Goal: Transaction & Acquisition: Purchase product/service

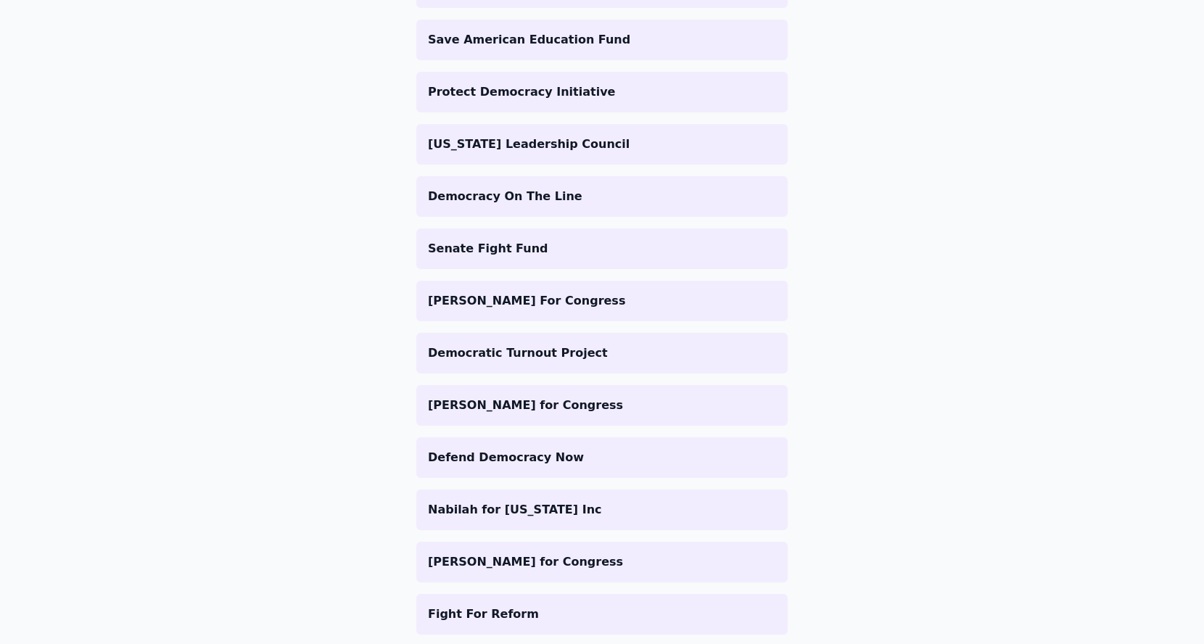
scroll to position [966, 0]
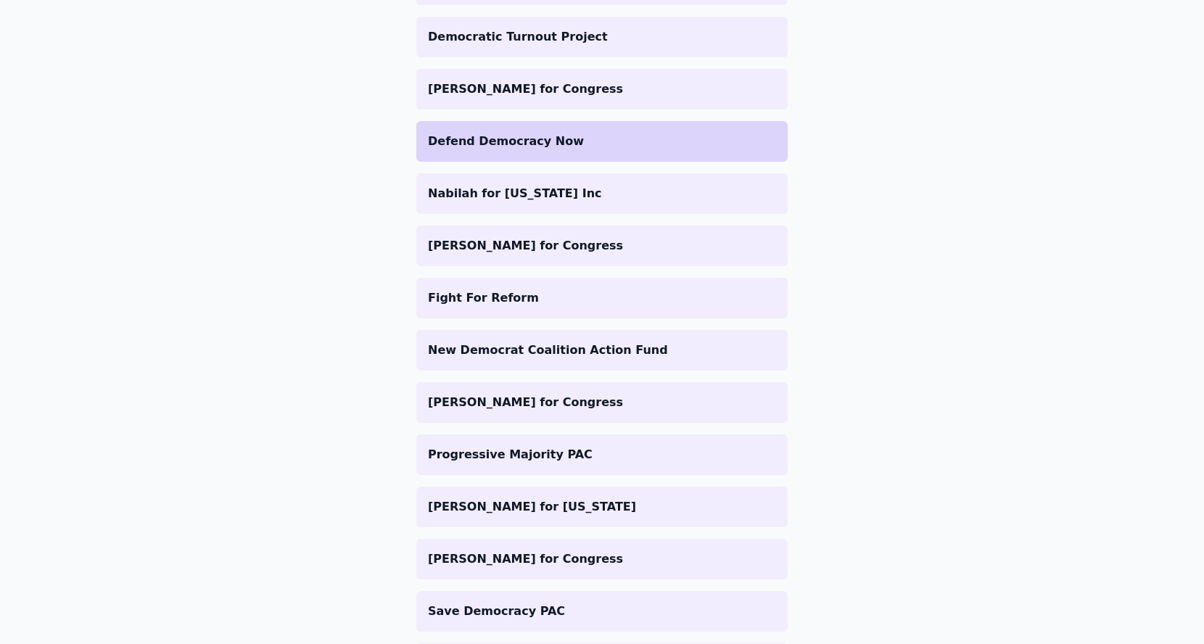
click at [544, 151] on li "Defend Democracy Now" at bounding box center [602, 141] width 372 height 41
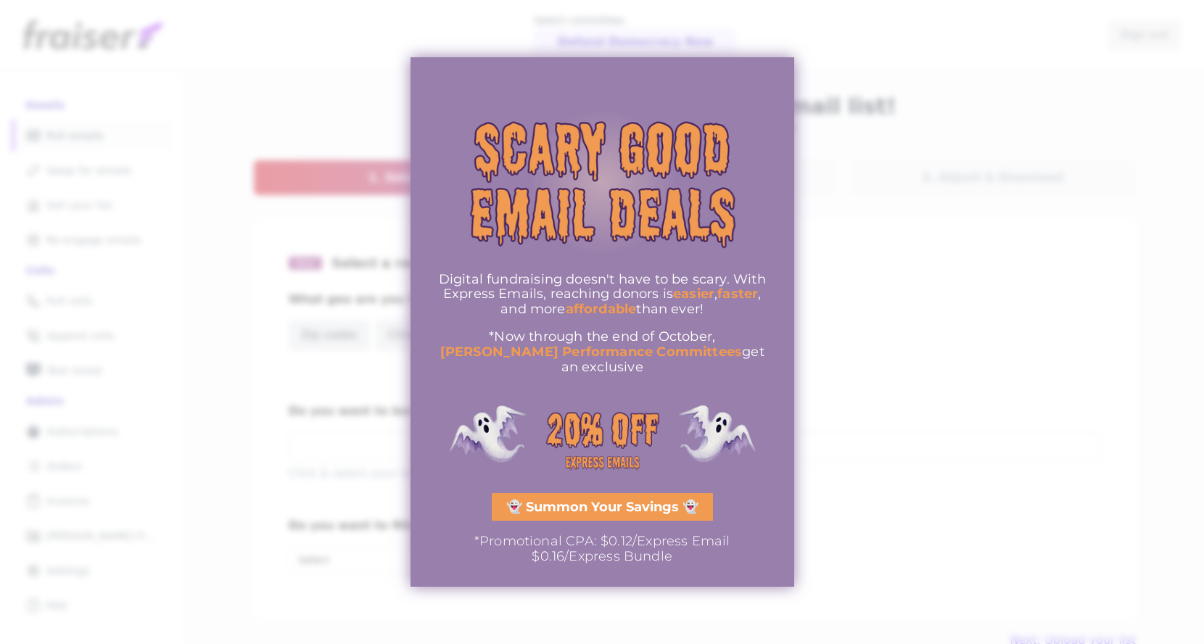
click at [246, 224] on div at bounding box center [602, 322] width 1204 height 644
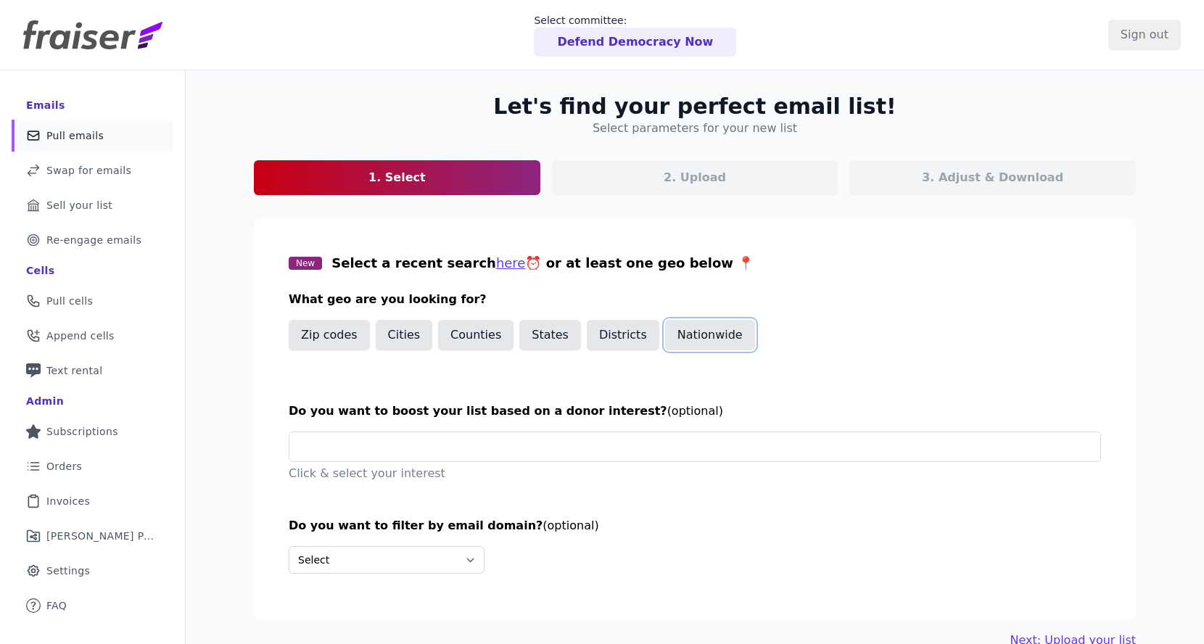
click at [685, 340] on button "Nationwide" at bounding box center [710, 335] width 90 height 30
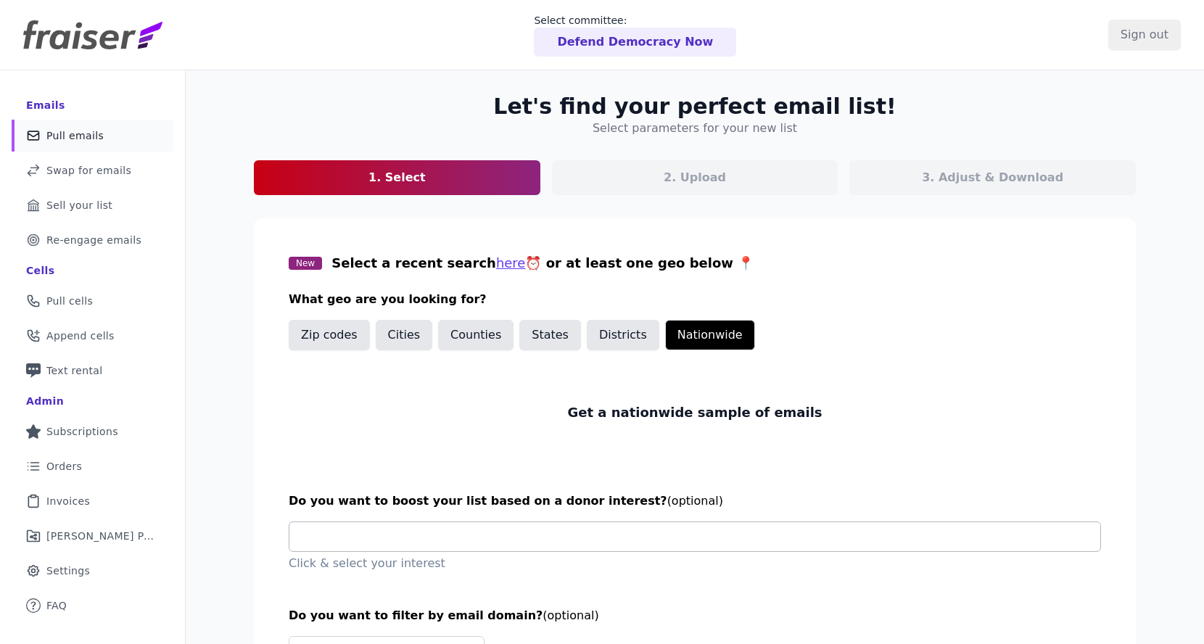
click at [521, 535] on input "text" at bounding box center [701, 536] width 800 height 29
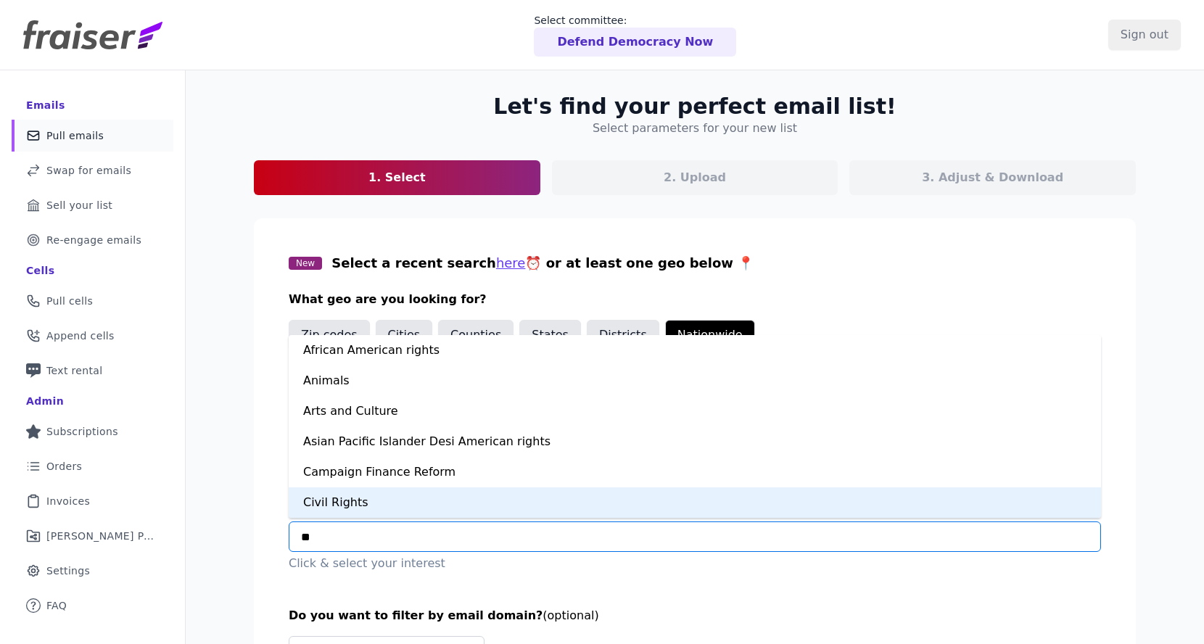
type input "***"
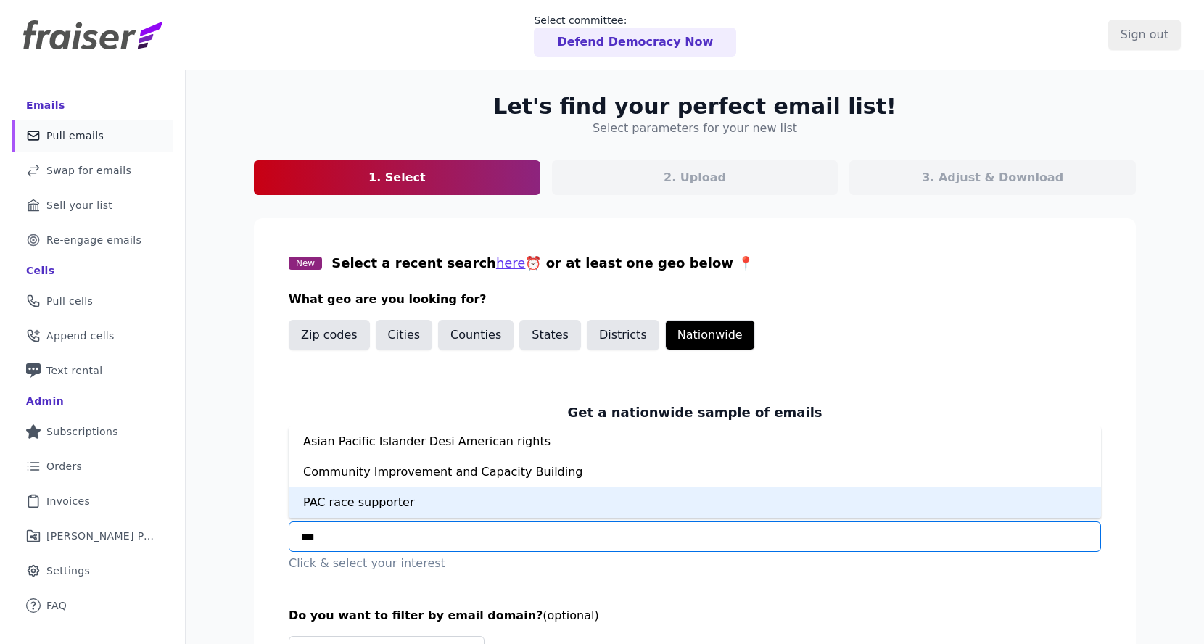
click at [521, 504] on div "PAC race supporter" at bounding box center [695, 503] width 813 height 30
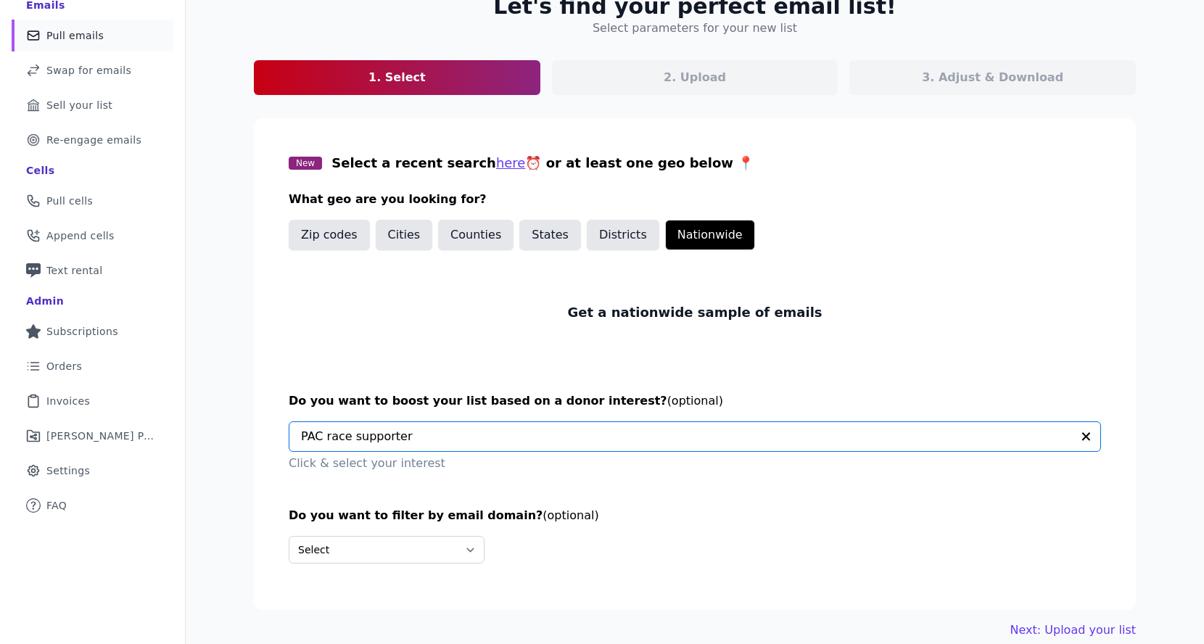
scroll to position [118, 0]
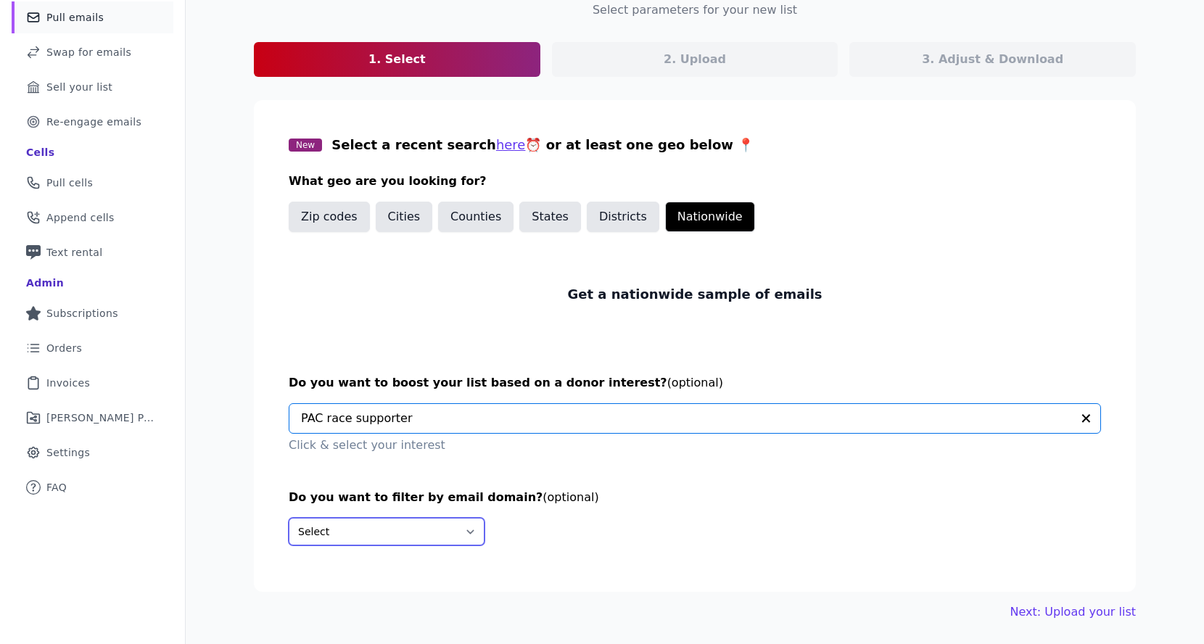
click at [446, 541] on select "Select Include only these domains Include none of these domains" at bounding box center [387, 532] width 196 height 28
click at [1030, 570] on section "New Select a recent search here ⏰ or at least one geo below 📍 What geo are you …" at bounding box center [695, 346] width 882 height 492
click at [869, 419] on input "text" at bounding box center [686, 418] width 771 height 29
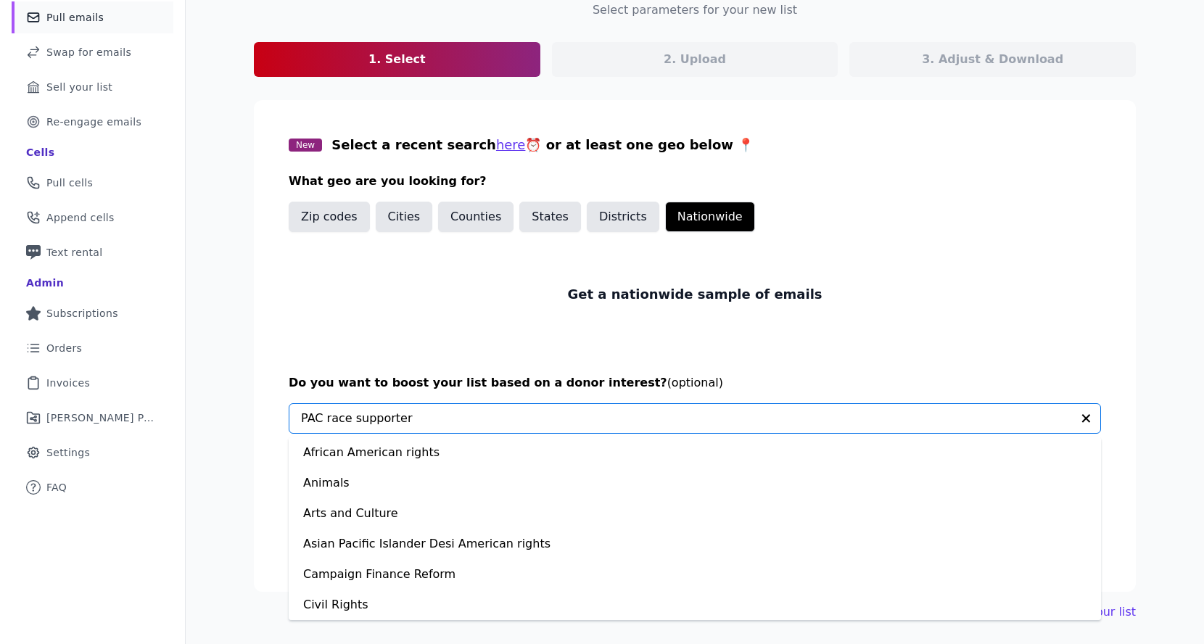
scroll to position [701, 0]
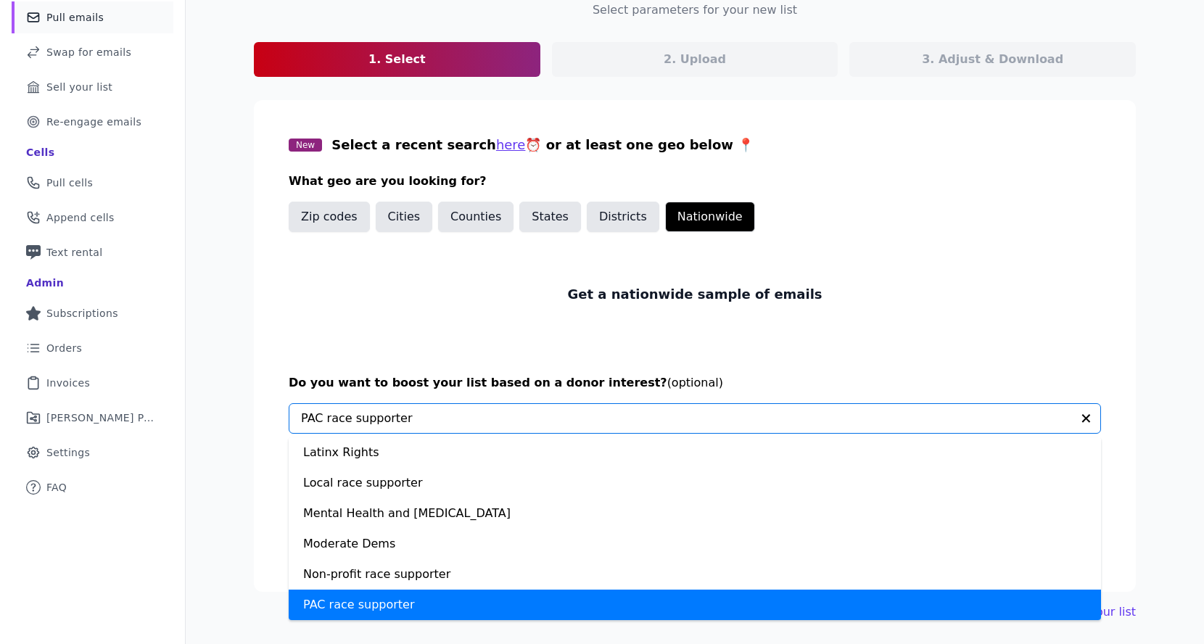
click at [838, 610] on div "PAC race supporter" at bounding box center [695, 605] width 813 height 30
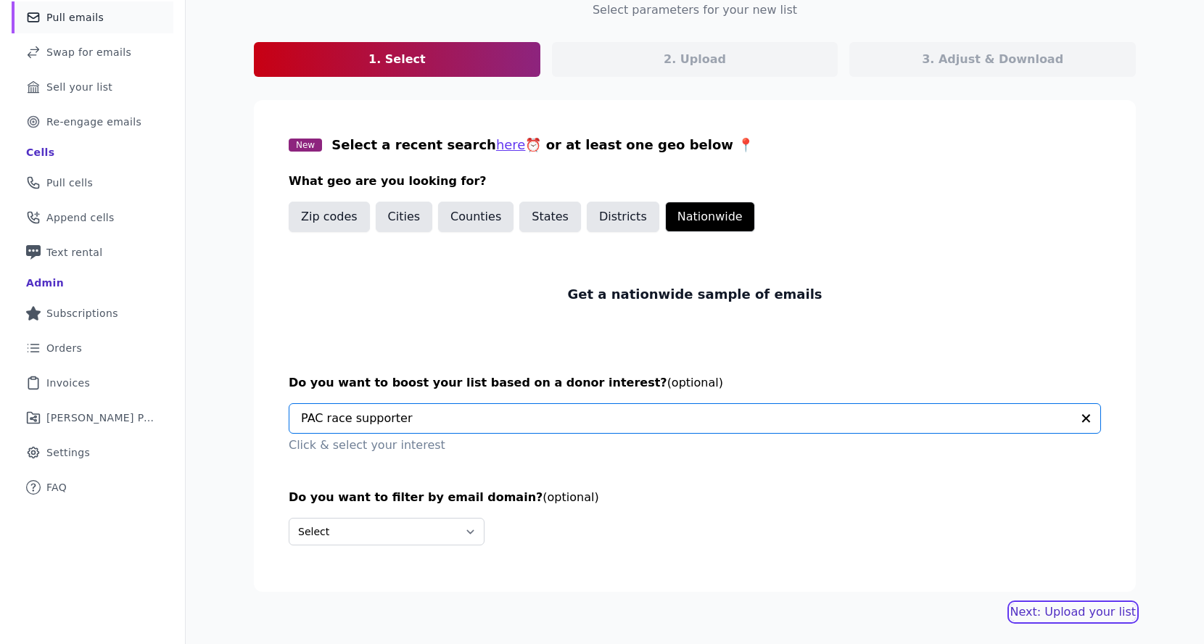
click at [1035, 614] on link "Next: Upload your list" at bounding box center [1074, 612] width 126 height 17
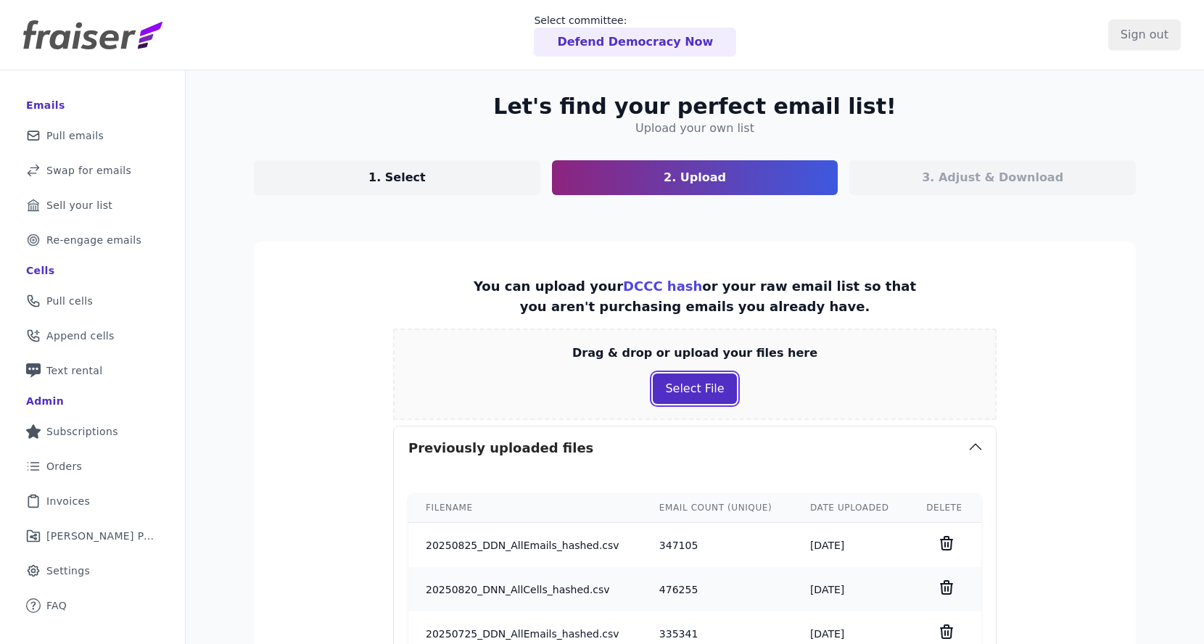
click at [699, 387] on button "Select File" at bounding box center [694, 389] width 83 height 30
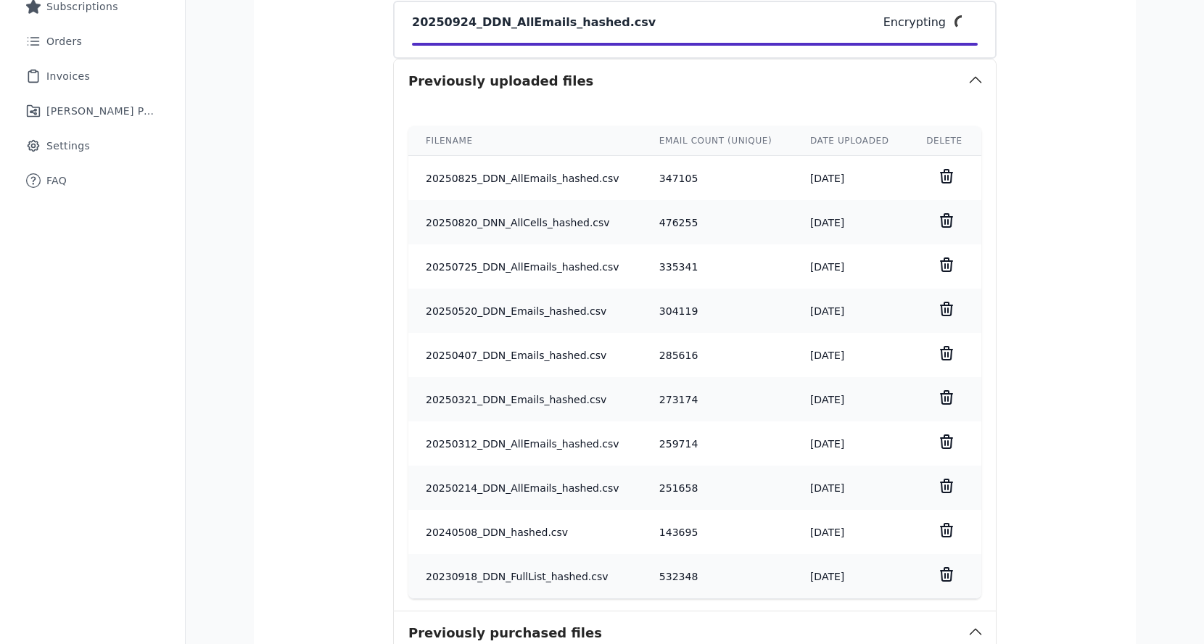
scroll to position [1022, 0]
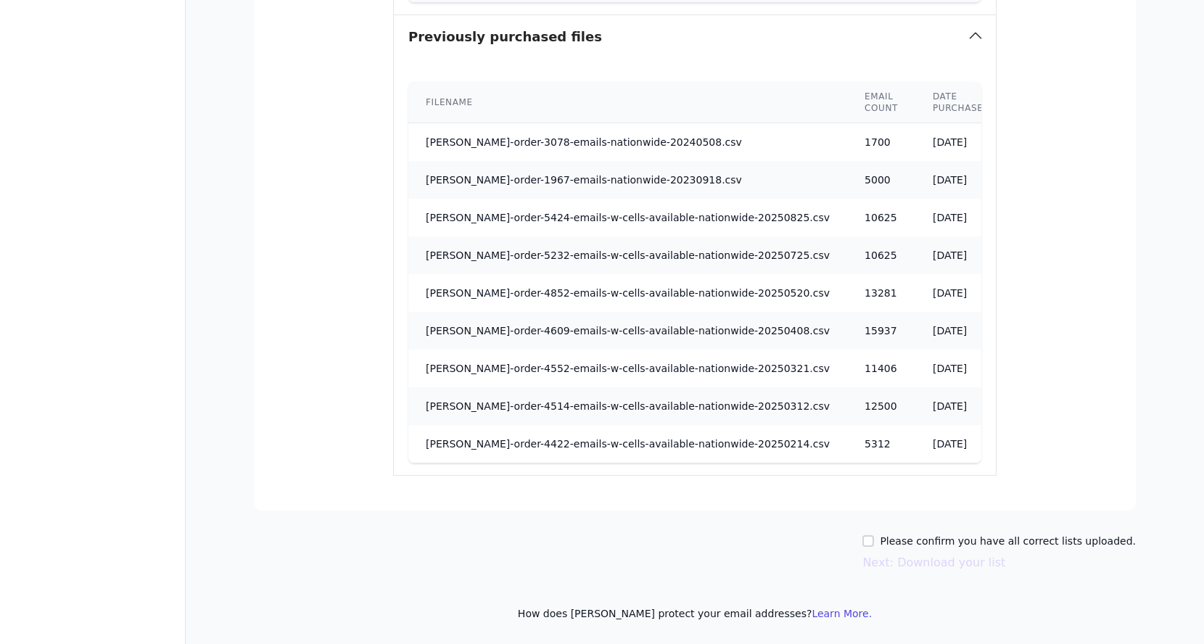
click at [980, 545] on label "Please confirm you have all correct lists uploaded." at bounding box center [1008, 541] width 256 height 15
click at [874, 545] on input "Please confirm you have all correct lists uploaded." at bounding box center [869, 541] width 12 height 12
checkbox input "true"
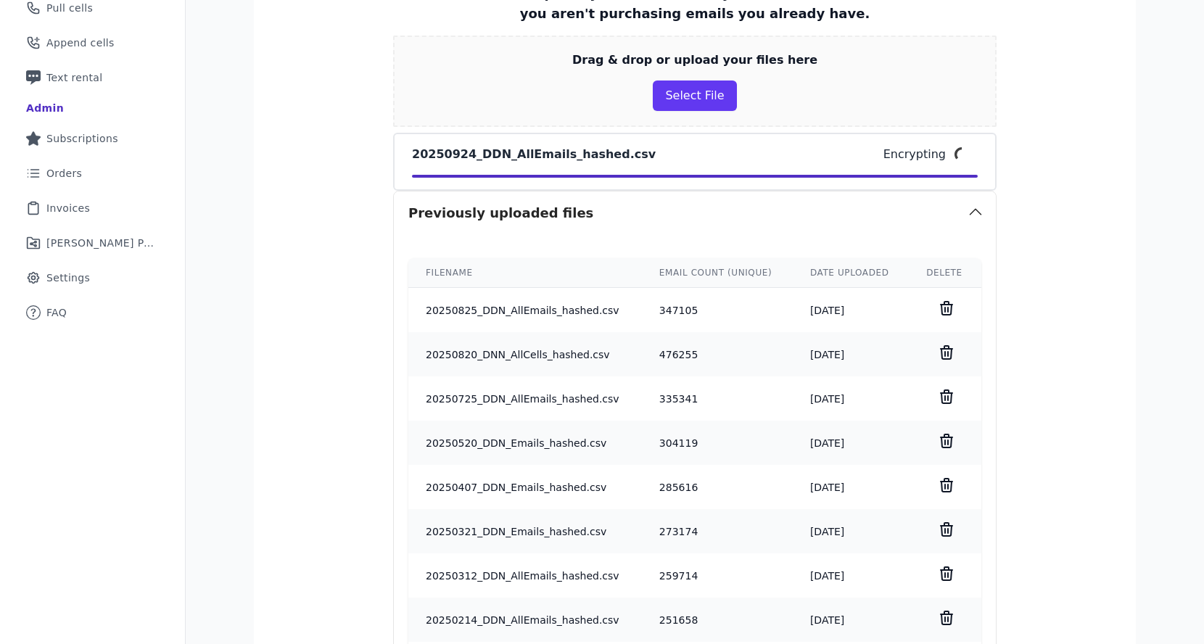
scroll to position [177, 0]
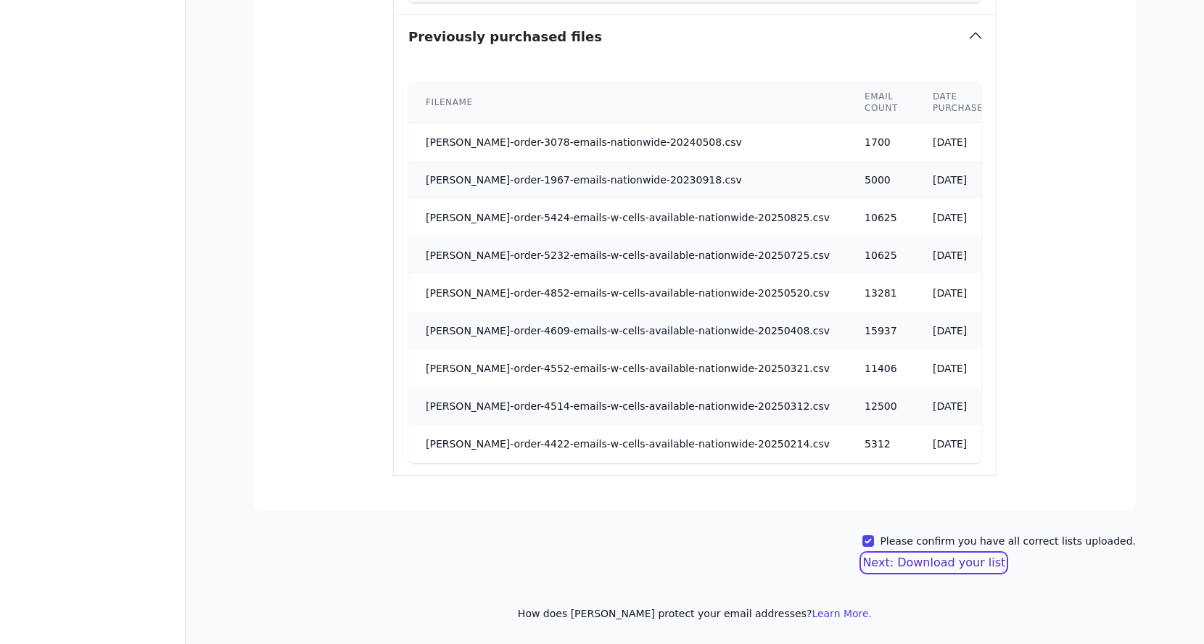
click at [963, 563] on button "Next: Download your list" at bounding box center [934, 562] width 143 height 17
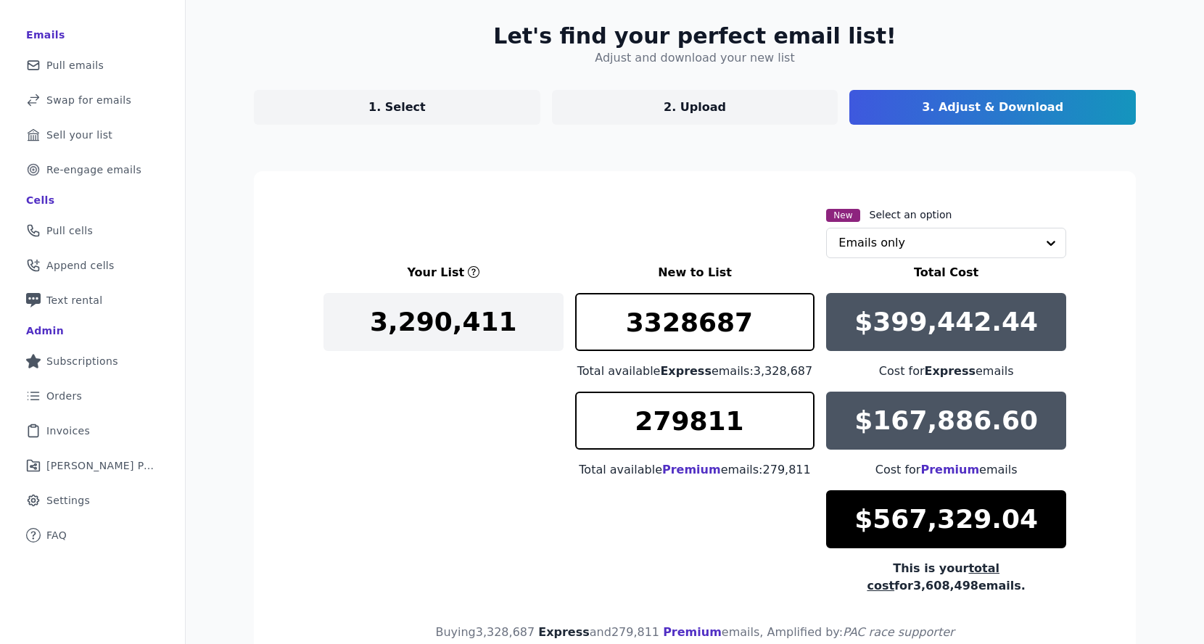
scroll to position [192, 0]
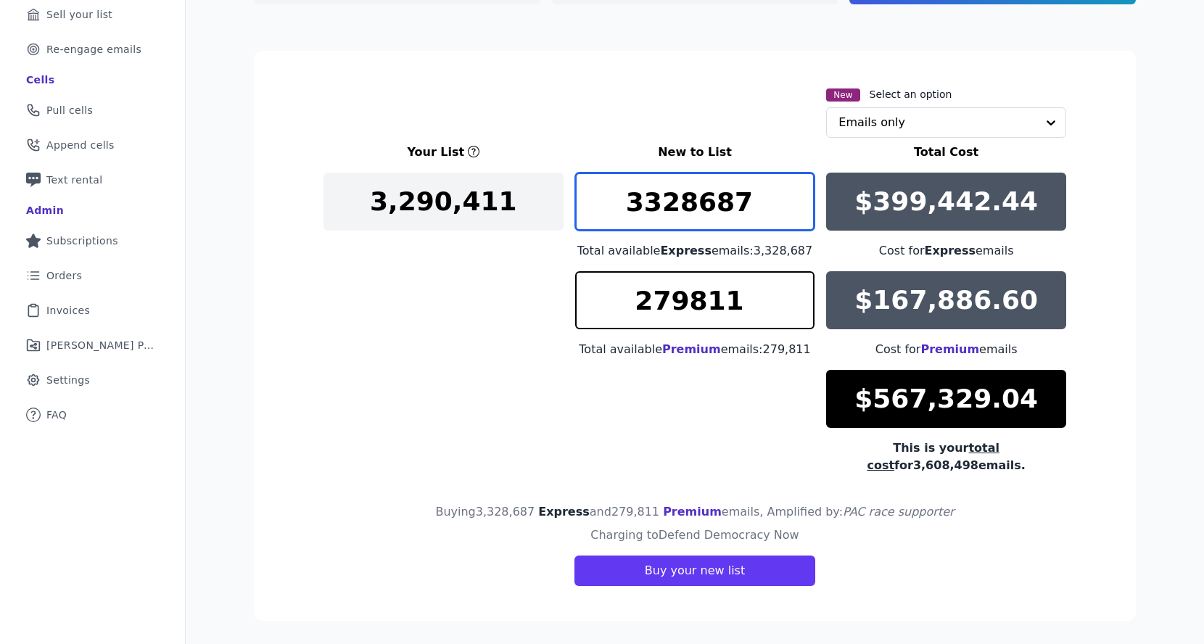
click at [739, 208] on input "3328687" at bounding box center [695, 202] width 240 height 58
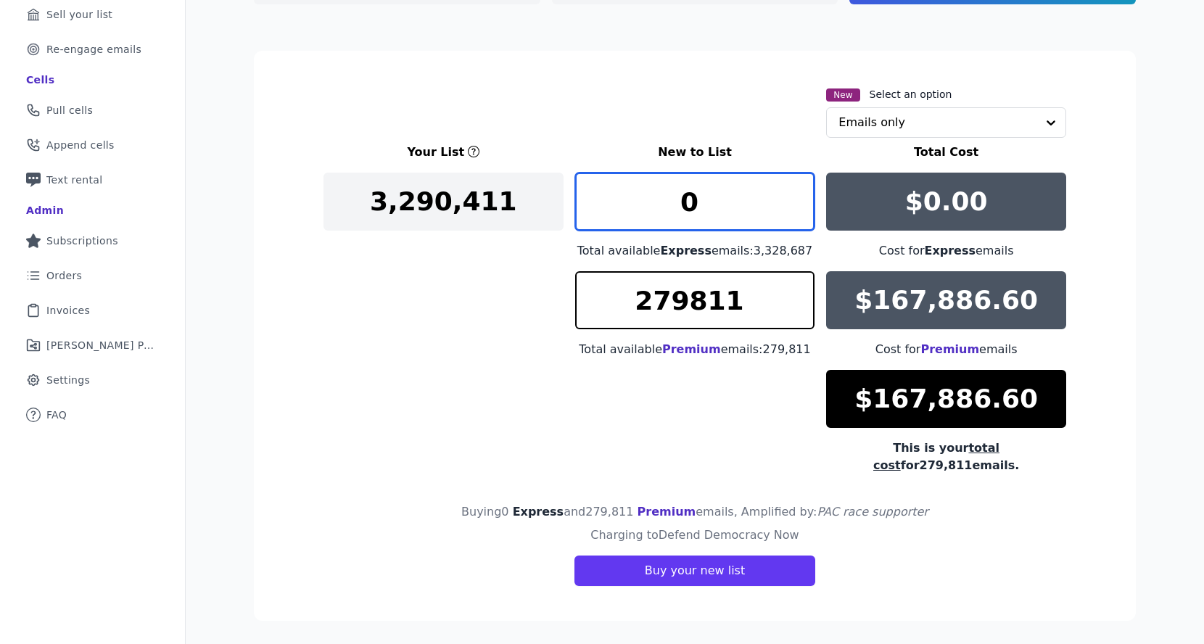
scroll to position [174, 0]
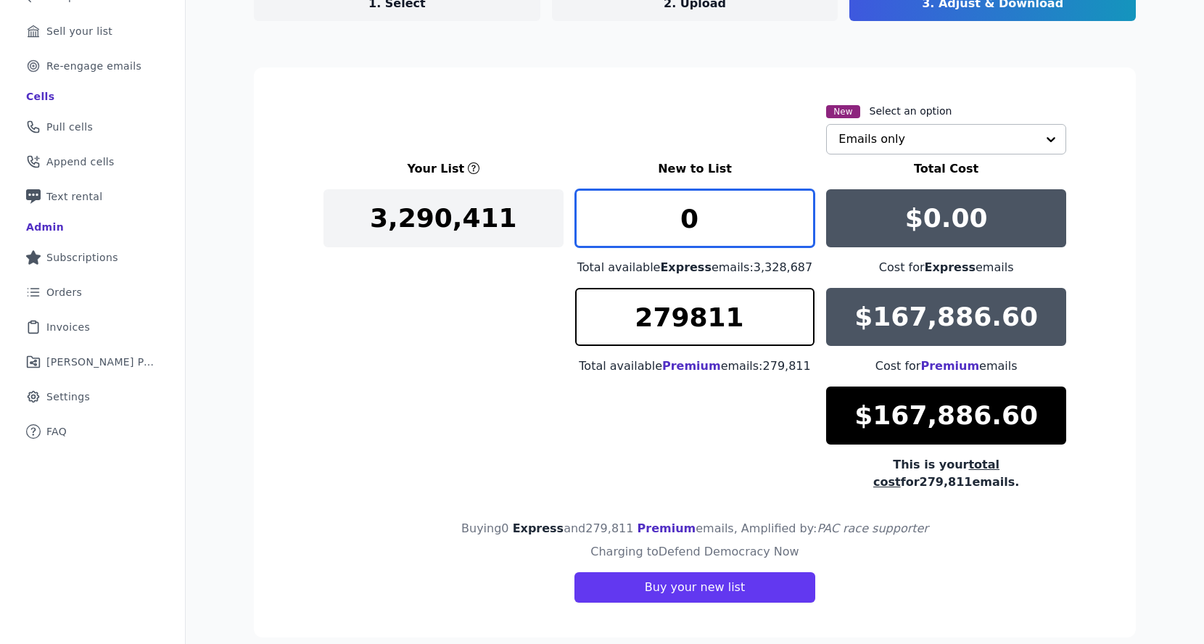
type input "0"
click at [916, 130] on input "text" at bounding box center [938, 139] width 198 height 29
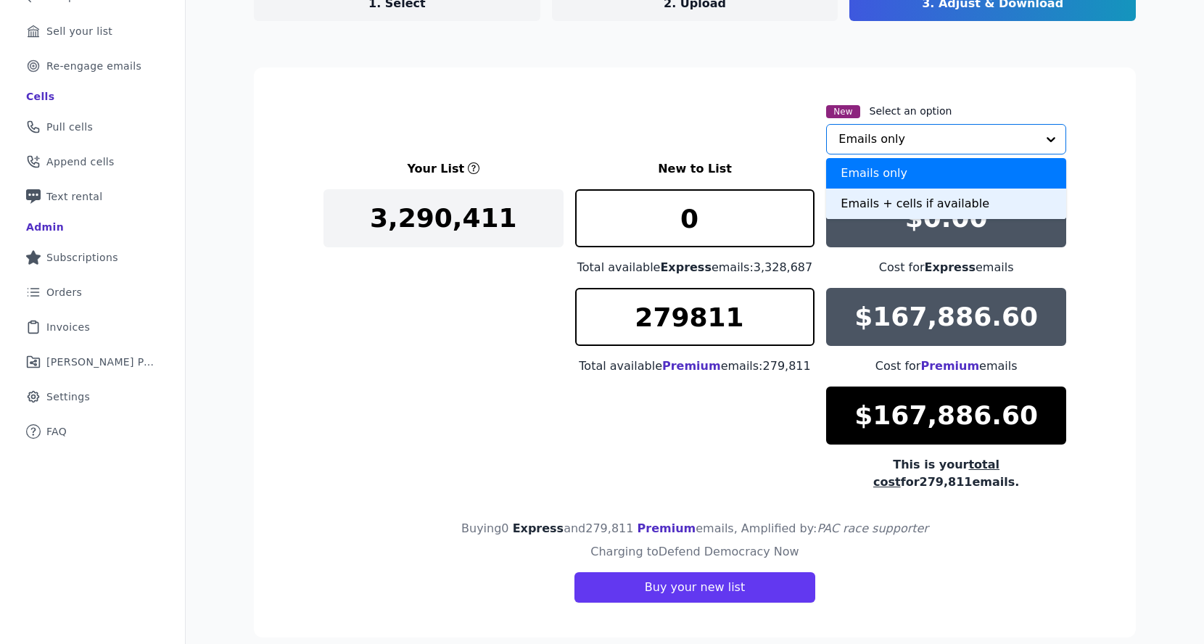
click at [879, 206] on div "Emails + cells if available" at bounding box center [946, 204] width 240 height 30
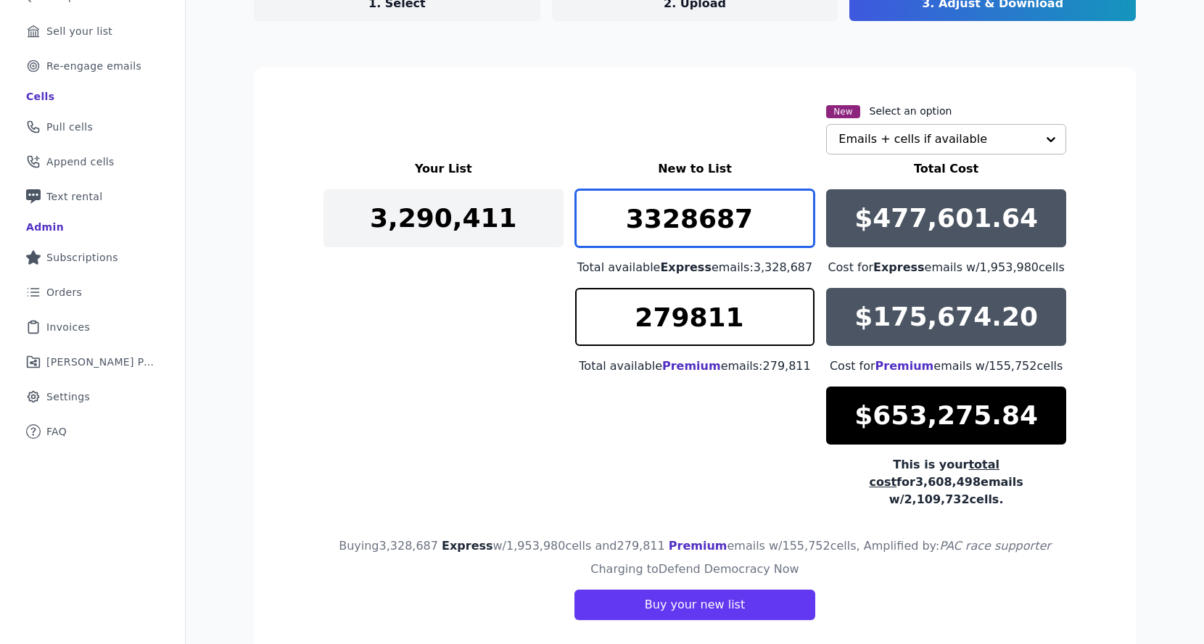
click at [731, 231] on input "3328687" at bounding box center [695, 218] width 240 height 58
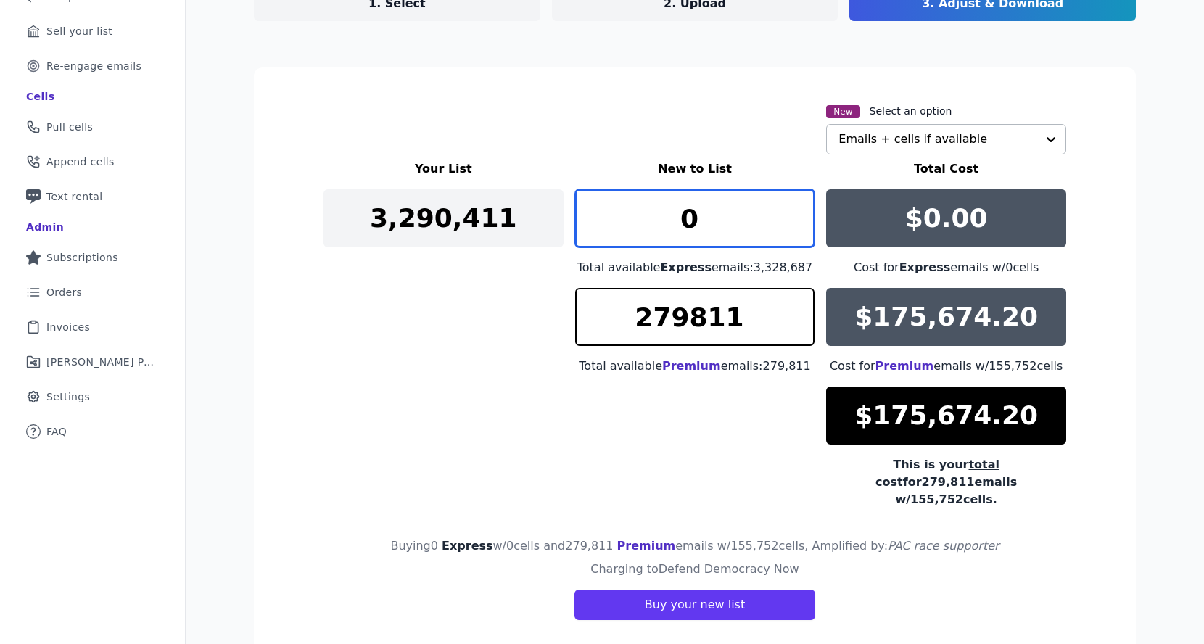
type input "0"
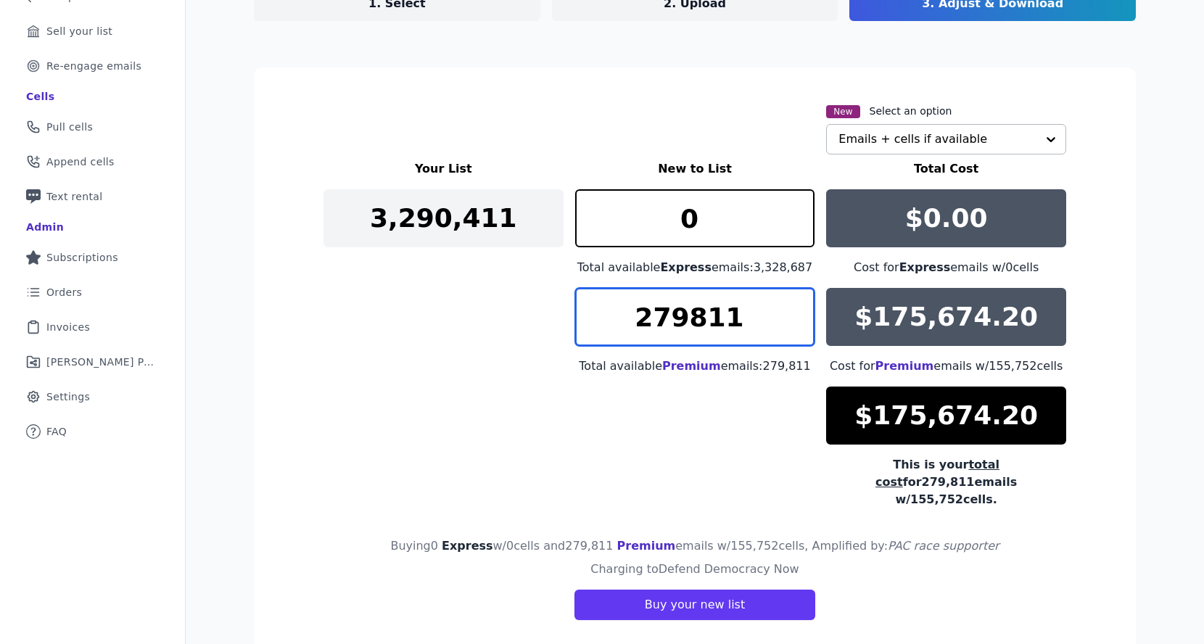
click at [726, 321] on input "279811" at bounding box center [695, 317] width 240 height 58
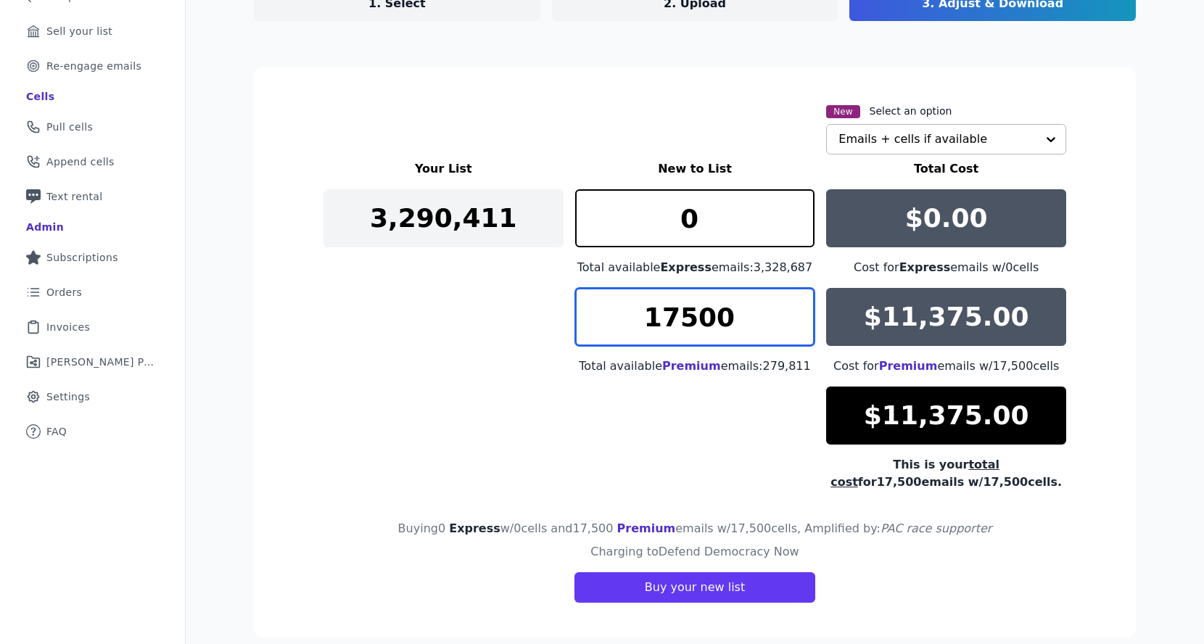
drag, startPoint x: 688, startPoint y: 313, endPoint x: 644, endPoint y: 319, distance: 44.0
click at [644, 319] on input "17500" at bounding box center [695, 317] width 240 height 58
click at [794, 328] on input "19999" at bounding box center [695, 317] width 240 height 58
click at [794, 328] on input "19998" at bounding box center [695, 317] width 240 height 58
click at [794, 328] on input "19997" at bounding box center [695, 317] width 240 height 58
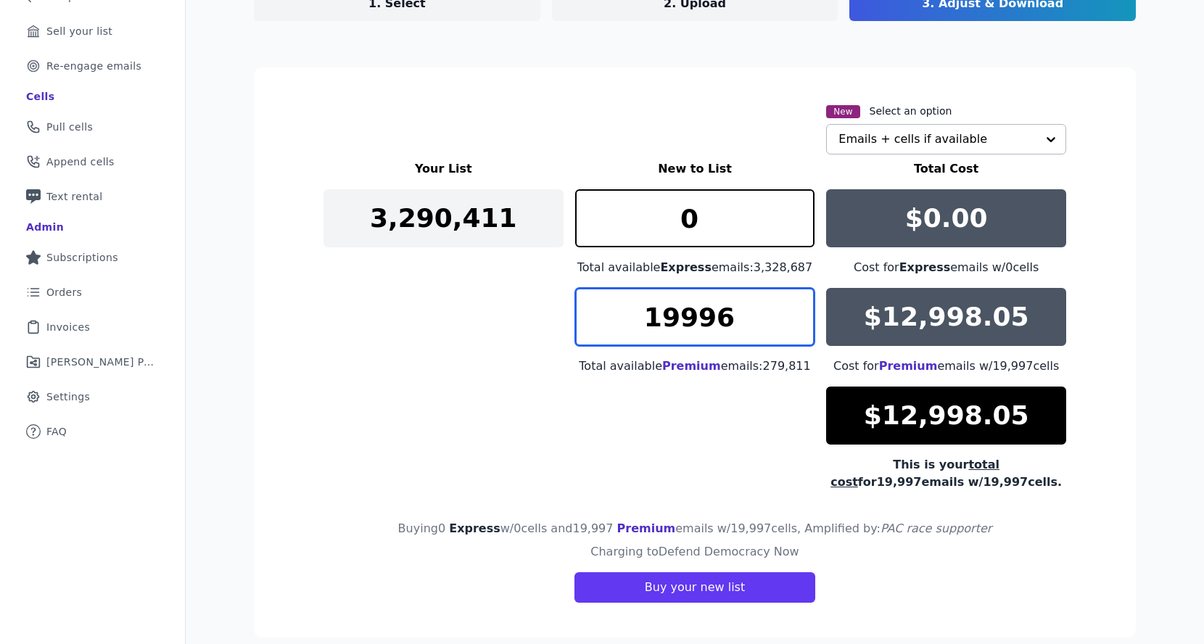
click at [794, 328] on input "19996" at bounding box center [695, 317] width 240 height 58
click at [794, 328] on input "19995" at bounding box center [695, 317] width 240 height 58
click at [794, 328] on input "19994" at bounding box center [695, 317] width 240 height 58
click at [794, 328] on input "19993" at bounding box center [695, 317] width 240 height 58
click at [794, 328] on input "19992" at bounding box center [695, 317] width 240 height 58
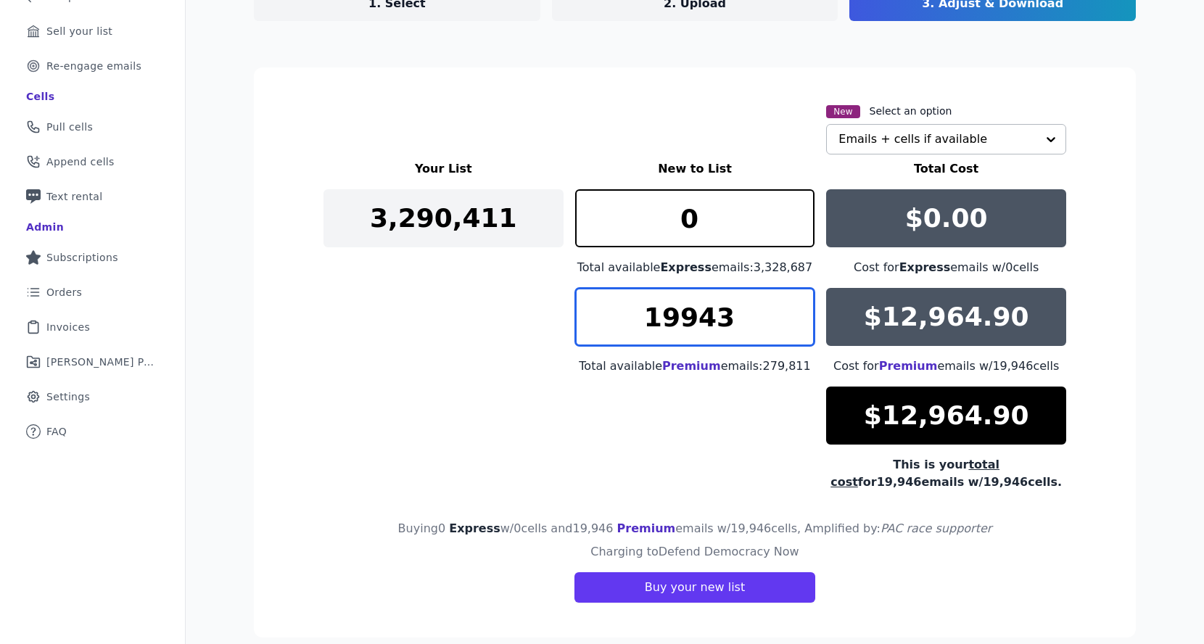
click at [794, 328] on input "19943" at bounding box center [695, 317] width 240 height 58
click at [794, 328] on input "19942" at bounding box center [695, 317] width 240 height 58
click at [794, 328] on input "19901" at bounding box center [695, 317] width 240 height 58
drag, startPoint x: 739, startPoint y: 318, endPoint x: 663, endPoint y: 319, distance: 76.2
click at [663, 319] on input "19901" at bounding box center [695, 317] width 240 height 58
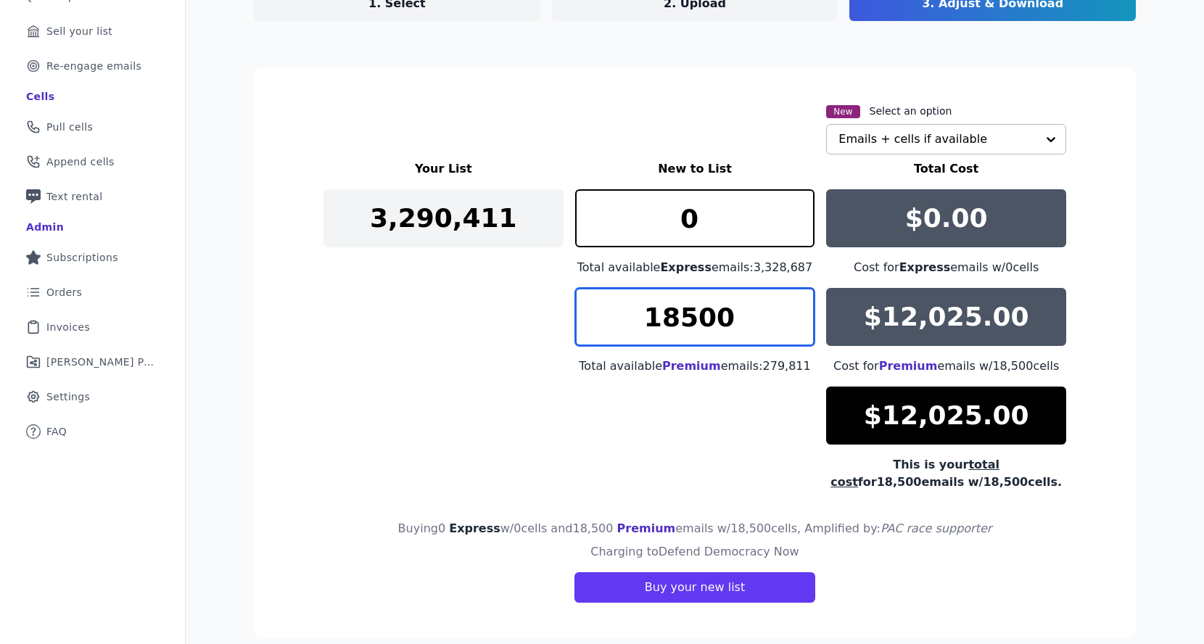
click at [680, 319] on input "18500" at bounding box center [695, 317] width 240 height 58
drag, startPoint x: 688, startPoint y: 319, endPoint x: 660, endPoint y: 321, distance: 27.7
click at [660, 321] on input "18900" at bounding box center [695, 317] width 240 height 58
click at [798, 312] on input "19501" at bounding box center [695, 317] width 240 height 58
click at [798, 312] on input "19502" at bounding box center [695, 317] width 240 height 58
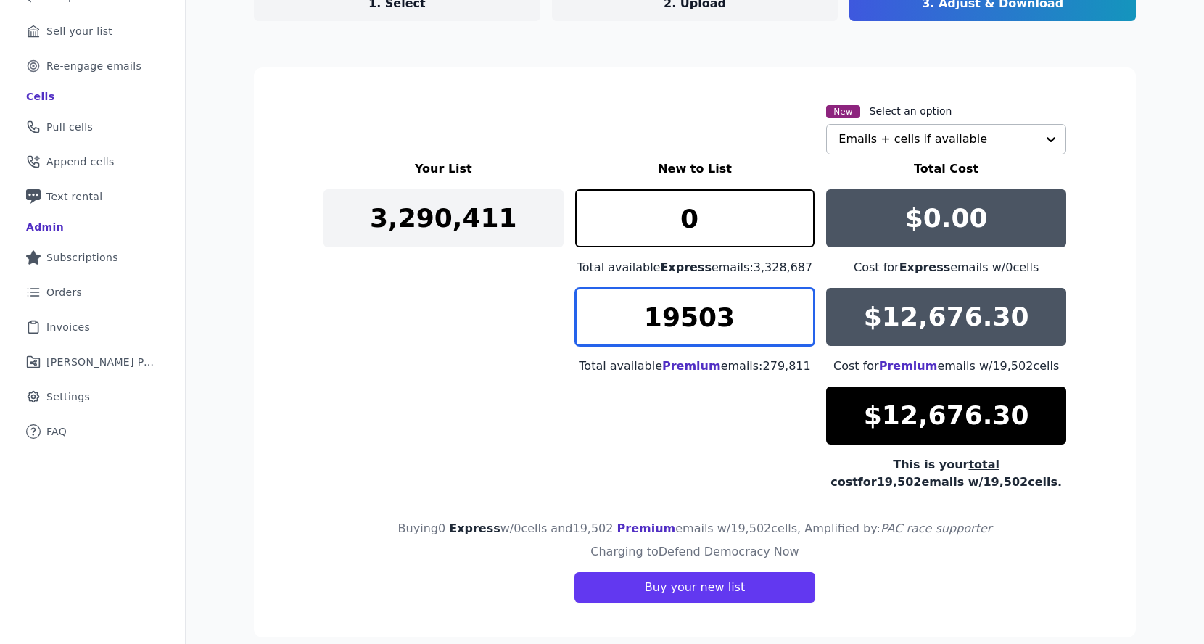
click at [798, 312] on input "19503" at bounding box center [695, 317] width 240 height 58
click at [798, 312] on input "19504" at bounding box center [695, 317] width 240 height 58
click at [798, 312] on input "19569" at bounding box center [695, 317] width 240 height 58
click at [797, 313] on input "19612" at bounding box center [695, 317] width 240 height 58
click at [797, 313] on input "19613" at bounding box center [695, 317] width 240 height 58
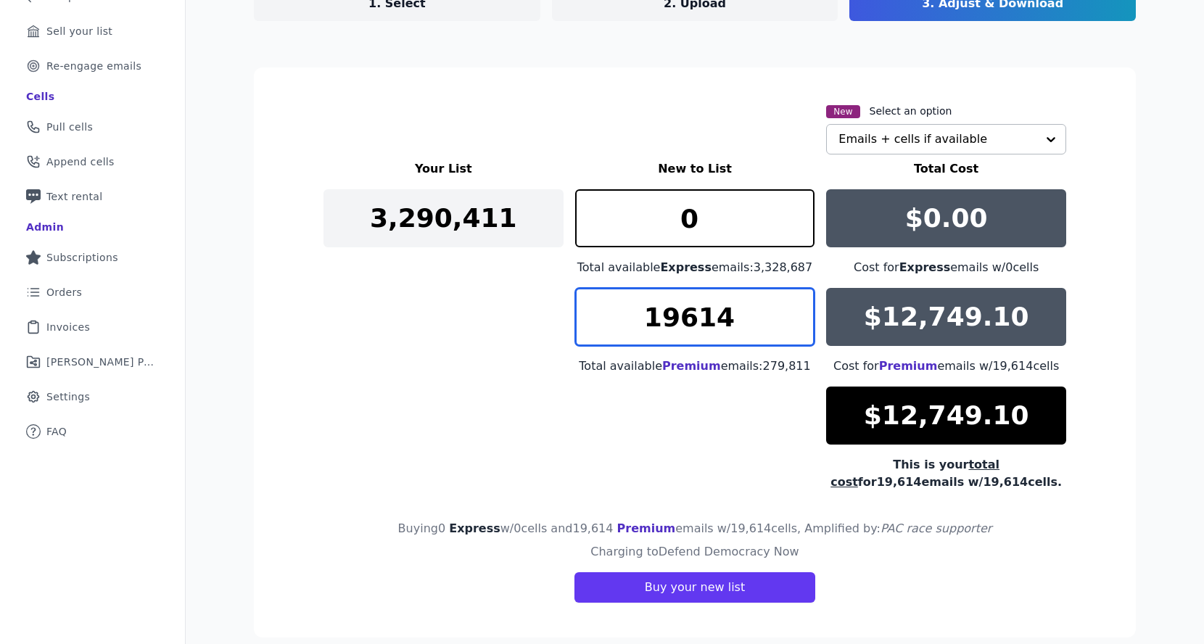
click at [797, 313] on input "19614" at bounding box center [695, 317] width 240 height 58
click at [797, 313] on input "19615" at bounding box center [695, 317] width 240 height 58
click at [797, 313] on input "19616" at bounding box center [695, 317] width 240 height 58
type input "19615"
click at [797, 323] on input "19615" at bounding box center [695, 317] width 240 height 58
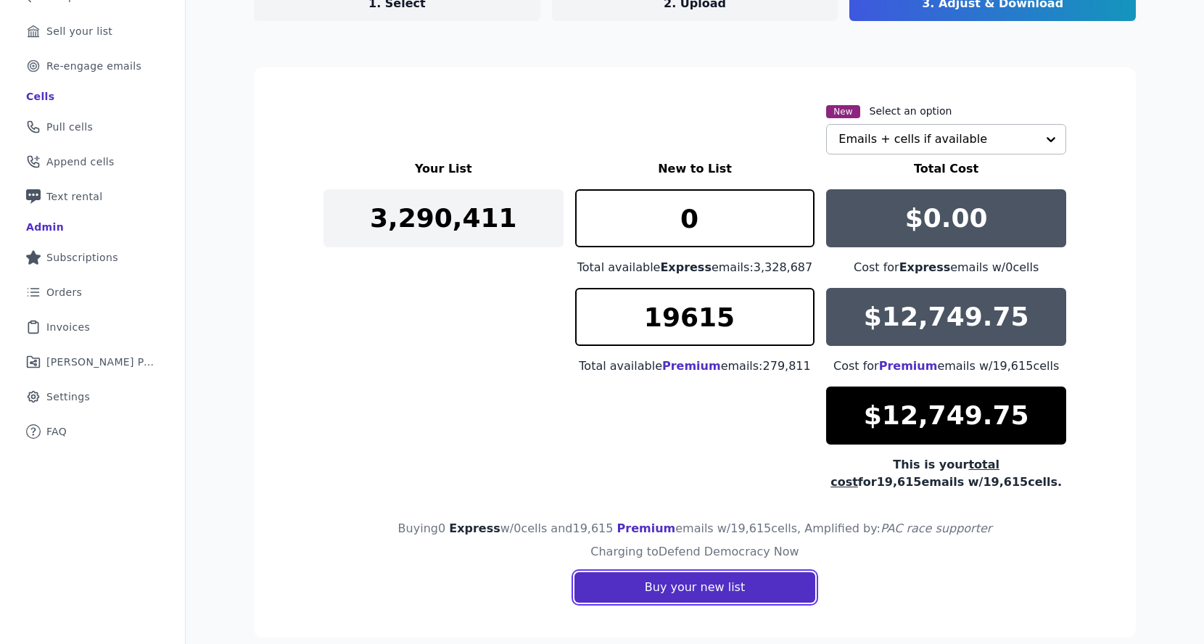
click at [712, 581] on button "Buy your new list" at bounding box center [695, 587] width 241 height 30
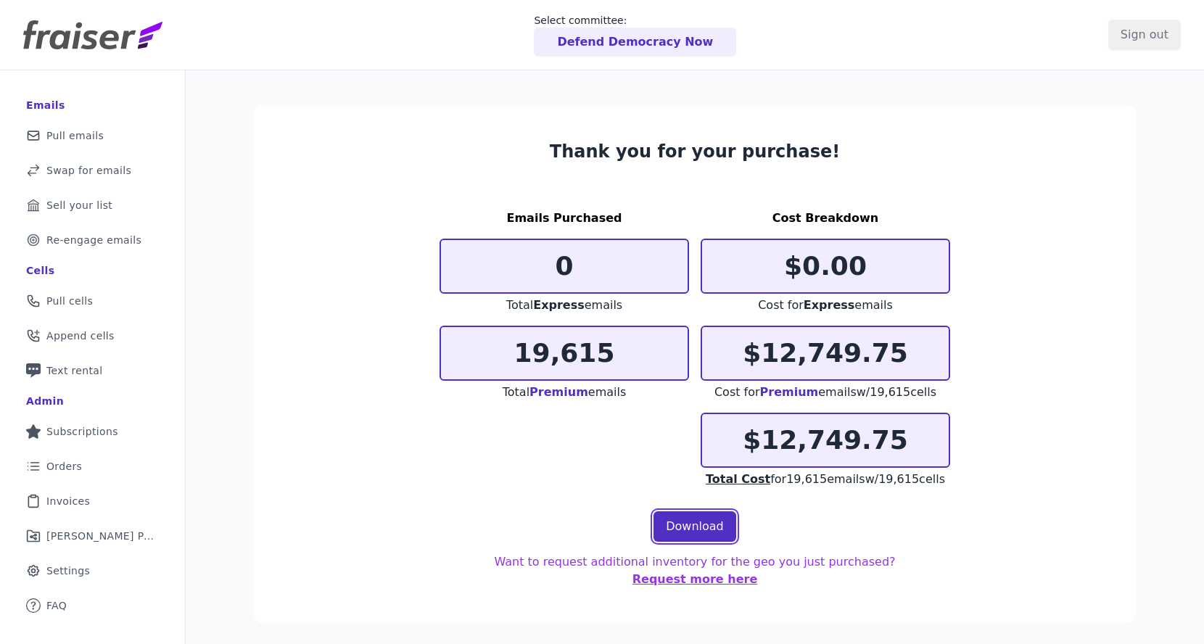
click at [679, 527] on link "Download" at bounding box center [695, 527] width 83 height 30
click at [678, 44] on p "Defend Democracy Now" at bounding box center [635, 41] width 156 height 17
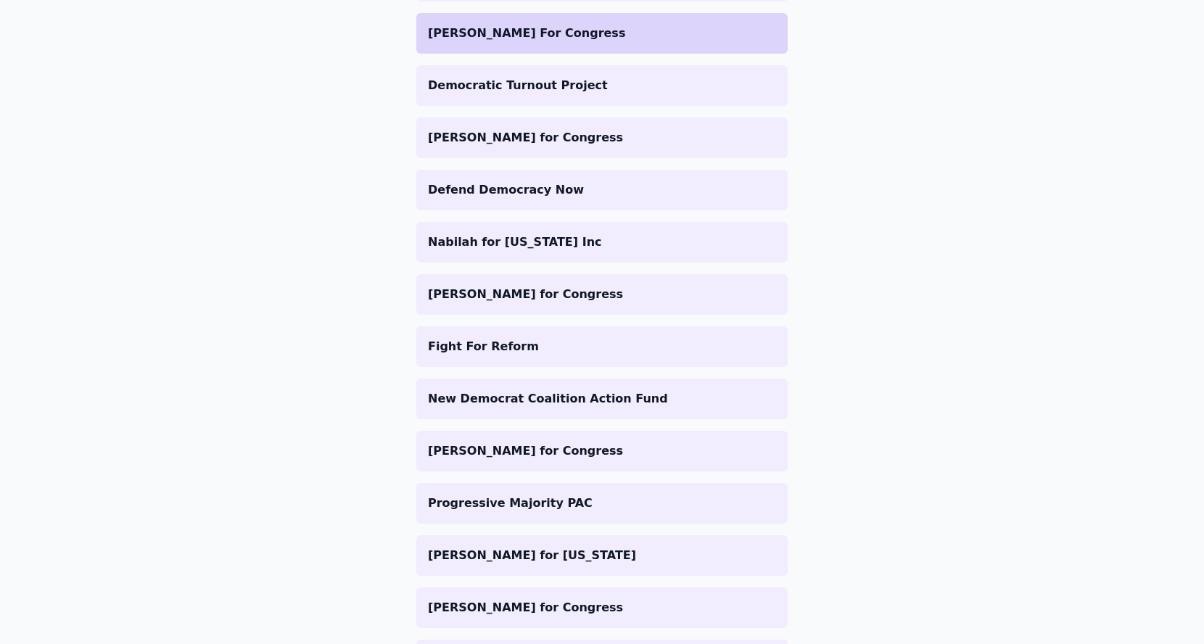
scroll to position [747, 0]
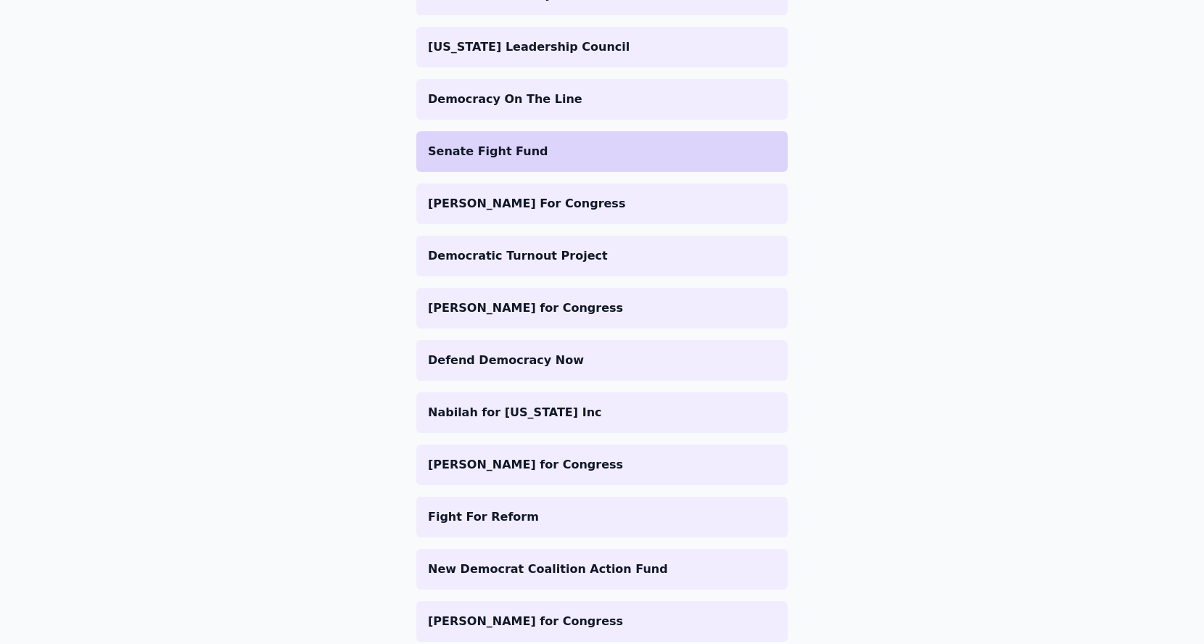
click at [567, 152] on p "Senate Fight Fund" at bounding box center [602, 151] width 348 height 17
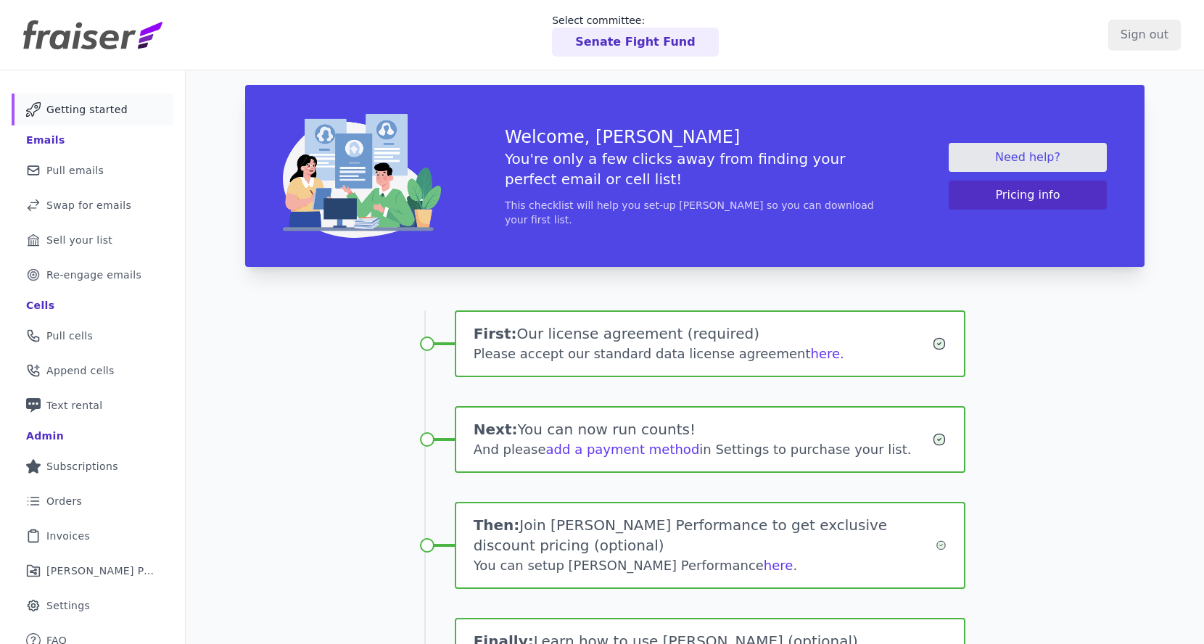
scroll to position [134, 0]
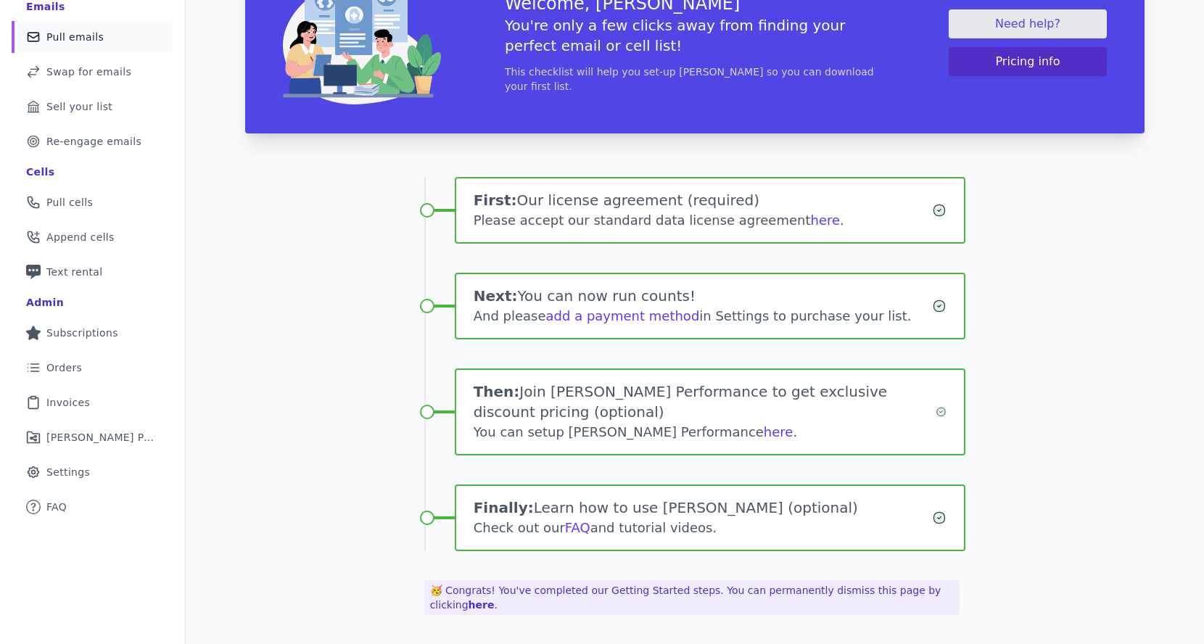
click at [74, 33] on span "Pull emails" at bounding box center [74, 37] width 57 height 15
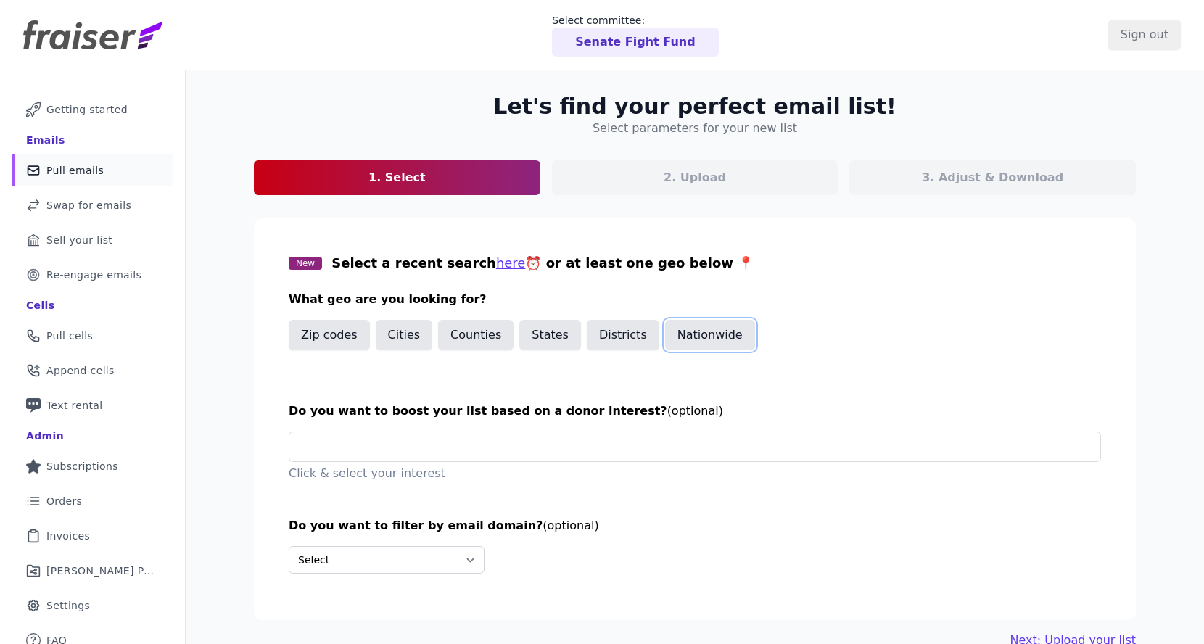
click at [670, 339] on button "Nationwide" at bounding box center [710, 335] width 90 height 30
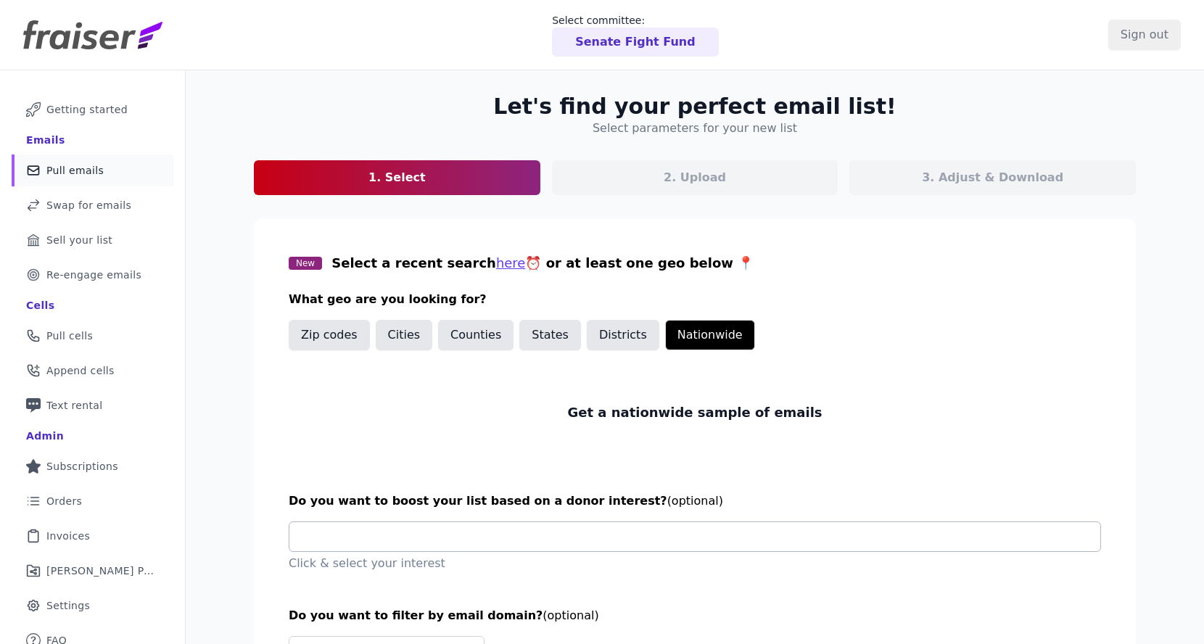
click at [541, 548] on input "text" at bounding box center [701, 536] width 800 height 29
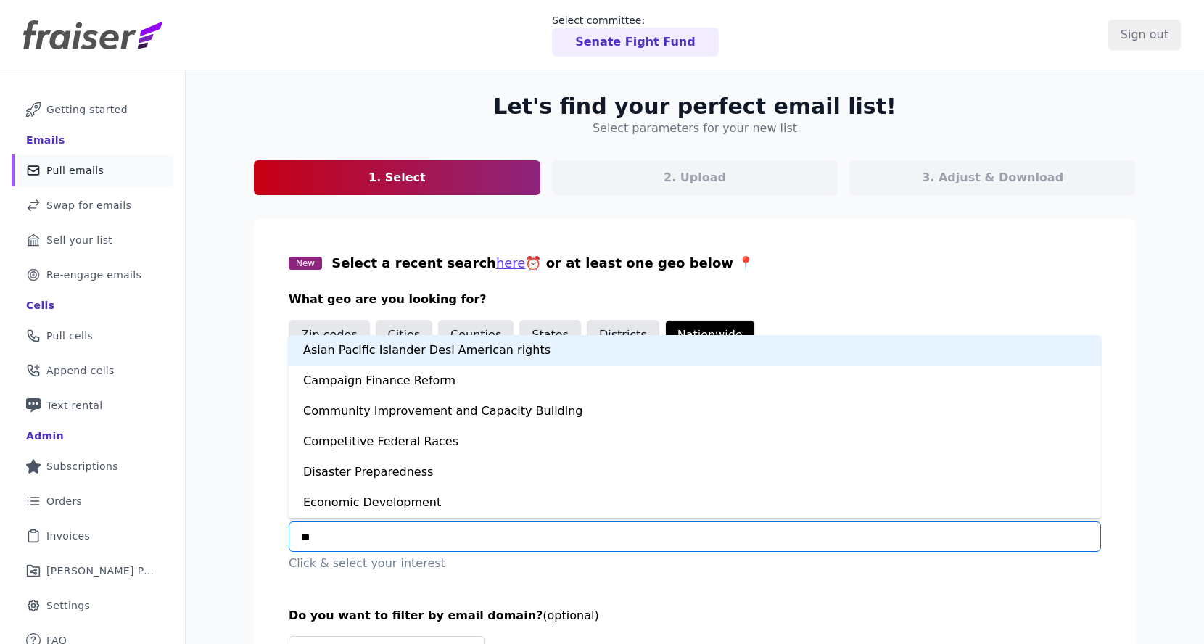
type input "***"
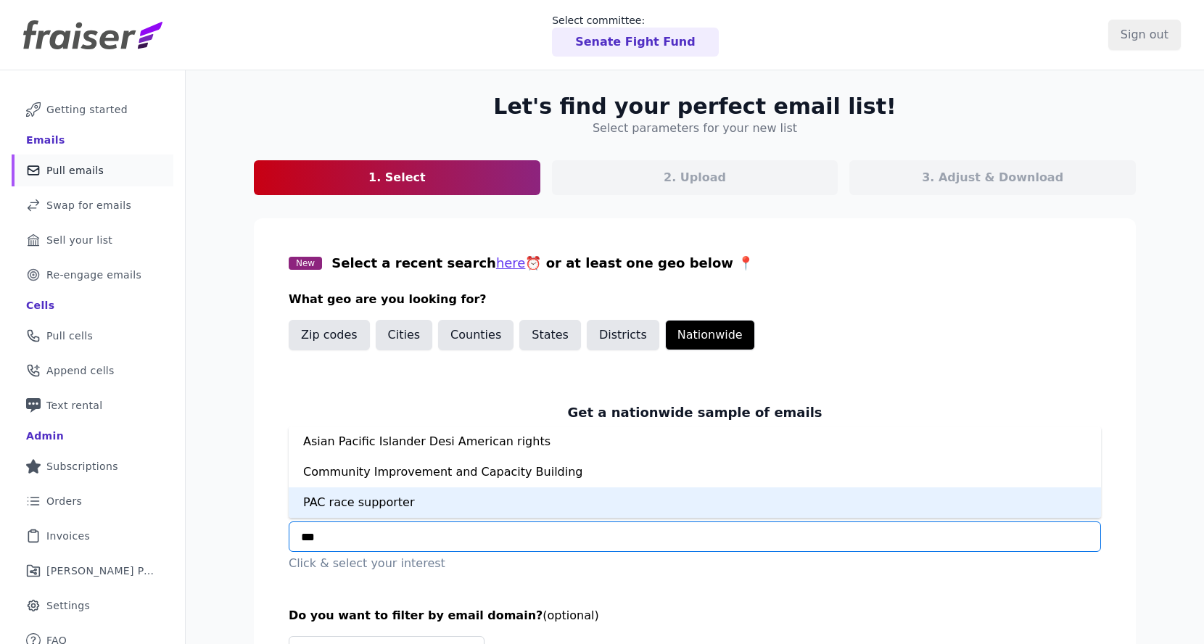
click at [493, 505] on div "PAC race supporter" at bounding box center [695, 503] width 813 height 30
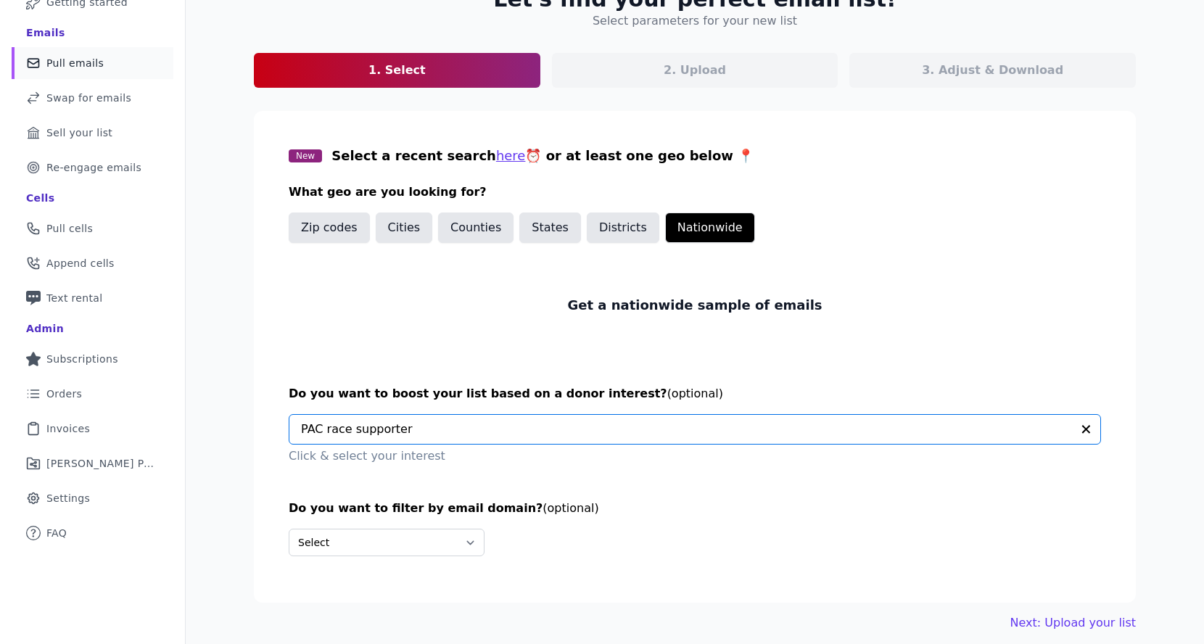
scroll to position [118, 0]
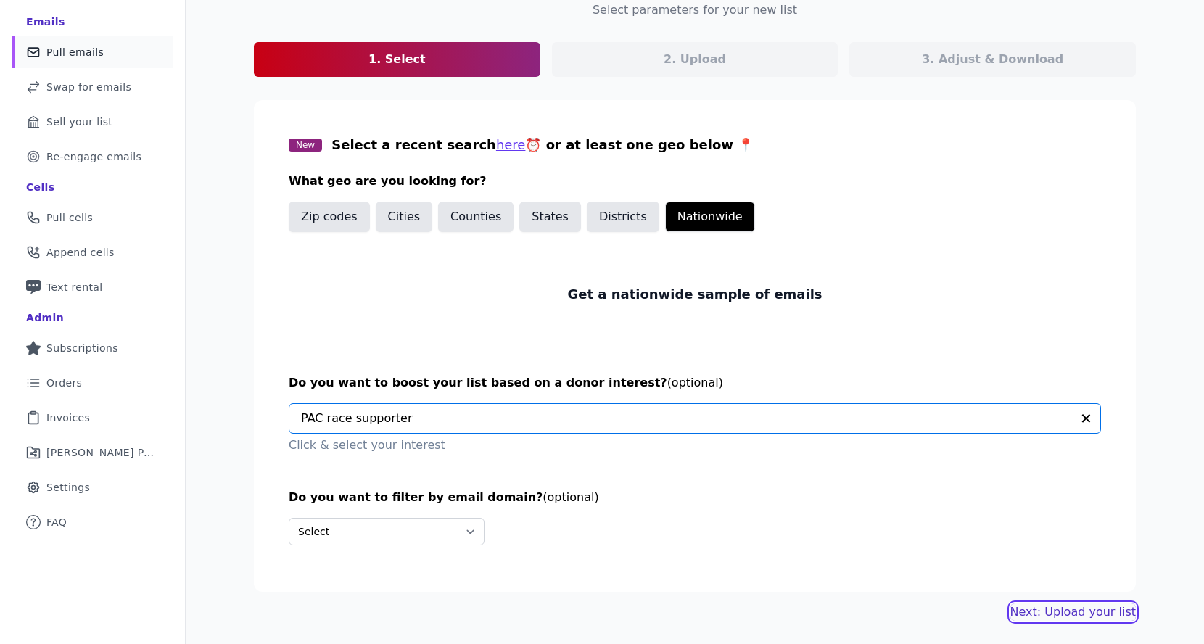
click at [1074, 610] on link "Next: Upload your list" at bounding box center [1074, 612] width 126 height 17
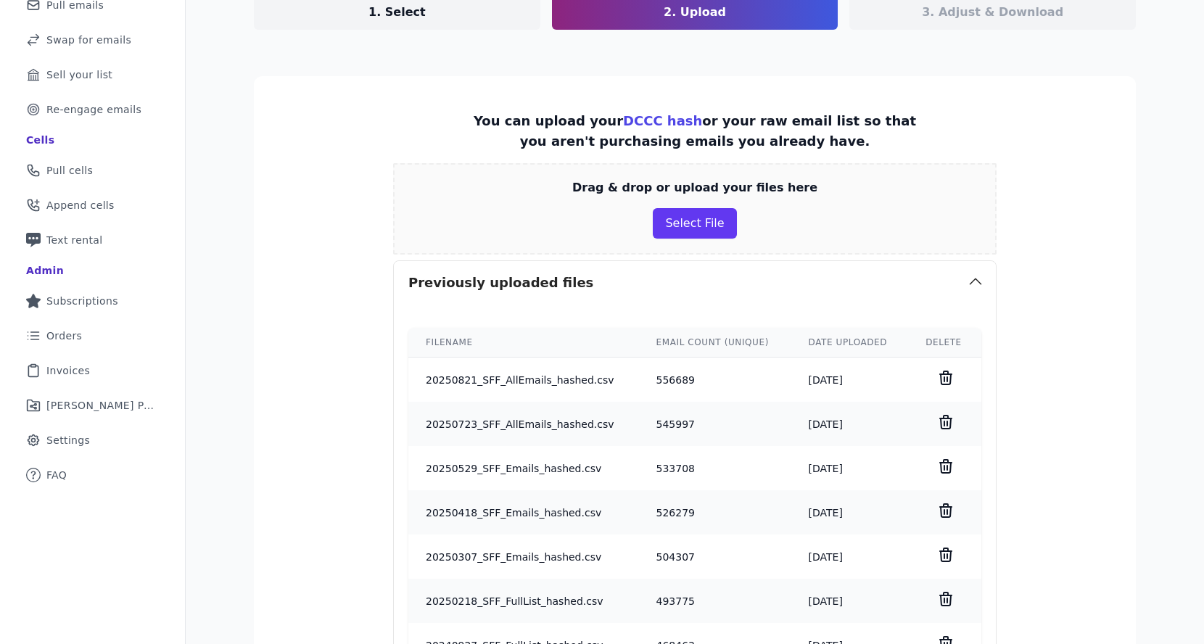
scroll to position [213, 0]
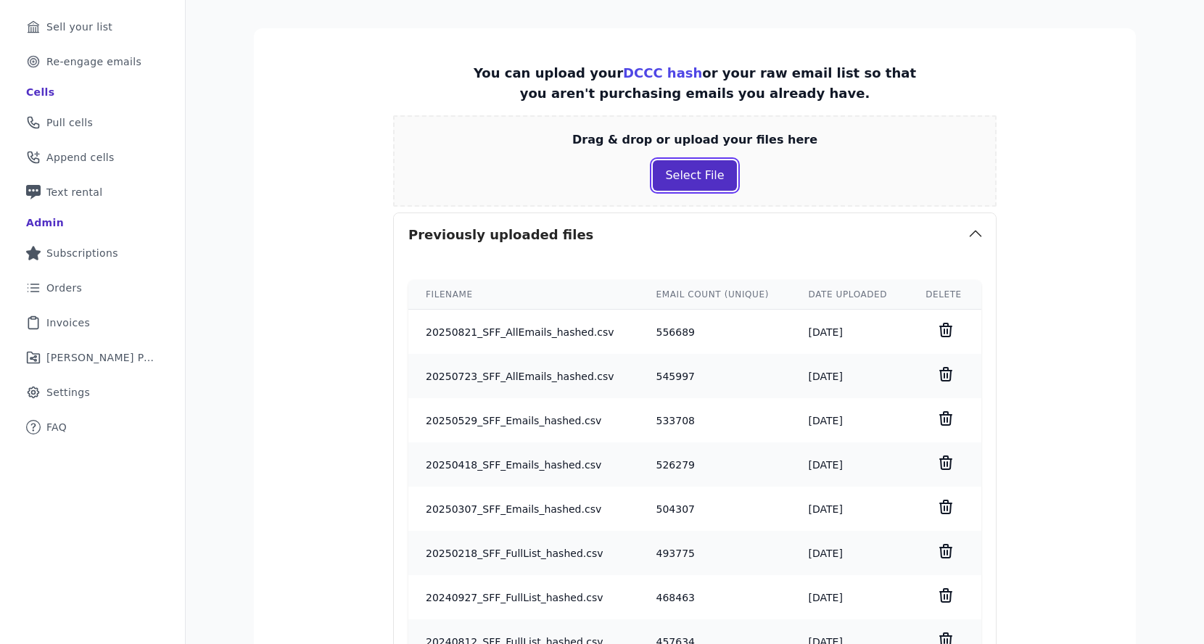
click at [685, 186] on button "Select File" at bounding box center [694, 175] width 83 height 30
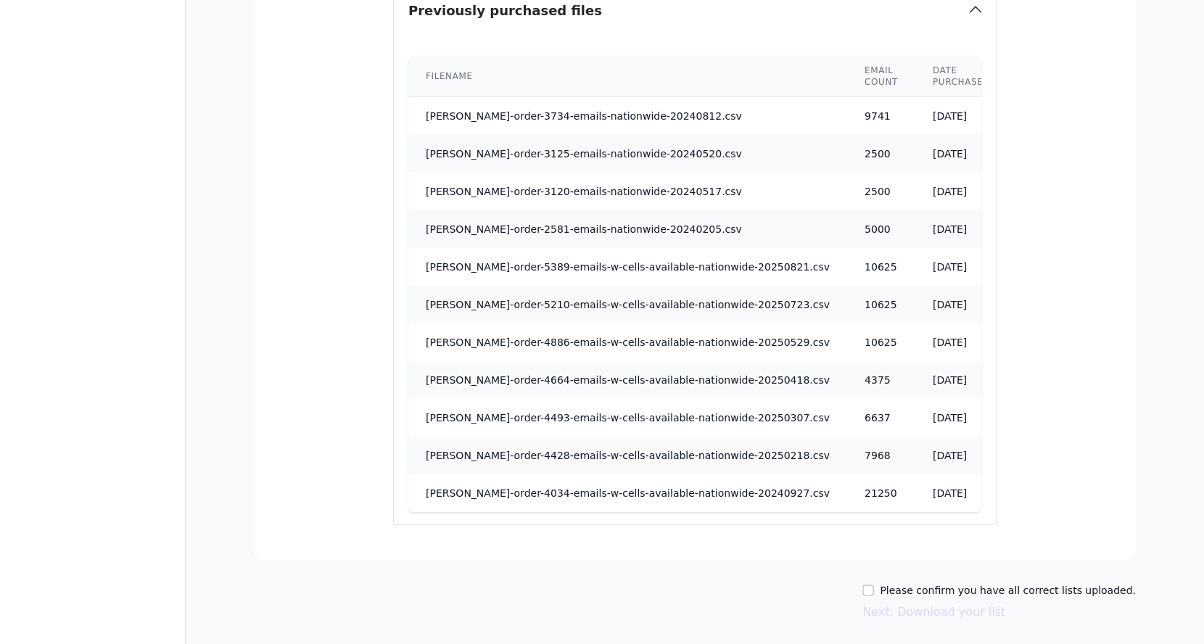
scroll to position [1142, 0]
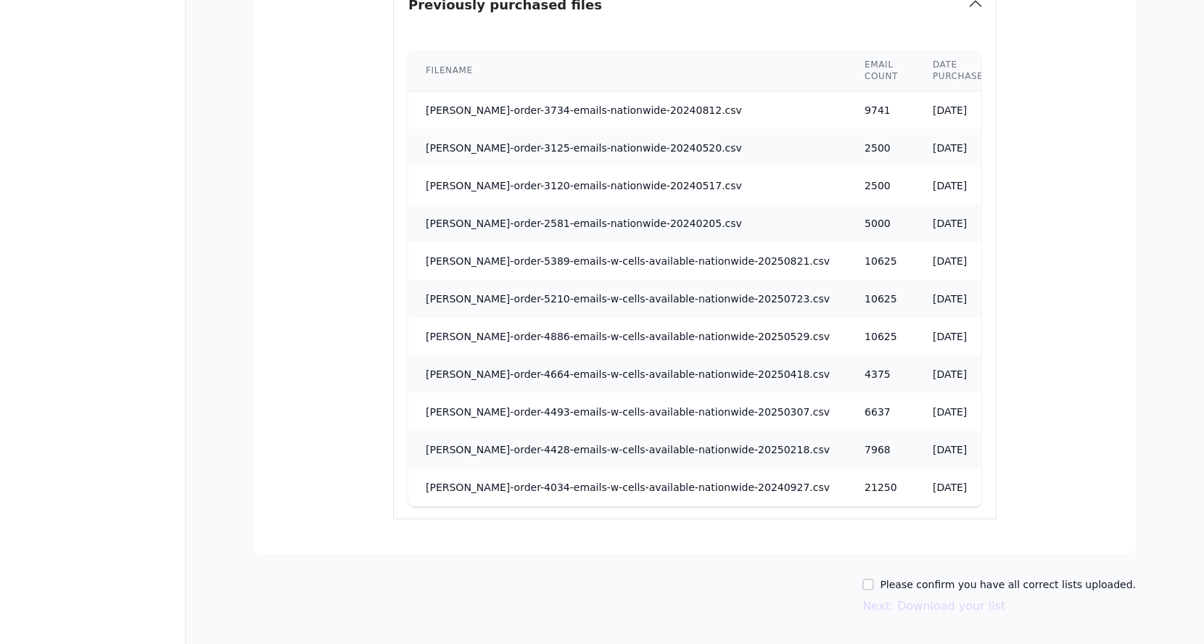
click at [964, 588] on label "Please confirm you have all correct lists uploaded." at bounding box center [1008, 585] width 256 height 15
click at [874, 588] on input "Please confirm you have all correct lists uploaded." at bounding box center [869, 585] width 12 height 12
checkbox input "true"
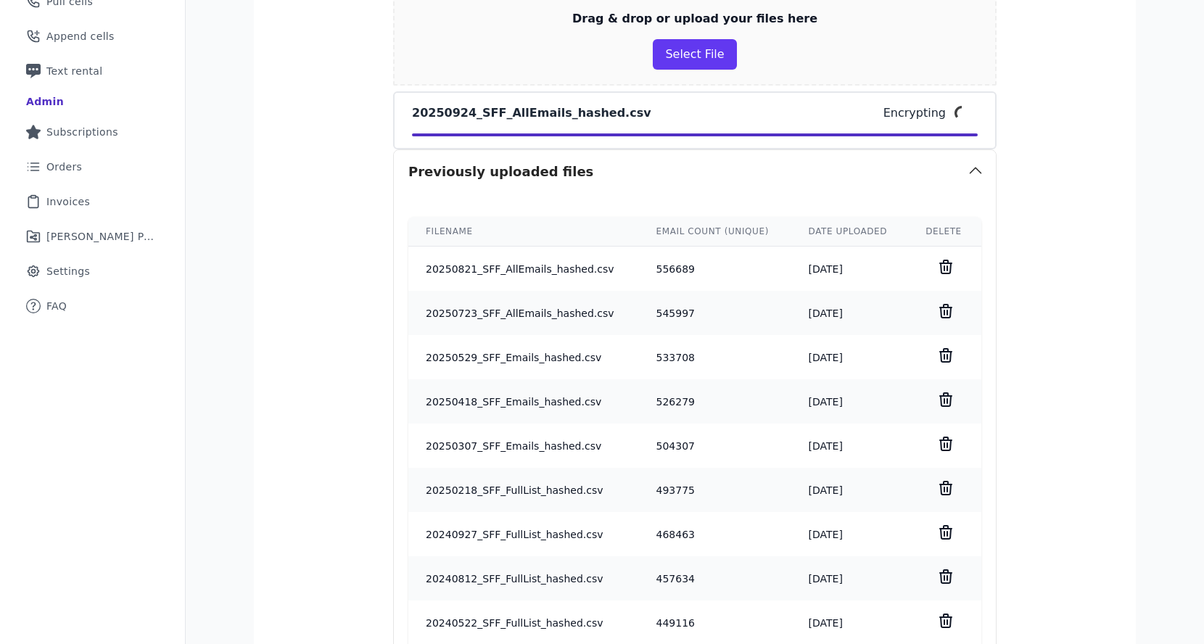
scroll to position [1178, 0]
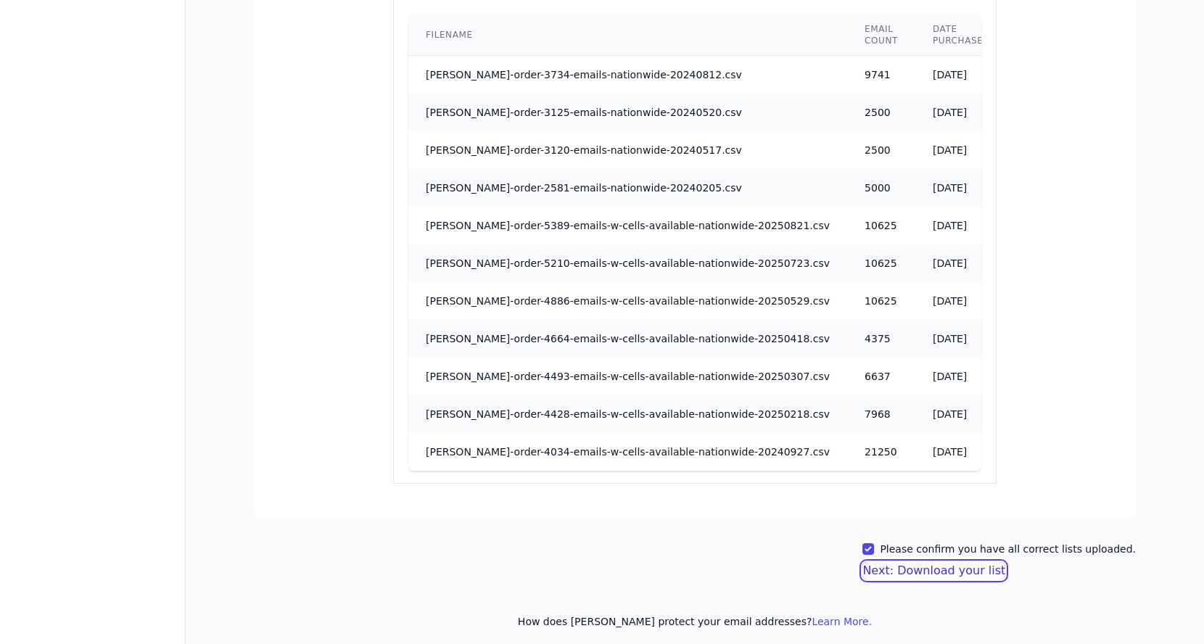
click at [927, 570] on button "Next: Download your list" at bounding box center [934, 570] width 143 height 17
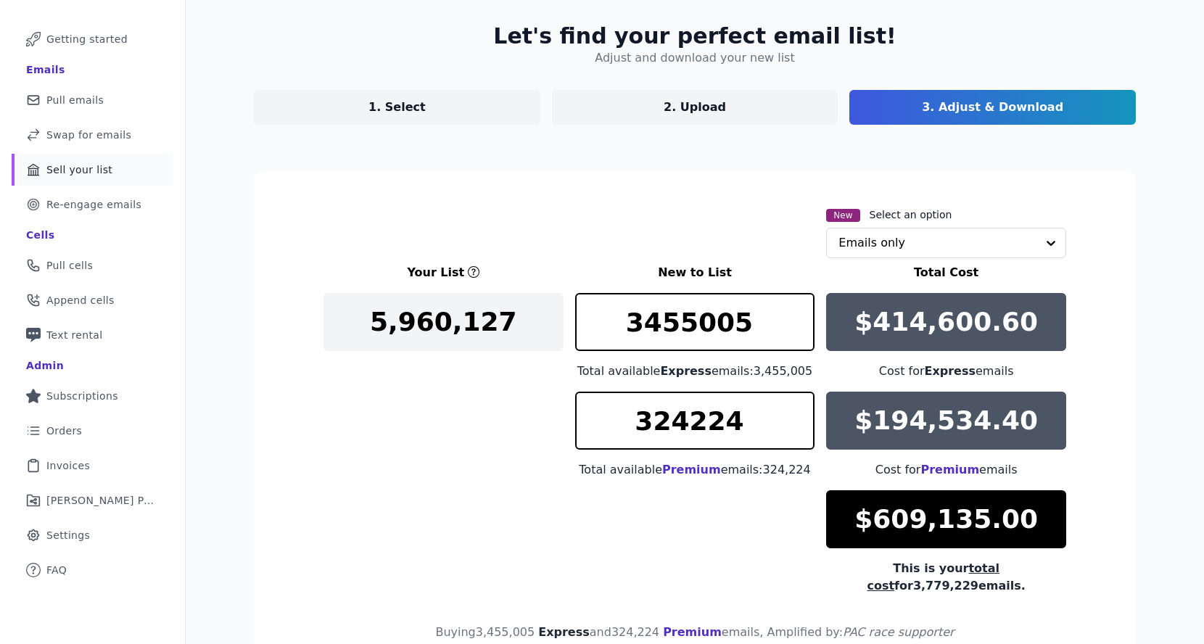
scroll to position [192, 0]
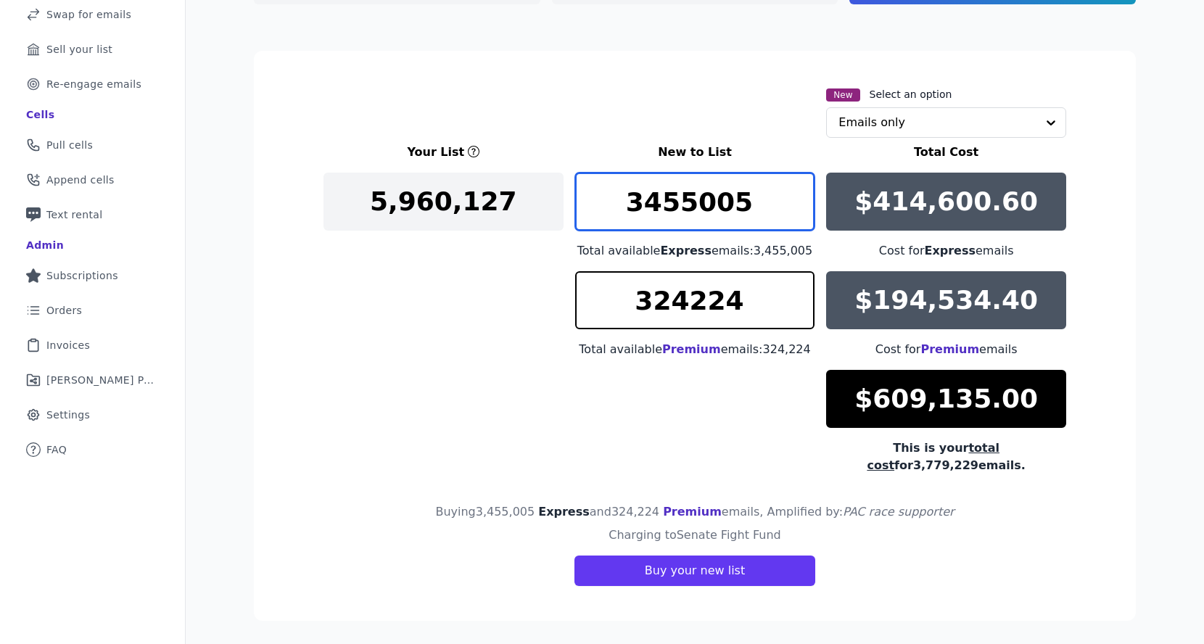
click at [681, 199] on input "3455005" at bounding box center [695, 202] width 240 height 58
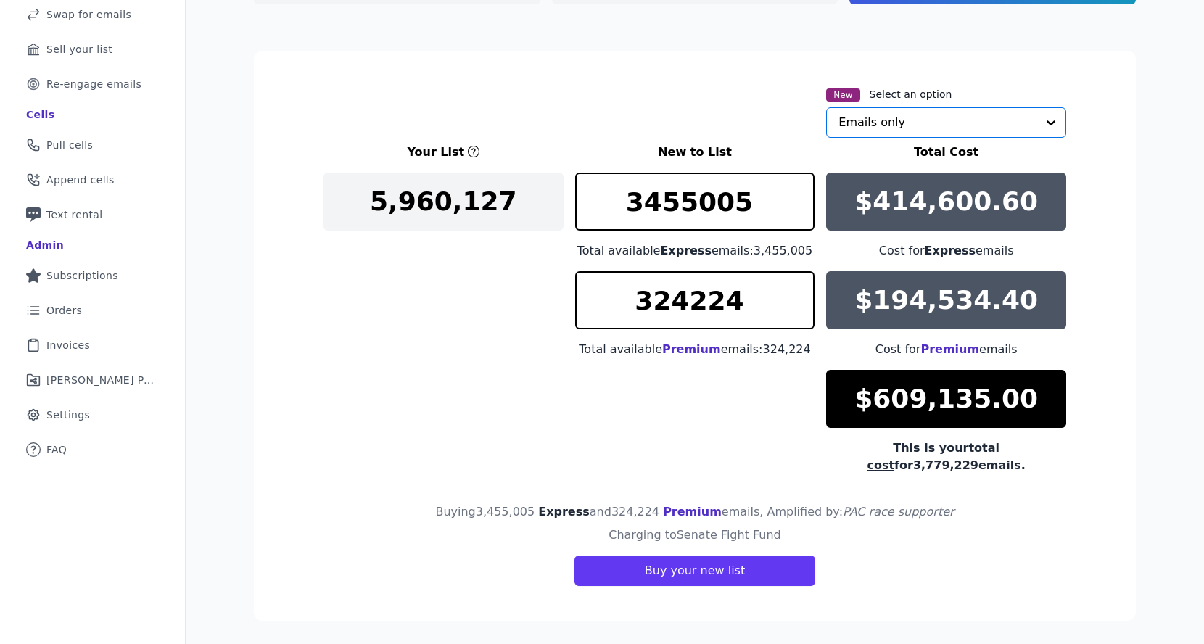
click at [982, 118] on input "text" at bounding box center [938, 122] width 198 height 29
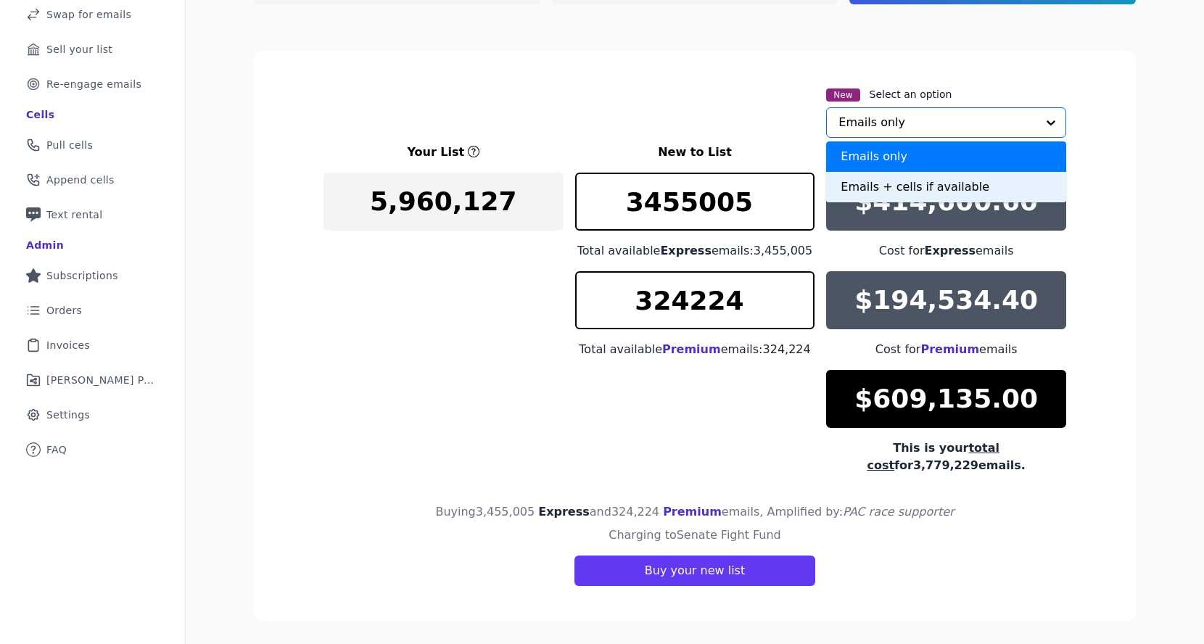
click at [855, 178] on div "Emails + cells if available" at bounding box center [946, 187] width 240 height 30
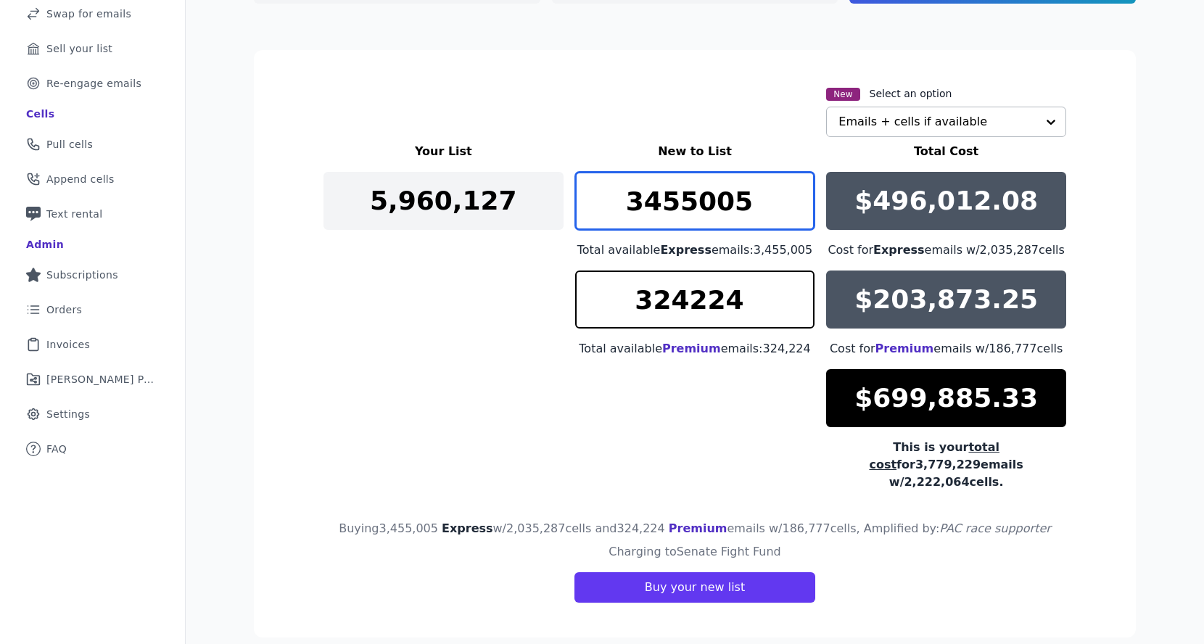
click at [720, 204] on input "3455005" at bounding box center [695, 201] width 240 height 58
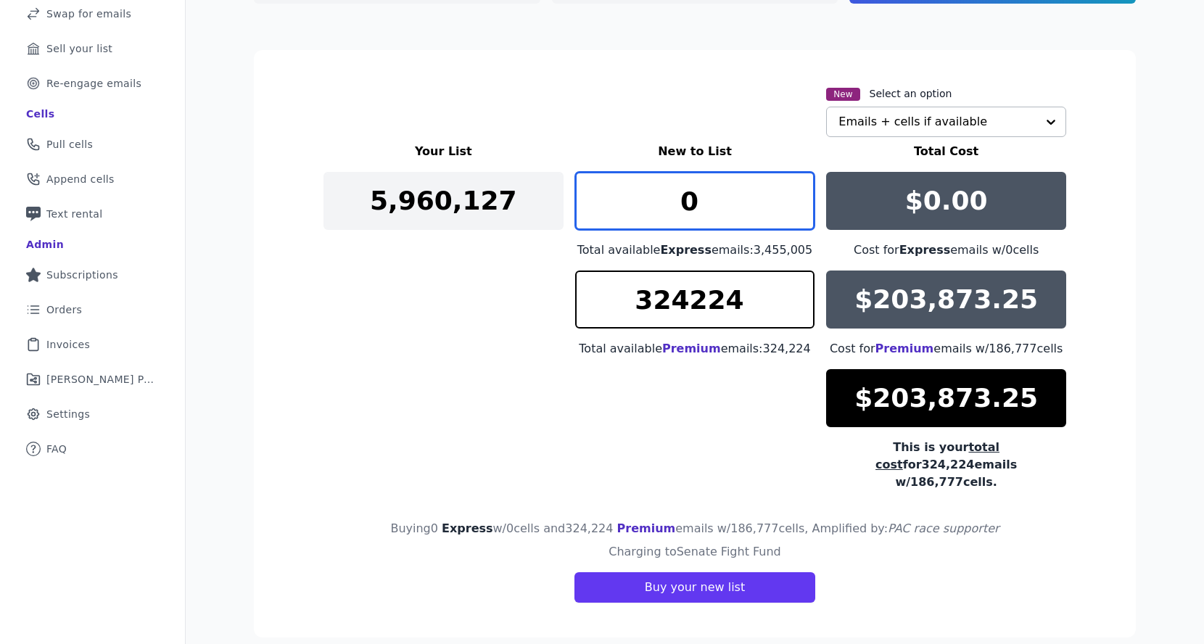
type input "0"
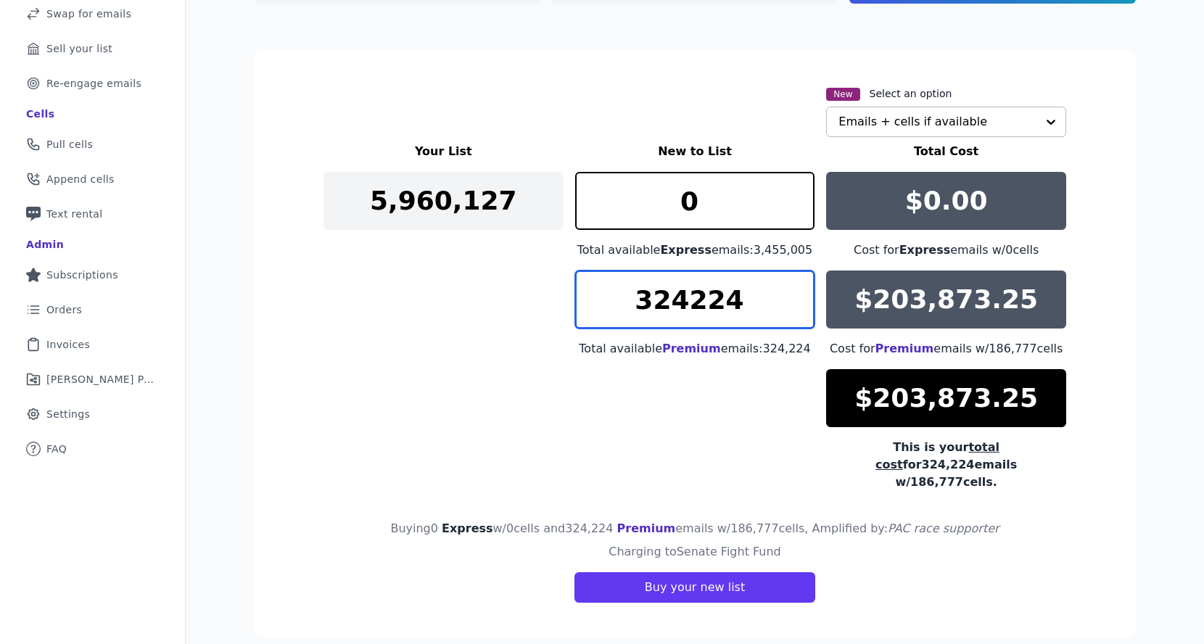
click at [718, 297] on input "324224" at bounding box center [695, 300] width 240 height 58
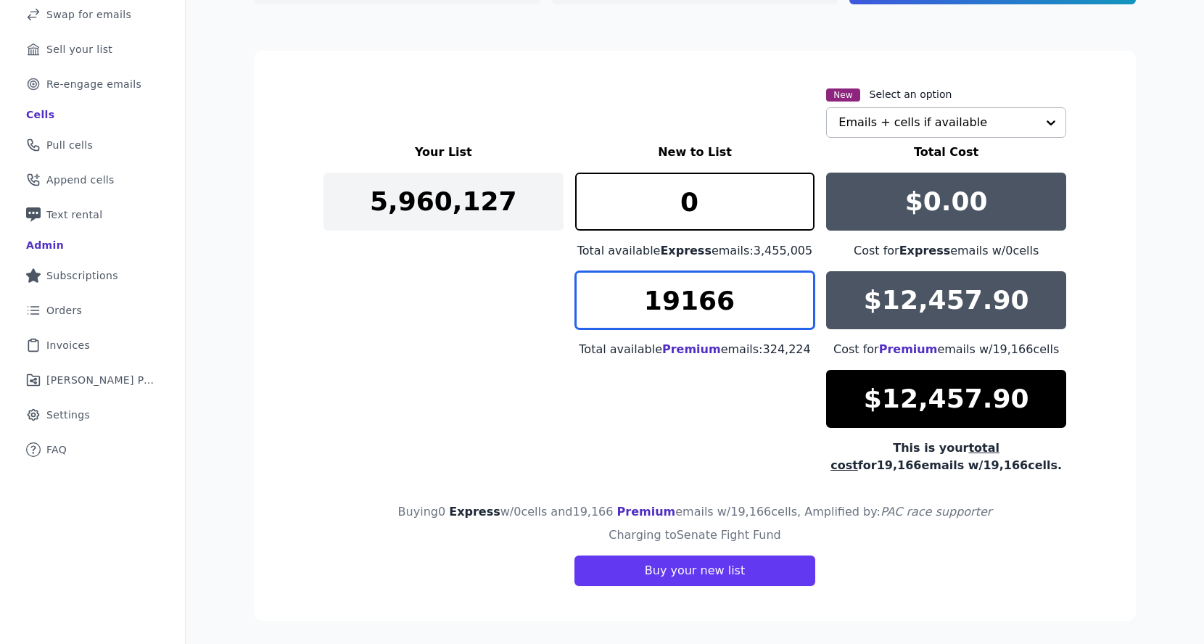
click at [692, 294] on input "19166" at bounding box center [695, 300] width 240 height 58
click at [797, 292] on input "19591" at bounding box center [695, 300] width 240 height 58
click at [797, 292] on input "19592" at bounding box center [695, 300] width 240 height 58
click at [797, 292] on input "19593" at bounding box center [695, 300] width 240 height 58
click at [797, 292] on input "19594" at bounding box center [695, 300] width 240 height 58
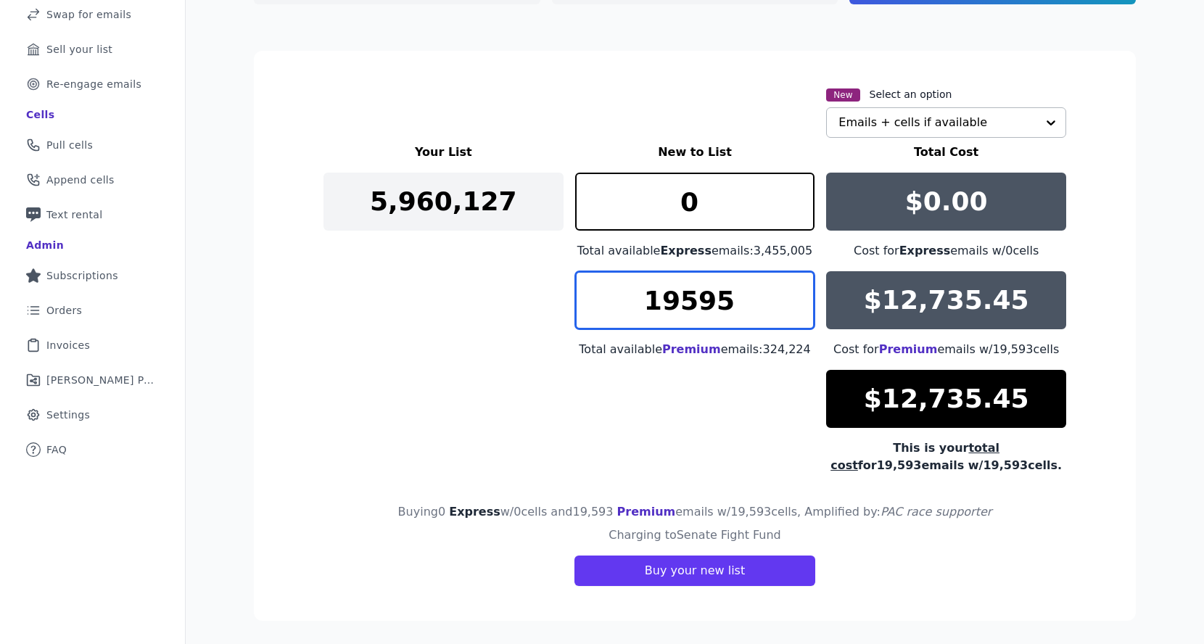
click at [797, 292] on input "19595" at bounding box center [695, 300] width 240 height 58
click at [797, 292] on input "19596" at bounding box center [695, 300] width 240 height 58
click at [797, 292] on input "19597" at bounding box center [695, 300] width 240 height 58
click at [797, 292] on input "19598" at bounding box center [695, 300] width 240 height 58
click at [797, 292] on input "19599" at bounding box center [695, 300] width 240 height 58
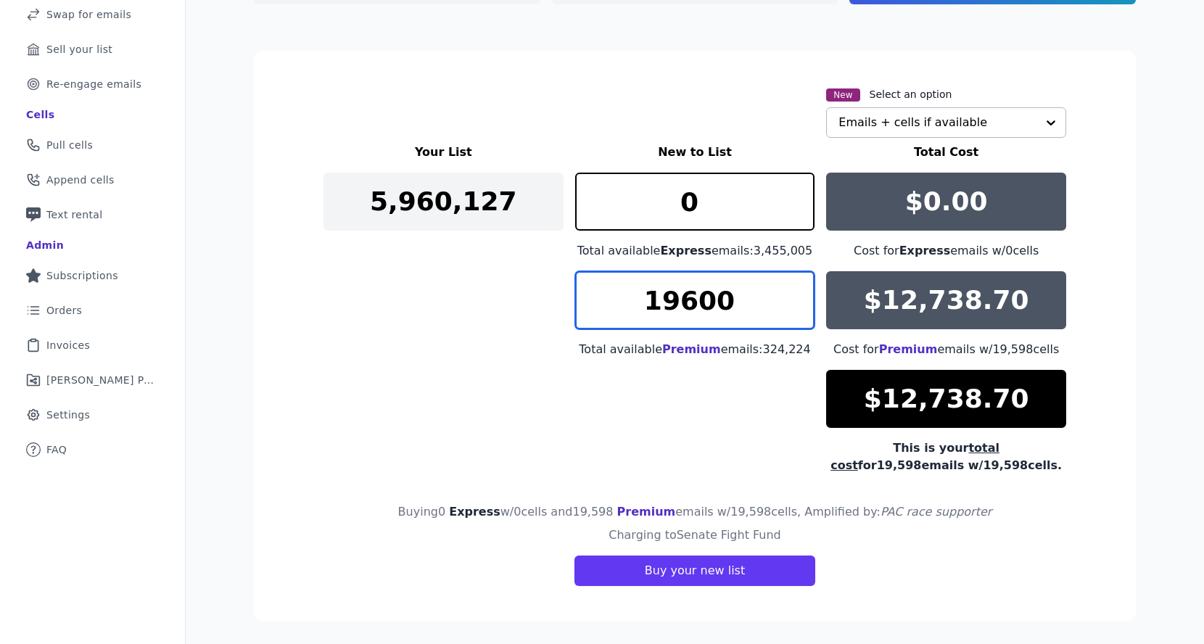
click at [797, 292] on input "19600" at bounding box center [695, 300] width 240 height 58
click at [797, 292] on input "19601" at bounding box center [695, 300] width 240 height 58
click at [797, 292] on input "19602" at bounding box center [695, 300] width 240 height 58
click at [797, 292] on input "19603" at bounding box center [695, 300] width 240 height 58
click at [797, 292] on input "19604" at bounding box center [695, 300] width 240 height 58
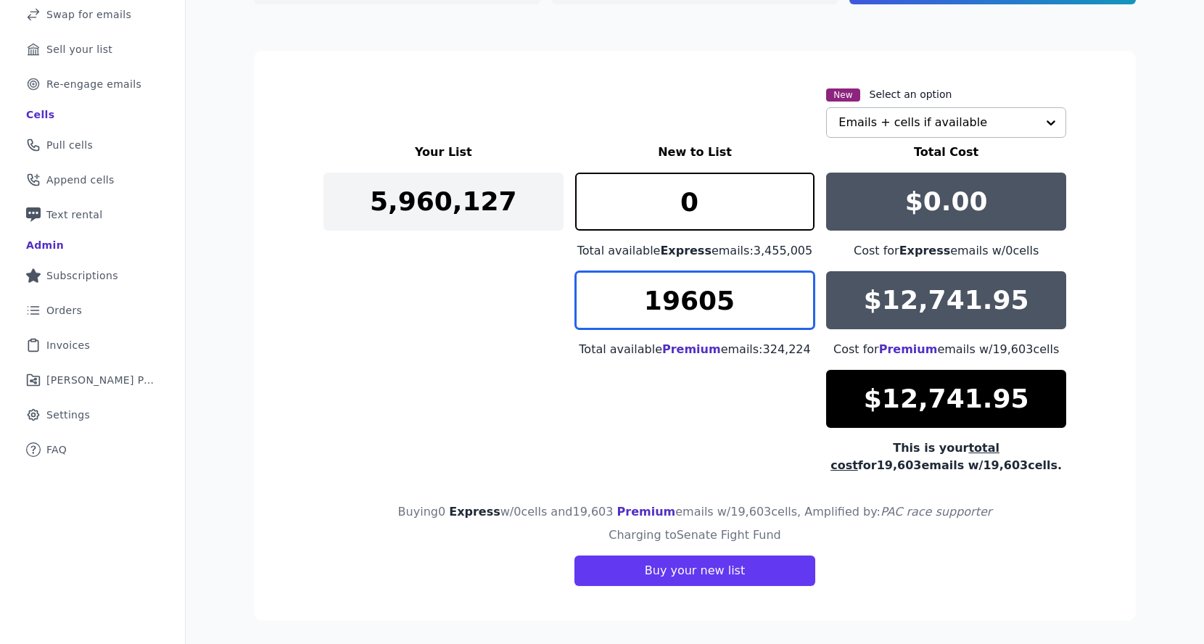
click at [797, 292] on input "19605" at bounding box center [695, 300] width 240 height 58
click at [797, 292] on input "19606" at bounding box center [695, 300] width 240 height 58
click at [797, 292] on input "19607" at bounding box center [695, 300] width 240 height 58
click at [797, 292] on input "19608" at bounding box center [695, 300] width 240 height 58
click at [797, 292] on input "19609" at bounding box center [695, 300] width 240 height 58
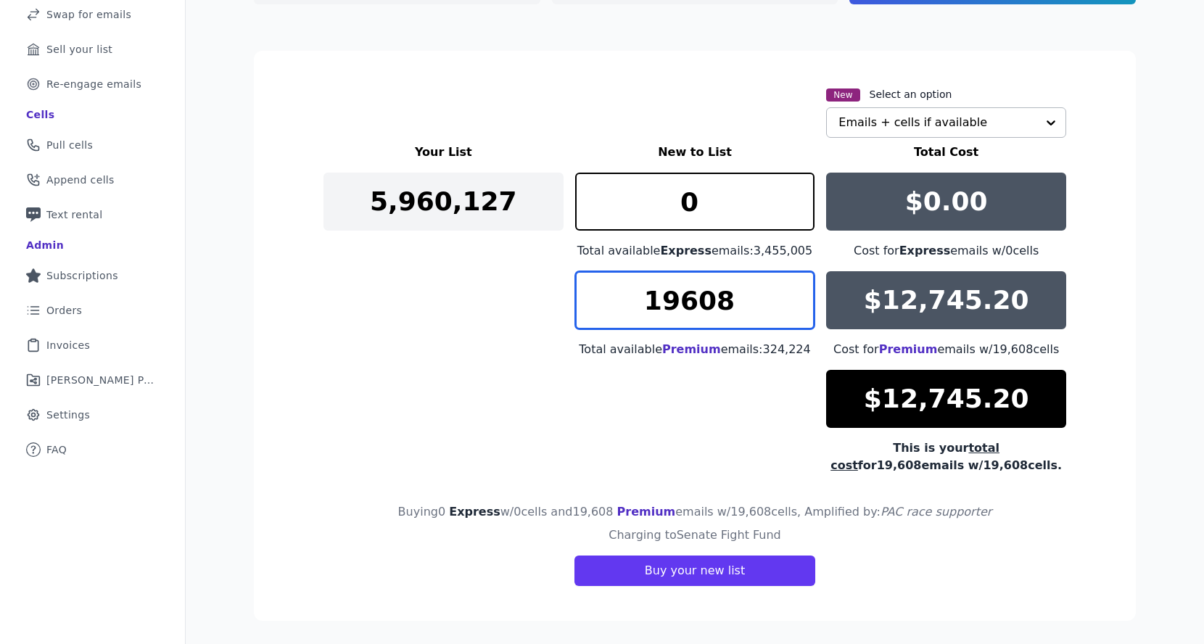
click at [792, 311] on input "19608" at bounding box center [695, 300] width 240 height 58
click at [792, 311] on input "19607" at bounding box center [695, 300] width 240 height 58
click at [796, 290] on input "19608" at bounding box center [695, 300] width 240 height 58
click at [796, 290] on input "19609" at bounding box center [695, 300] width 240 height 58
click at [796, 290] on input "19610" at bounding box center [695, 300] width 240 height 58
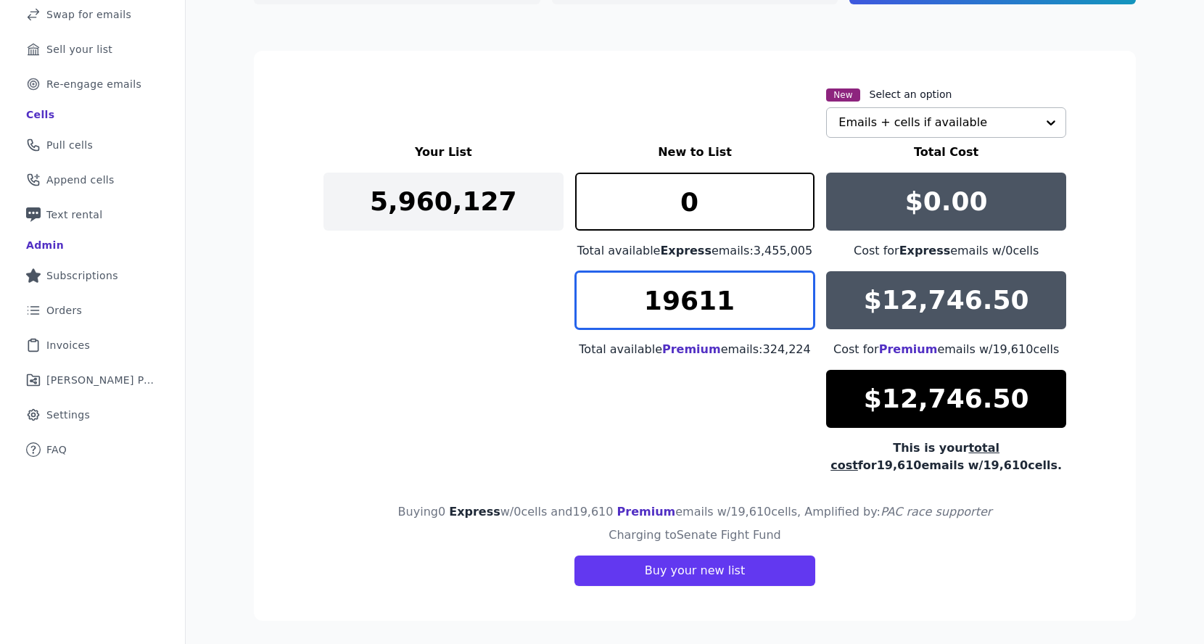
click at [796, 290] on input "19611" at bounding box center [695, 300] width 240 height 58
click at [796, 290] on input "19612" at bounding box center [695, 300] width 240 height 58
click at [796, 290] on input "19613" at bounding box center [695, 300] width 240 height 58
click at [796, 290] on input "19614" at bounding box center [695, 300] width 240 height 58
click at [796, 290] on input "19615" at bounding box center [695, 300] width 240 height 58
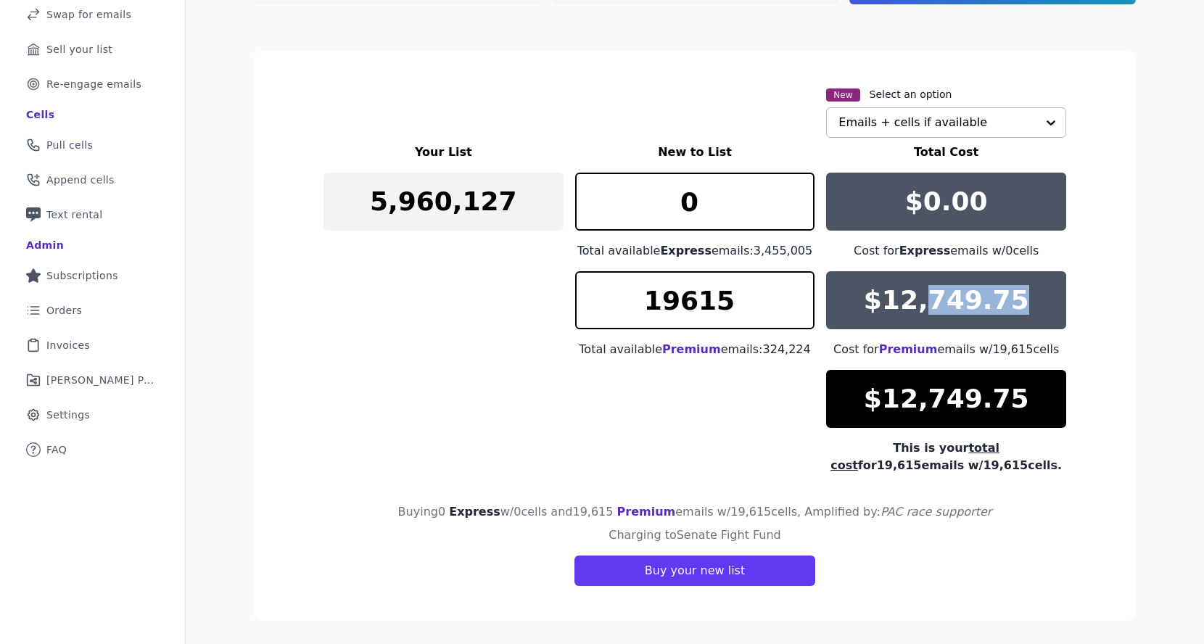
drag, startPoint x: 929, startPoint y: 308, endPoint x: 1011, endPoint y: 308, distance: 82.7
click at [1011, 308] on div "$12,749.75" at bounding box center [946, 300] width 240 height 58
click at [783, 337] on div "19615 Total available Premium emails: 324,224" at bounding box center [695, 314] width 240 height 87
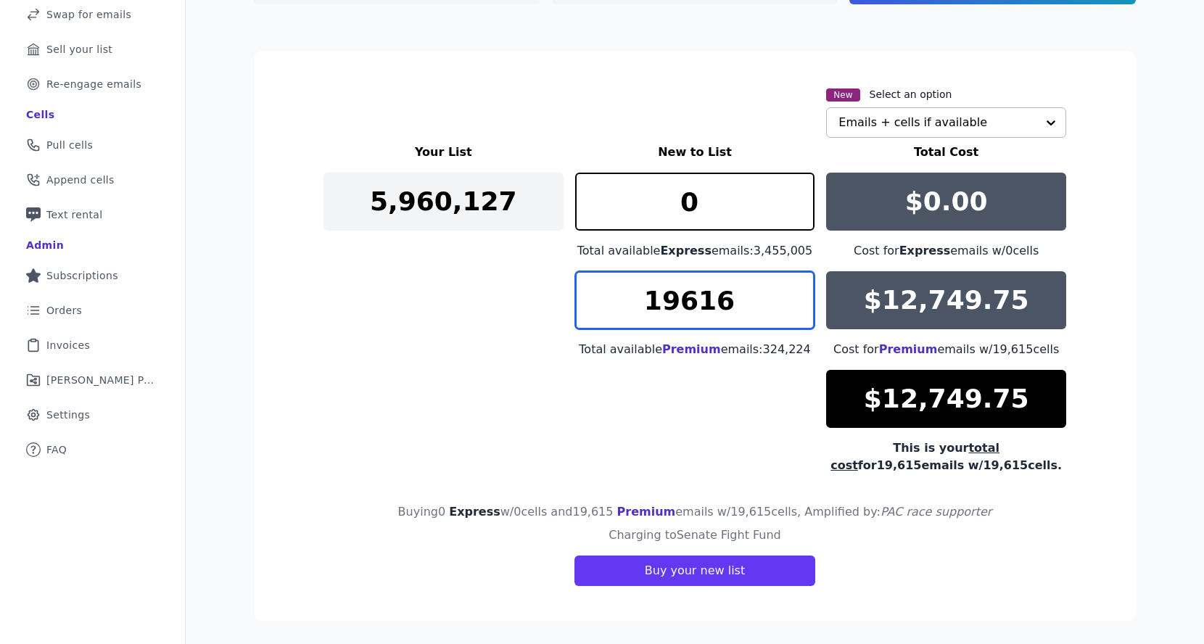
click at [796, 290] on input "19616" at bounding box center [695, 300] width 240 height 58
click at [796, 290] on input "19617" at bounding box center [695, 300] width 240 height 58
click at [795, 305] on input "19616" at bounding box center [695, 300] width 240 height 58
type input "19615"
click at [795, 305] on input "19615" at bounding box center [695, 300] width 240 height 58
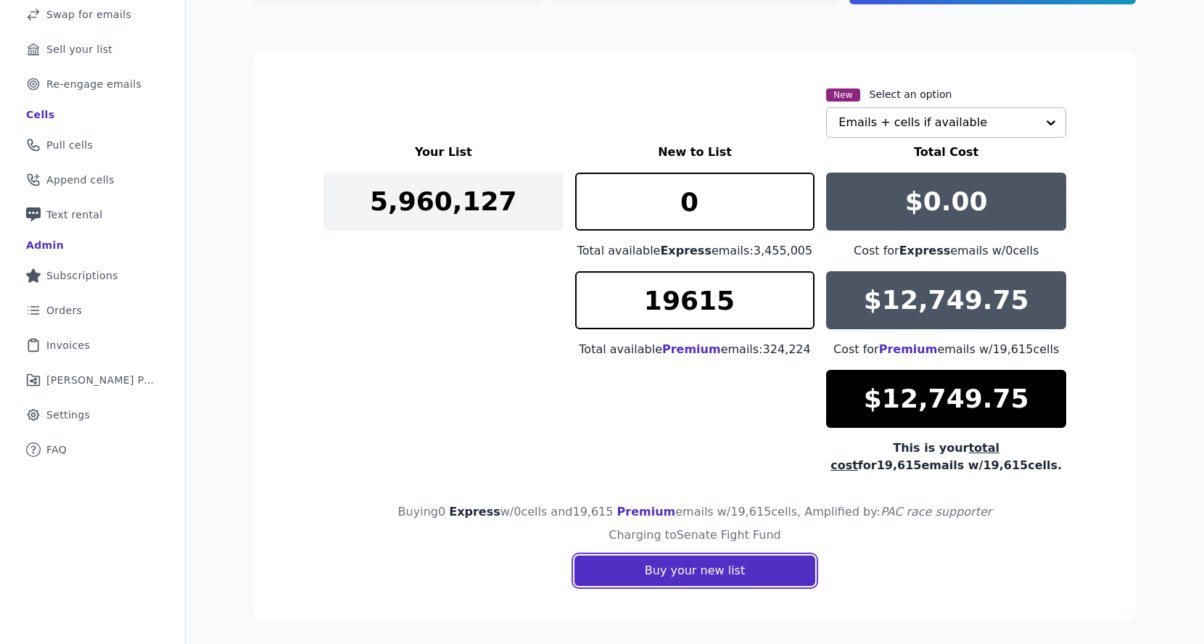
click at [704, 570] on button "Buy your new list" at bounding box center [695, 571] width 241 height 30
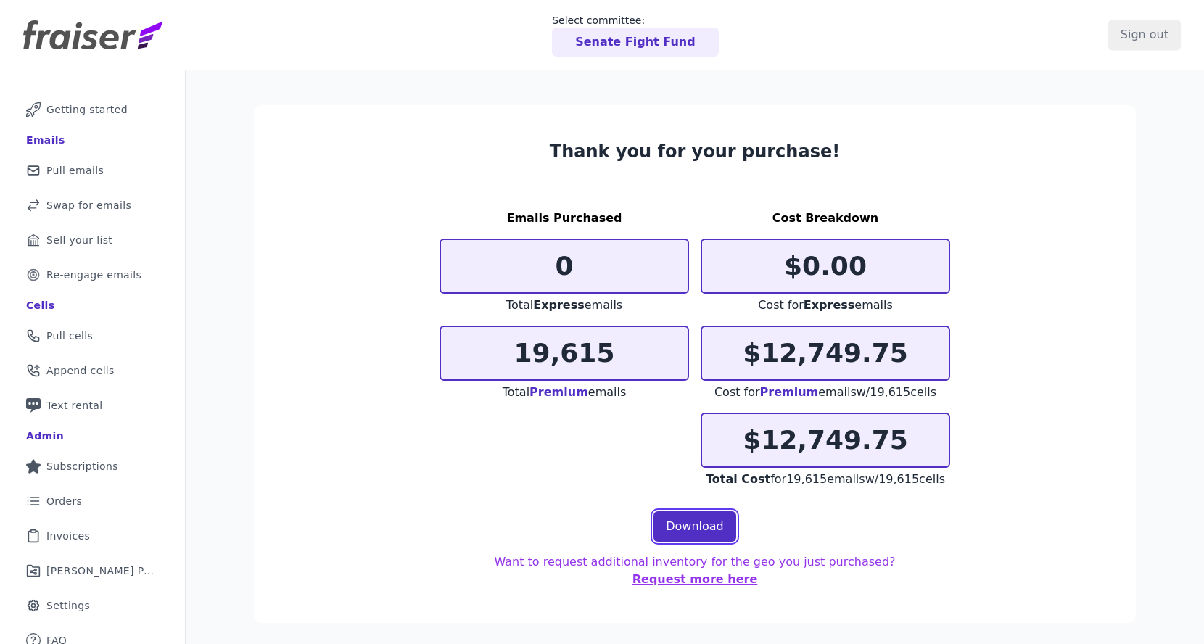
click at [699, 525] on link "Download" at bounding box center [695, 527] width 83 height 30
click at [601, 52] on div "Senate Fight Fund" at bounding box center [635, 42] width 166 height 29
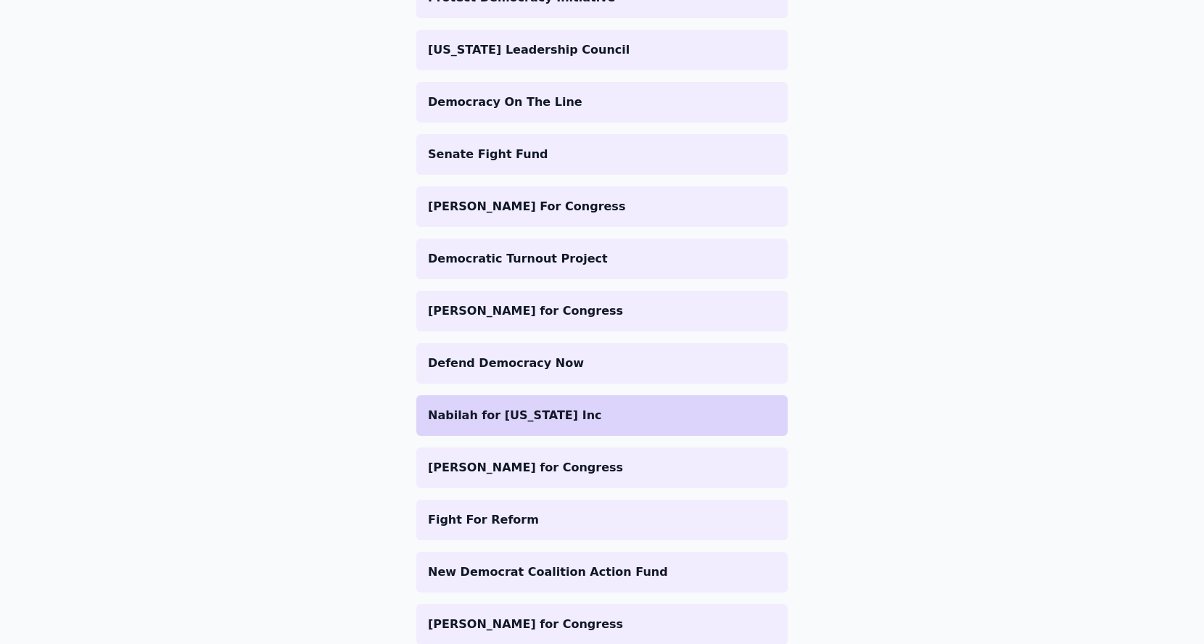
scroll to position [892, 0]
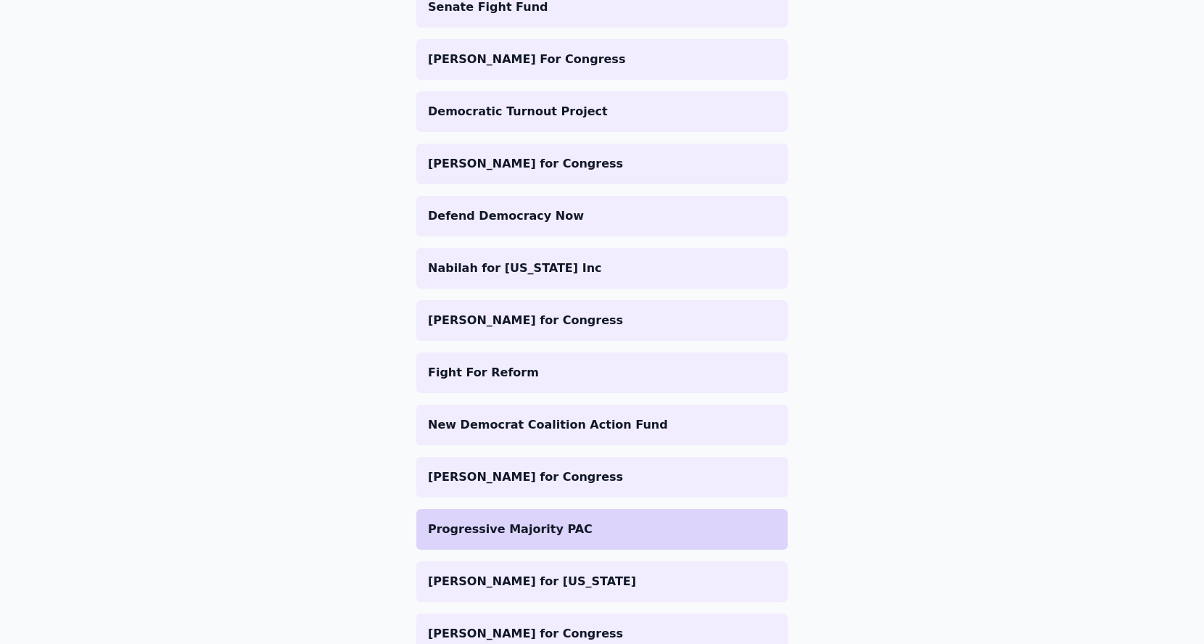
click at [545, 545] on li "Progressive Majority PAC" at bounding box center [602, 529] width 372 height 41
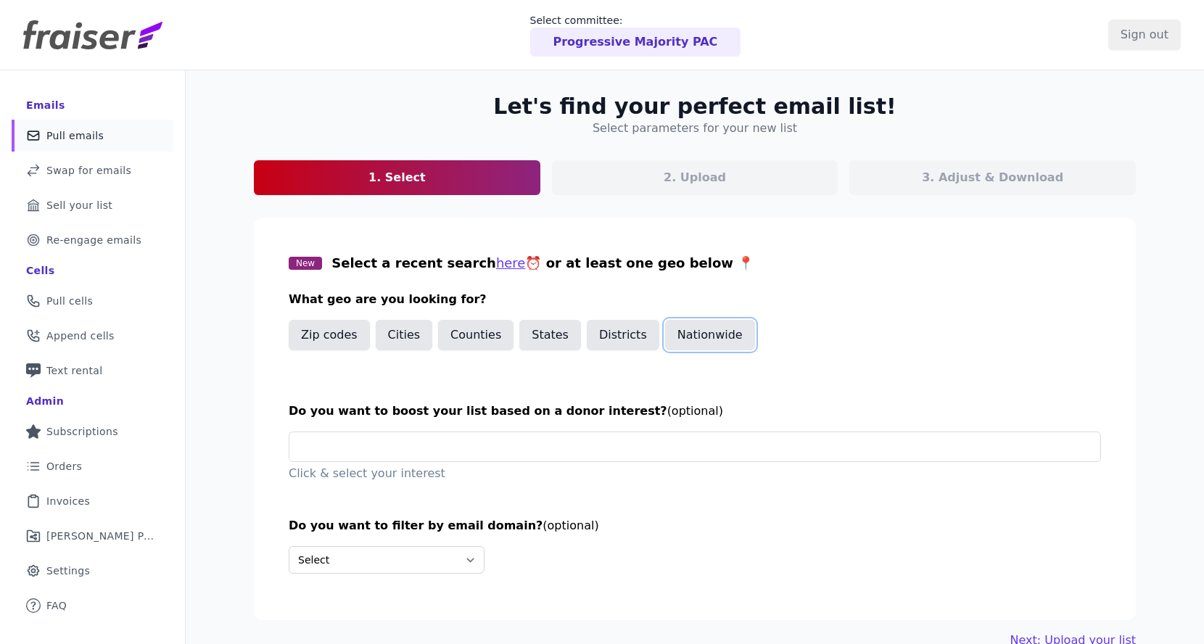
click at [678, 339] on button "Nationwide" at bounding box center [710, 335] width 90 height 30
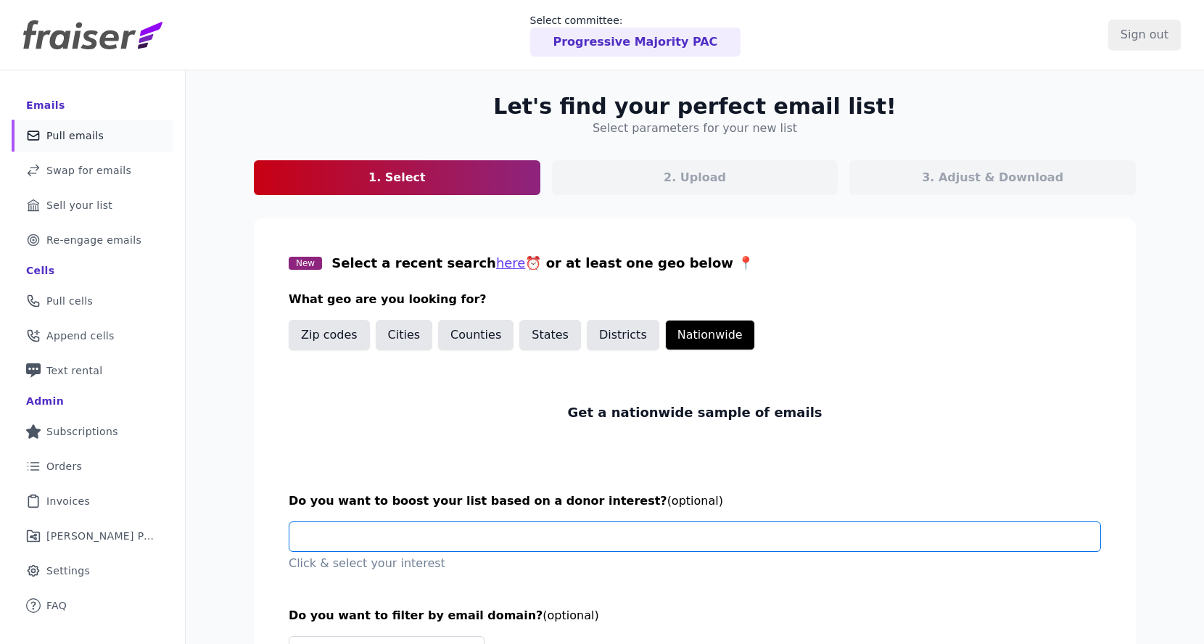
click at [541, 546] on input "text" at bounding box center [701, 536] width 800 height 29
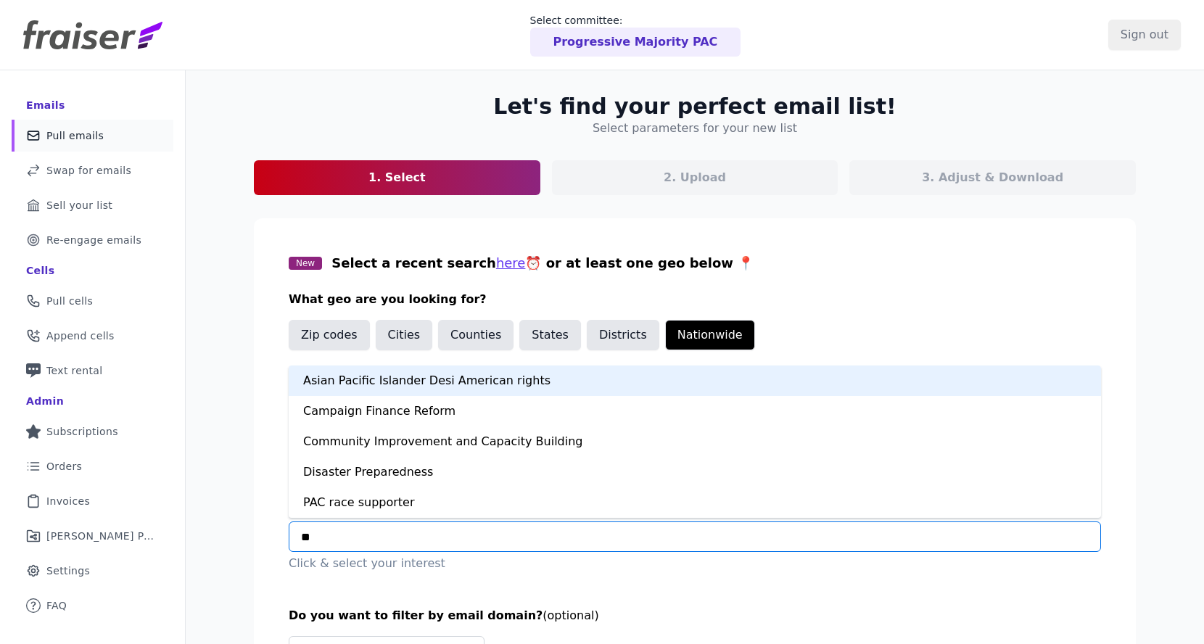
type input "***"
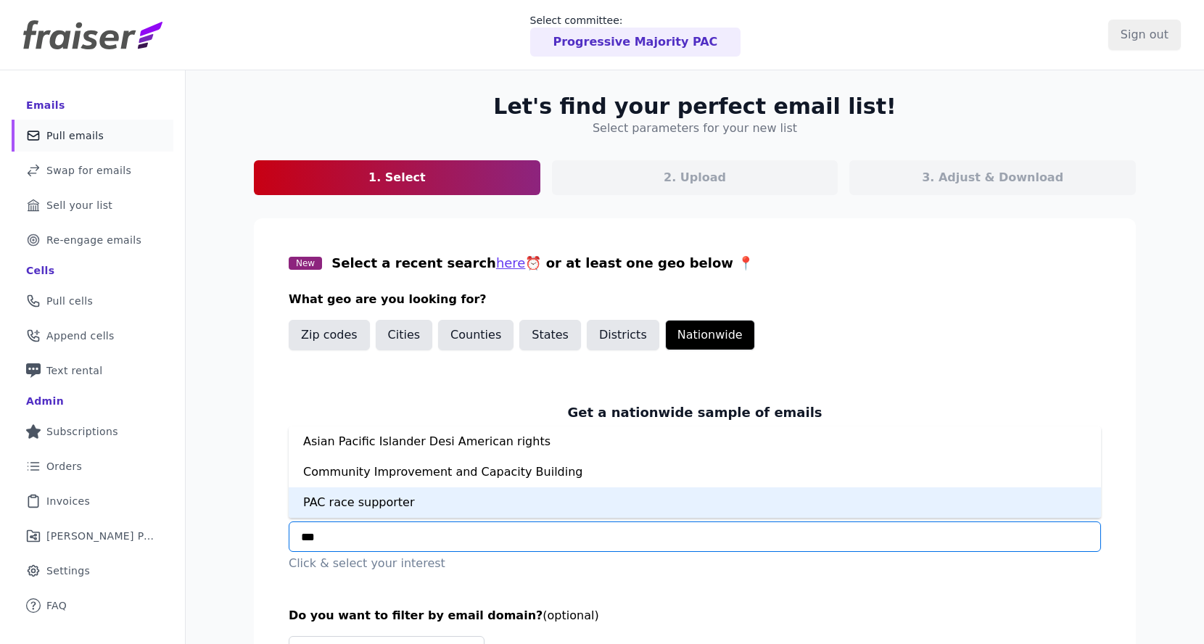
click at [408, 493] on div "PAC race supporter" at bounding box center [695, 503] width 813 height 30
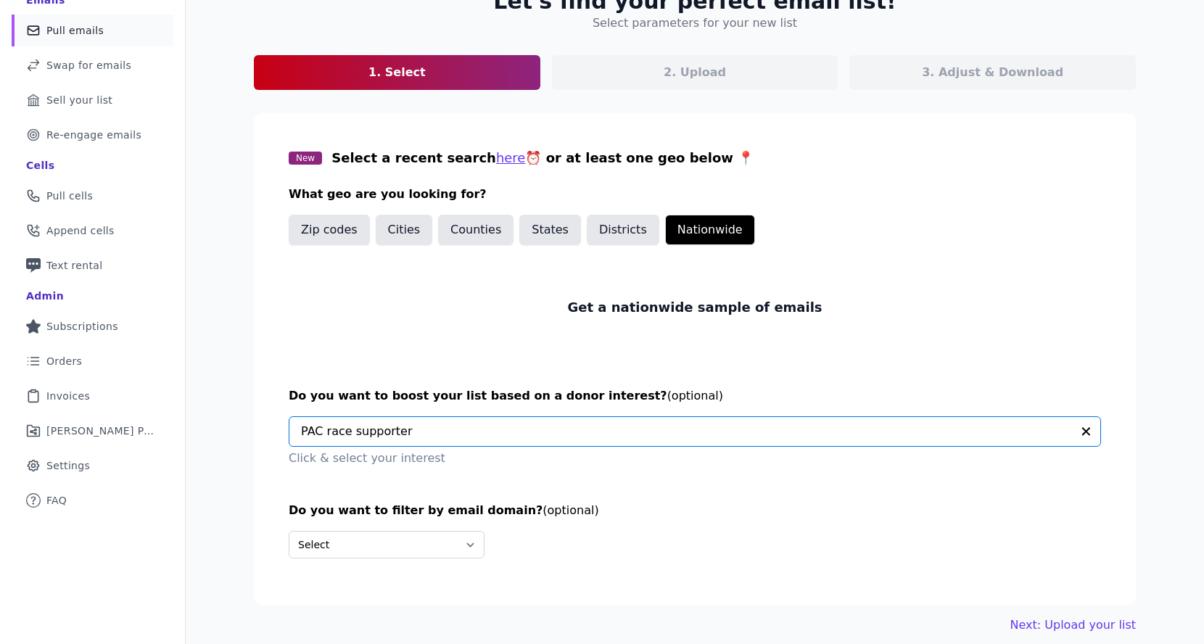
scroll to position [118, 0]
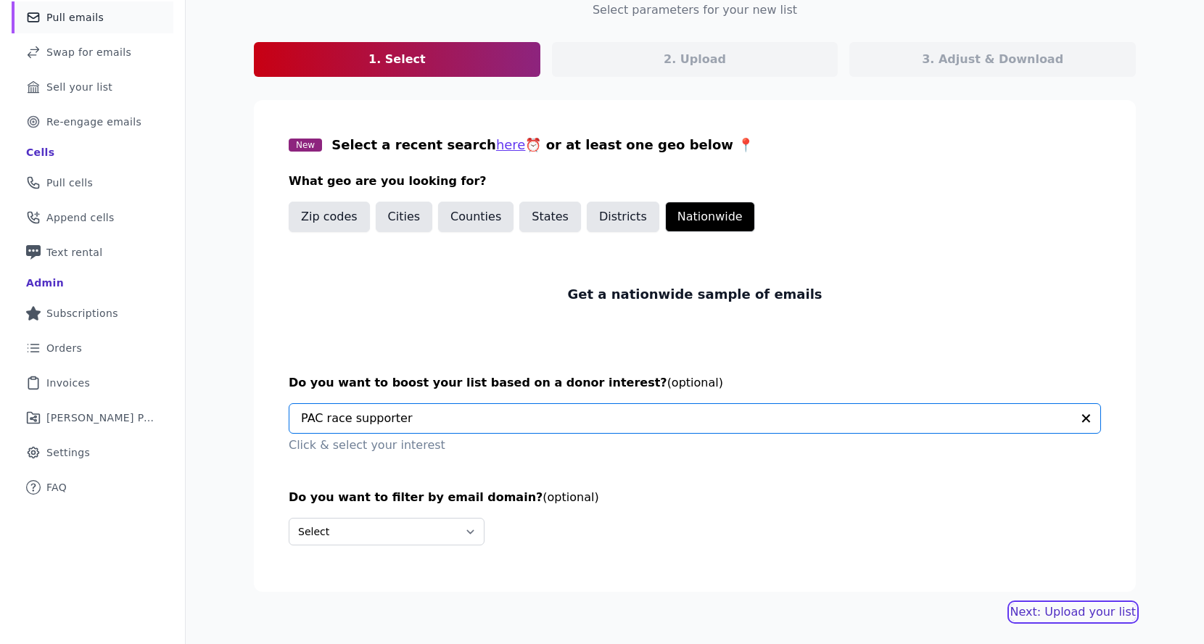
click at [1040, 610] on link "Next: Upload your list" at bounding box center [1074, 612] width 126 height 17
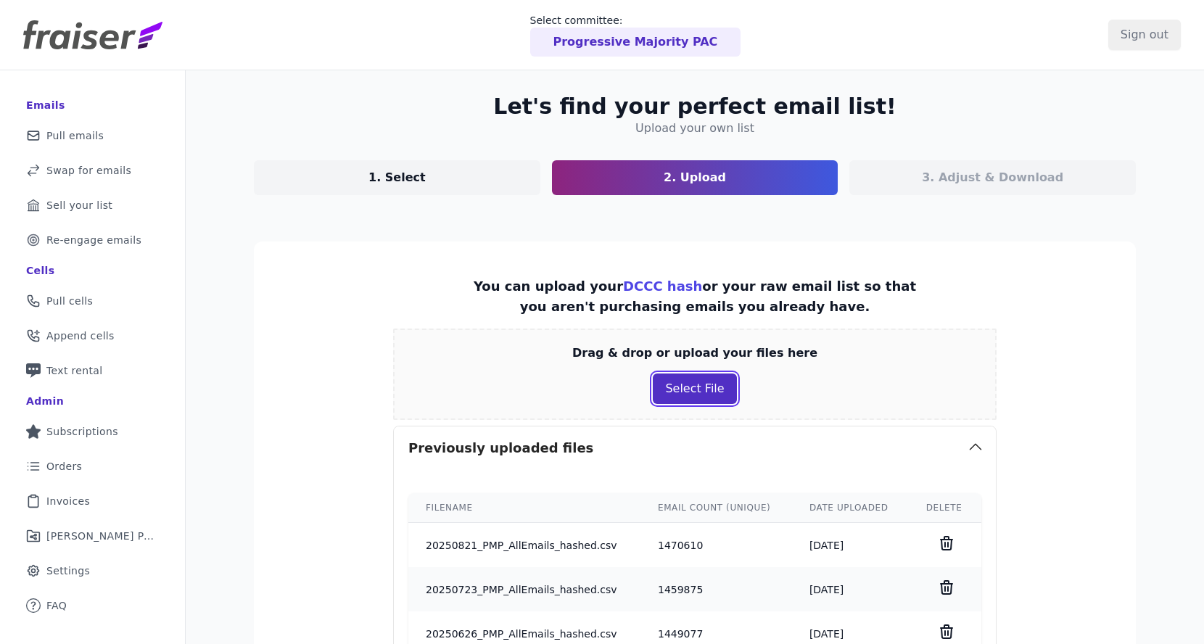
click at [685, 390] on button "Select File" at bounding box center [694, 389] width 83 height 30
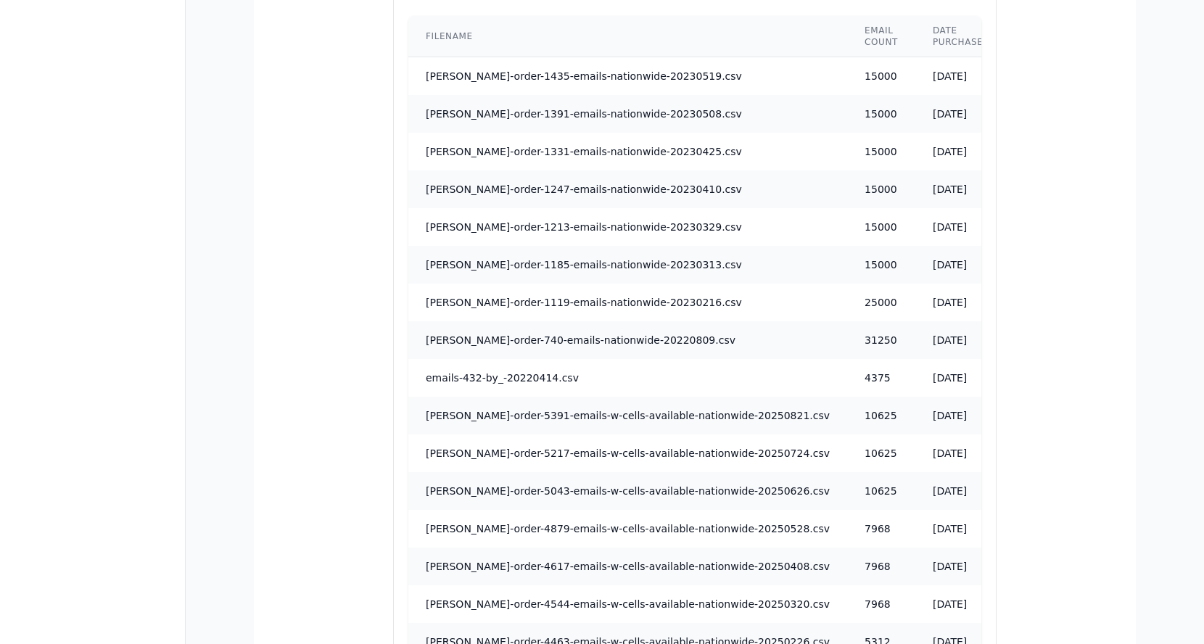
scroll to position [1323, 0]
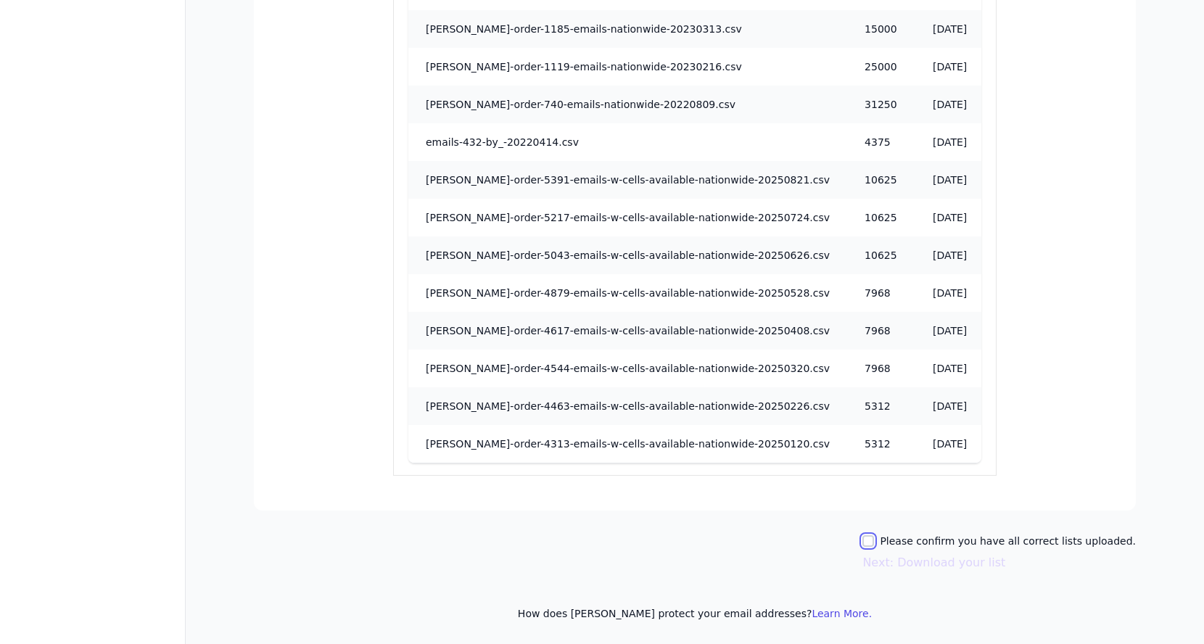
click at [874, 540] on input "Please confirm you have all correct lists uploaded." at bounding box center [869, 541] width 12 height 12
checkbox input "true"
click at [899, 564] on button "Next: Download your list" at bounding box center [934, 562] width 143 height 17
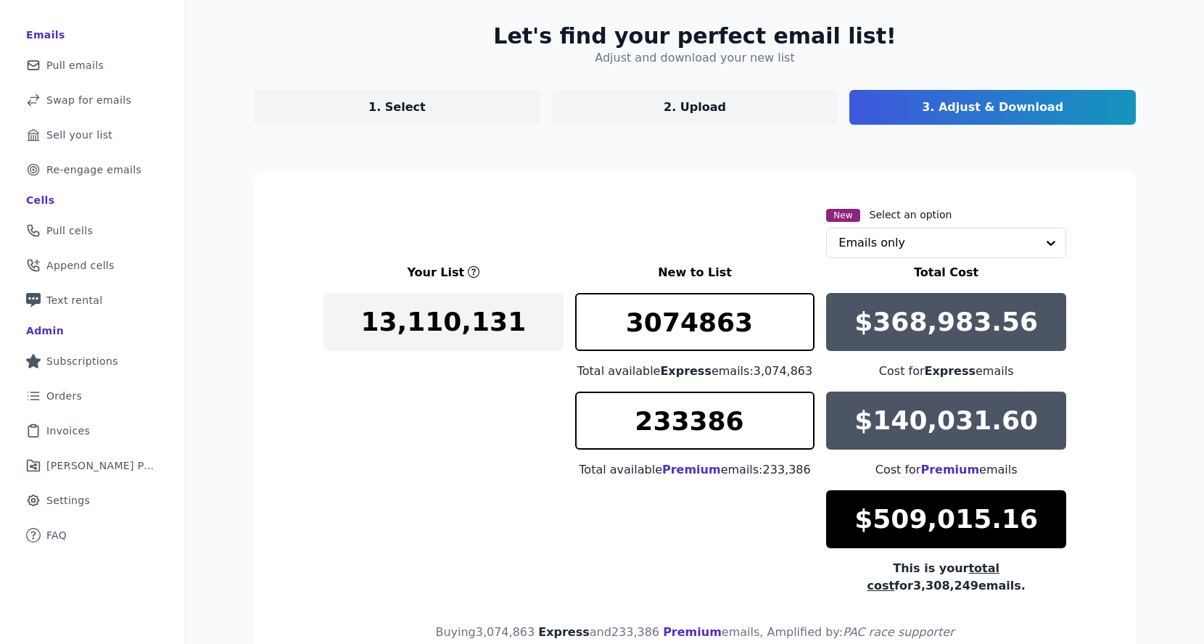
scroll to position [192, 0]
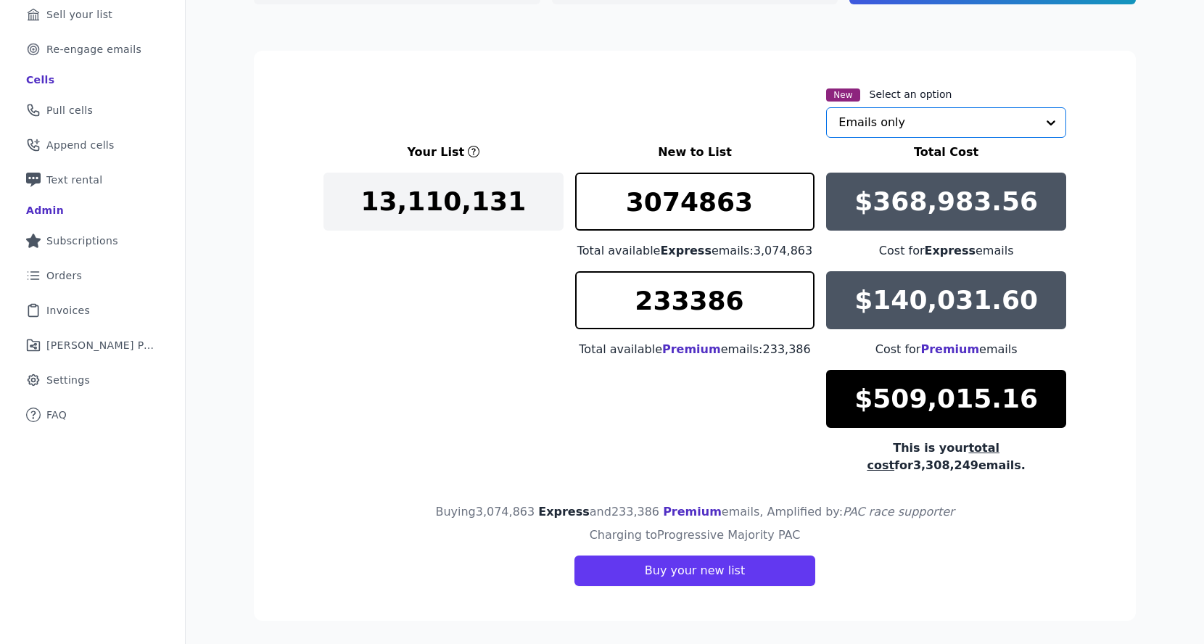
click at [917, 120] on input "text" at bounding box center [938, 122] width 198 height 29
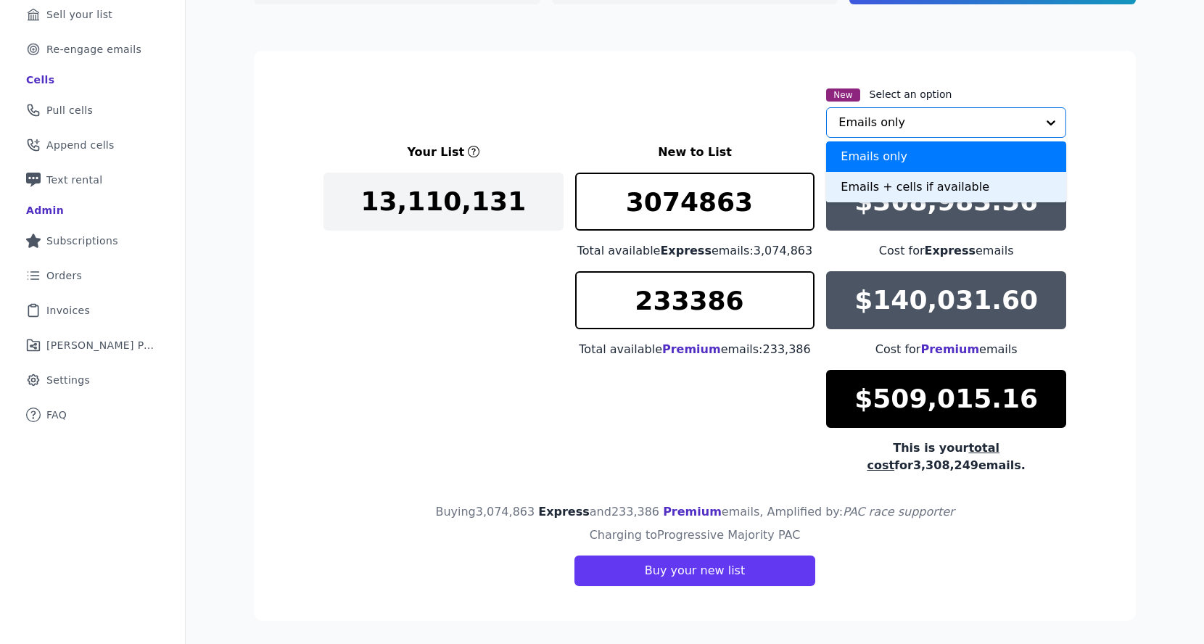
click at [863, 196] on div "Emails + cells if available" at bounding box center [946, 187] width 240 height 30
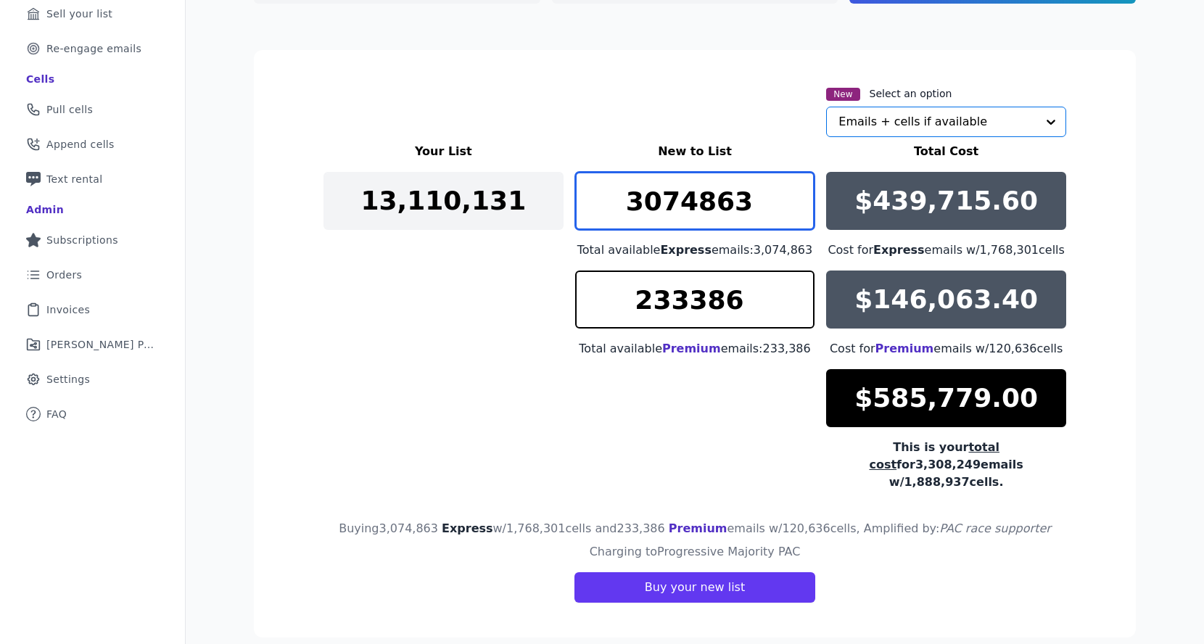
click at [734, 206] on input "3074863" at bounding box center [695, 201] width 240 height 58
click at [734, 207] on input "3074863" at bounding box center [695, 201] width 240 height 58
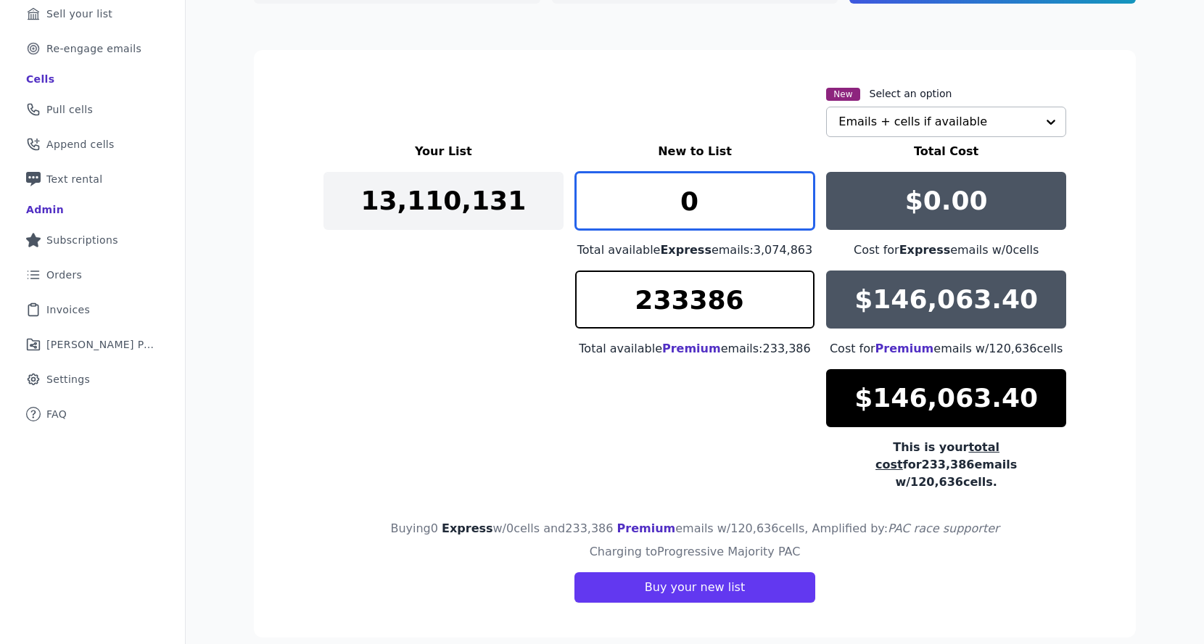
type input "0"
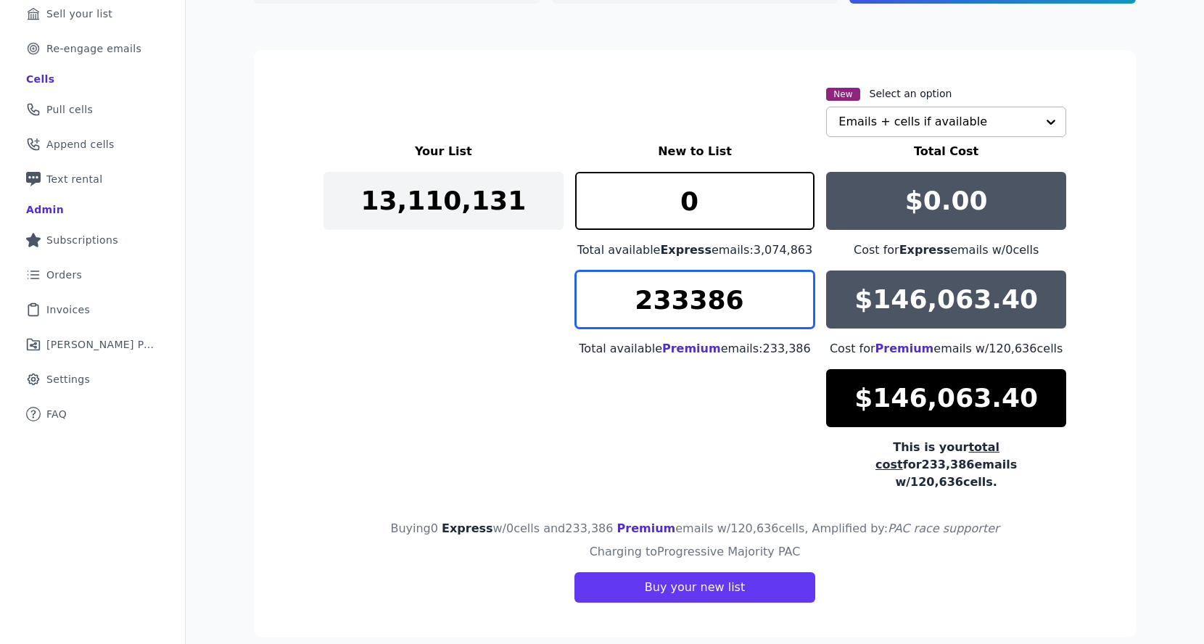
click at [719, 300] on input "233386" at bounding box center [695, 300] width 240 height 58
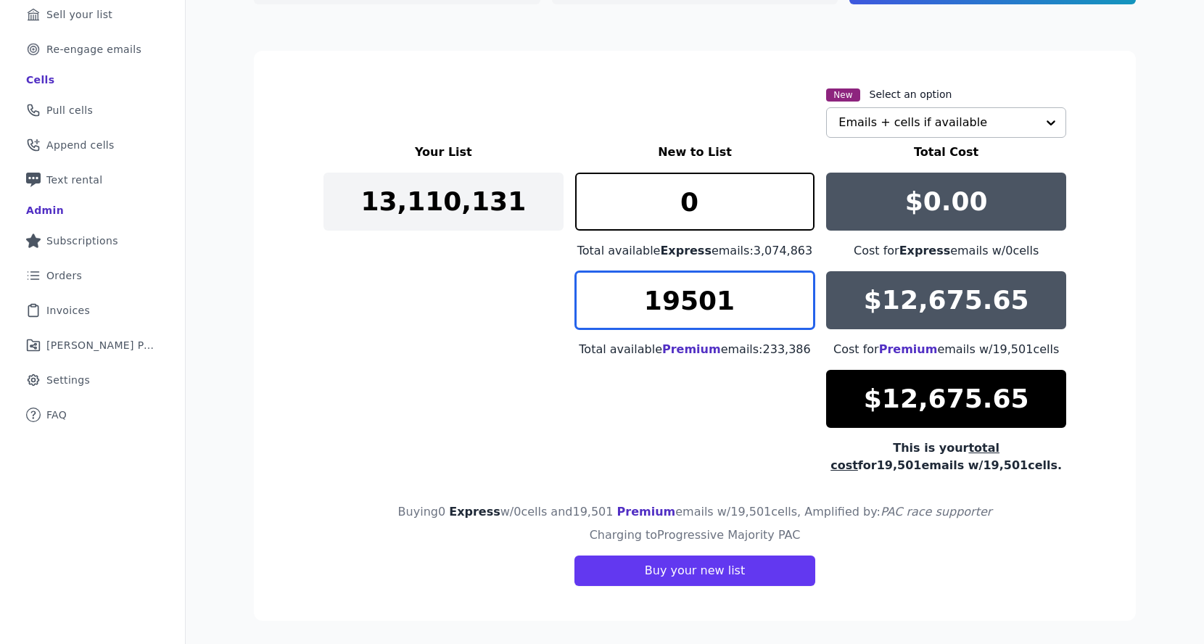
click at [795, 299] on input "19501" at bounding box center [695, 300] width 240 height 58
click at [795, 299] on input "19502" at bounding box center [695, 300] width 240 height 58
click at [795, 299] on input "19503" at bounding box center [695, 300] width 240 height 58
click at [795, 299] on input "19504" at bounding box center [695, 300] width 240 height 58
click at [795, 299] on input "19505" at bounding box center [695, 300] width 240 height 58
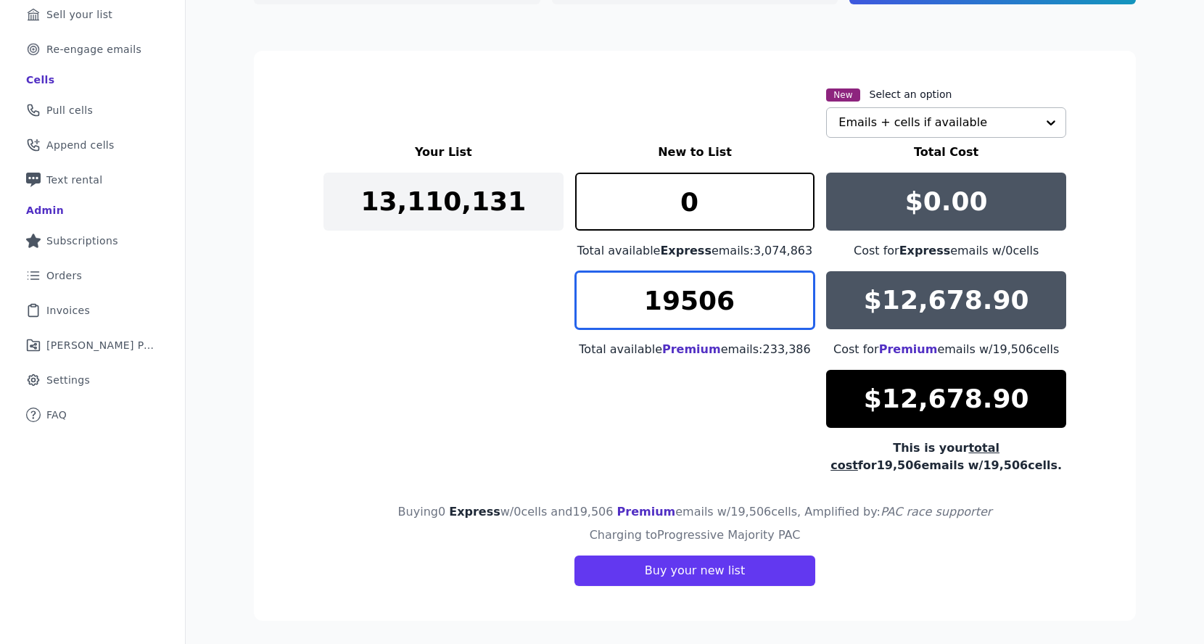
click at [795, 299] on input "19506" at bounding box center [695, 300] width 240 height 58
click at [795, 299] on input "19507" at bounding box center [695, 300] width 240 height 58
click at [795, 299] on input "19508" at bounding box center [695, 300] width 240 height 58
click at [795, 299] on input "19509" at bounding box center [695, 300] width 240 height 58
click at [795, 299] on input "19510" at bounding box center [695, 300] width 240 height 58
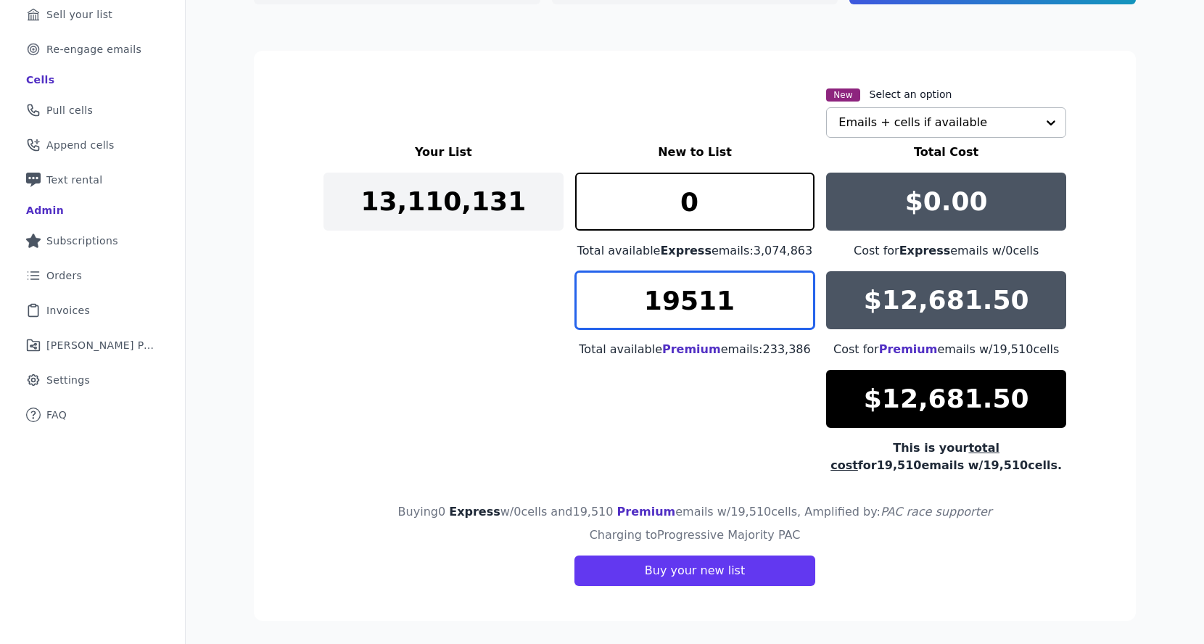
click at [795, 299] on input "19511" at bounding box center [695, 300] width 240 height 58
click at [795, 299] on input "19512" at bounding box center [695, 300] width 240 height 58
click at [795, 299] on input "19513" at bounding box center [695, 300] width 240 height 58
click at [795, 299] on input "19514" at bounding box center [695, 300] width 240 height 58
click at [795, 299] on input "19515" at bounding box center [695, 300] width 240 height 58
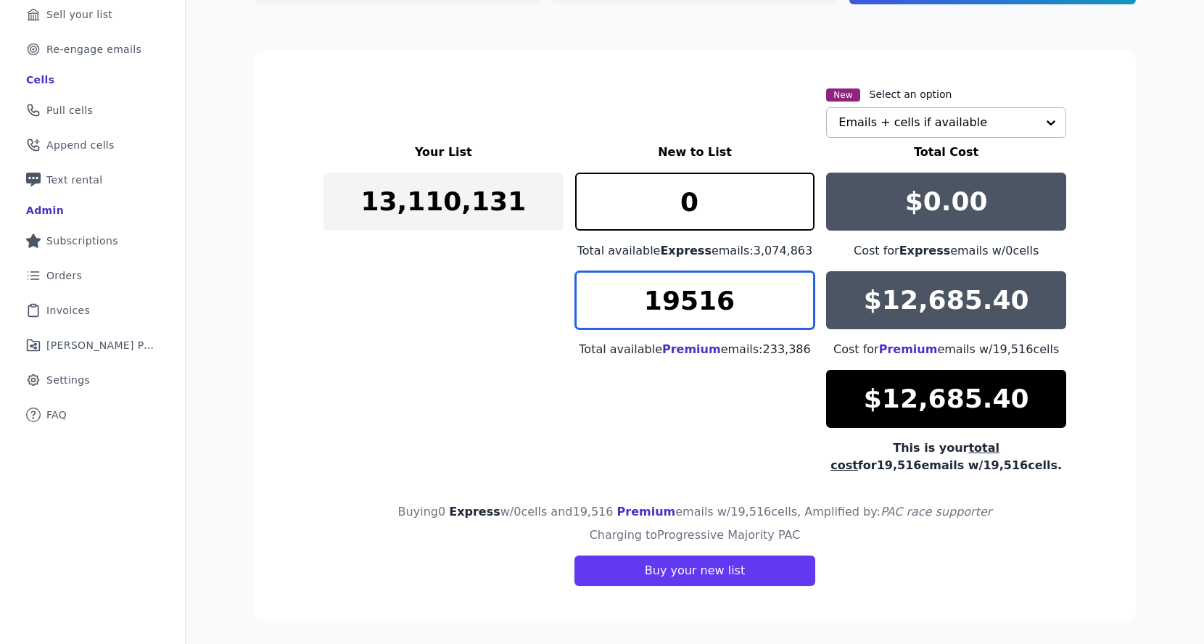
click at [795, 299] on input "19516" at bounding box center [695, 300] width 240 height 58
click at [795, 299] on input "19517" at bounding box center [695, 300] width 240 height 58
click at [795, 299] on input "19518" at bounding box center [695, 300] width 240 height 58
click at [795, 299] on input "19519" at bounding box center [695, 300] width 240 height 58
click at [795, 299] on input "19520" at bounding box center [695, 300] width 240 height 58
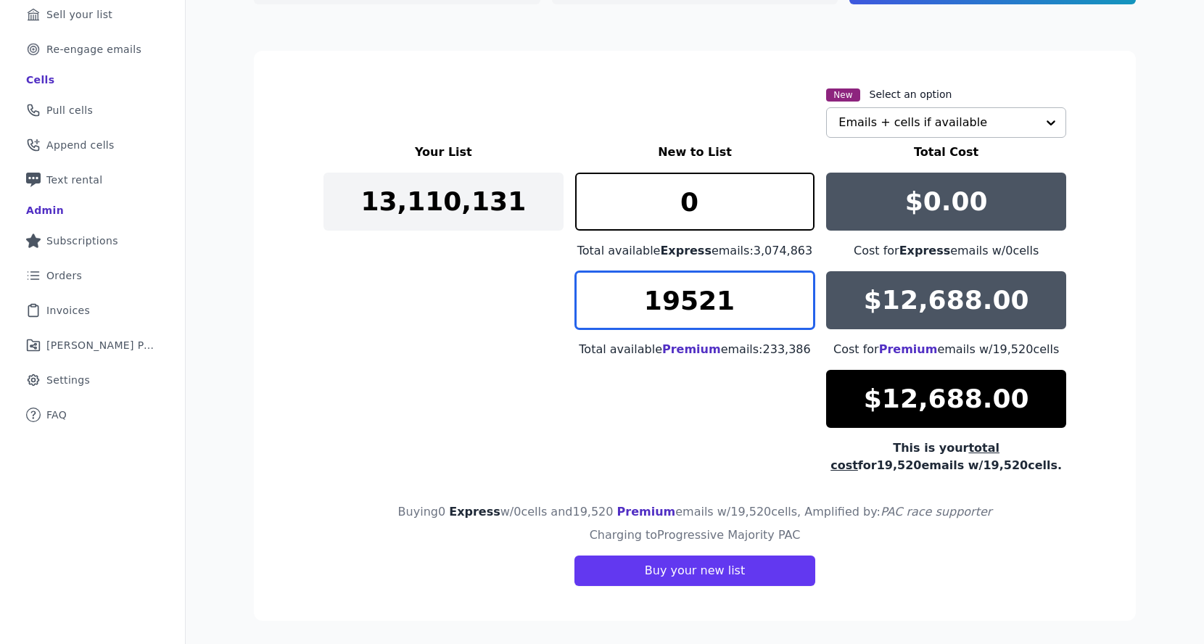
click at [795, 299] on input "19521" at bounding box center [695, 300] width 240 height 58
click at [795, 299] on input "19522" at bounding box center [695, 300] width 240 height 58
click at [795, 299] on input "19523" at bounding box center [695, 300] width 240 height 58
click at [795, 299] on input "19524" at bounding box center [695, 300] width 240 height 58
click at [795, 299] on input "19525" at bounding box center [695, 300] width 240 height 58
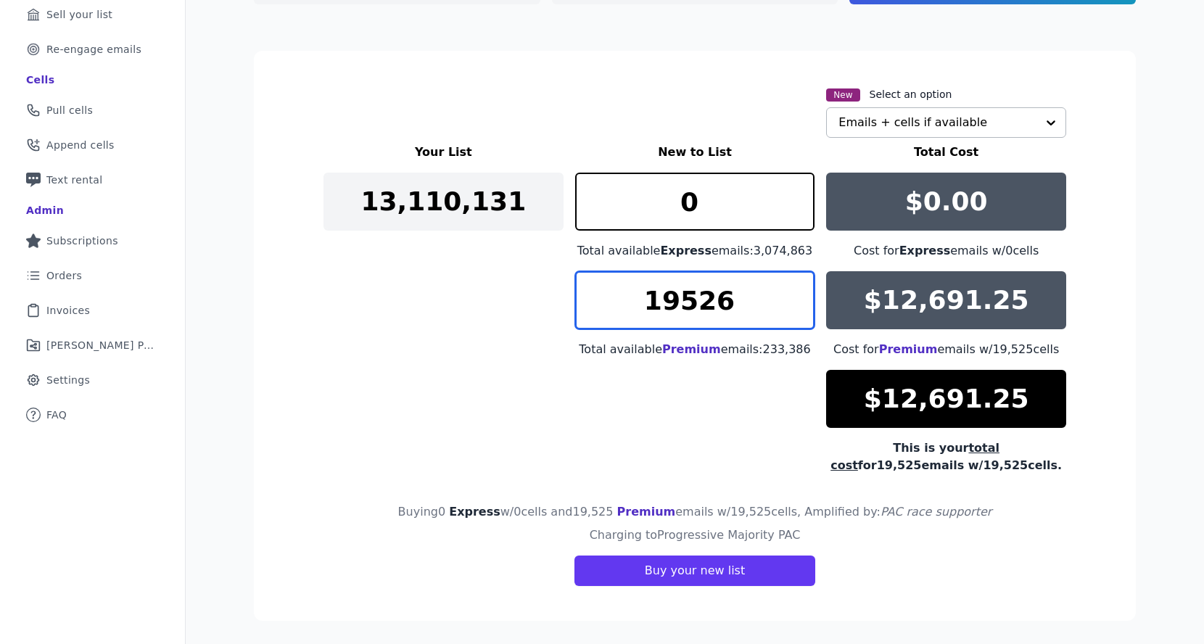
click at [795, 299] on input "19526" at bounding box center [695, 300] width 240 height 58
click at [795, 299] on input "19527" at bounding box center [695, 300] width 240 height 58
click at [795, 299] on input "19528" at bounding box center [695, 300] width 240 height 58
click at [795, 299] on input "19529" at bounding box center [695, 300] width 240 height 58
click at [795, 299] on input "19530" at bounding box center [695, 300] width 240 height 58
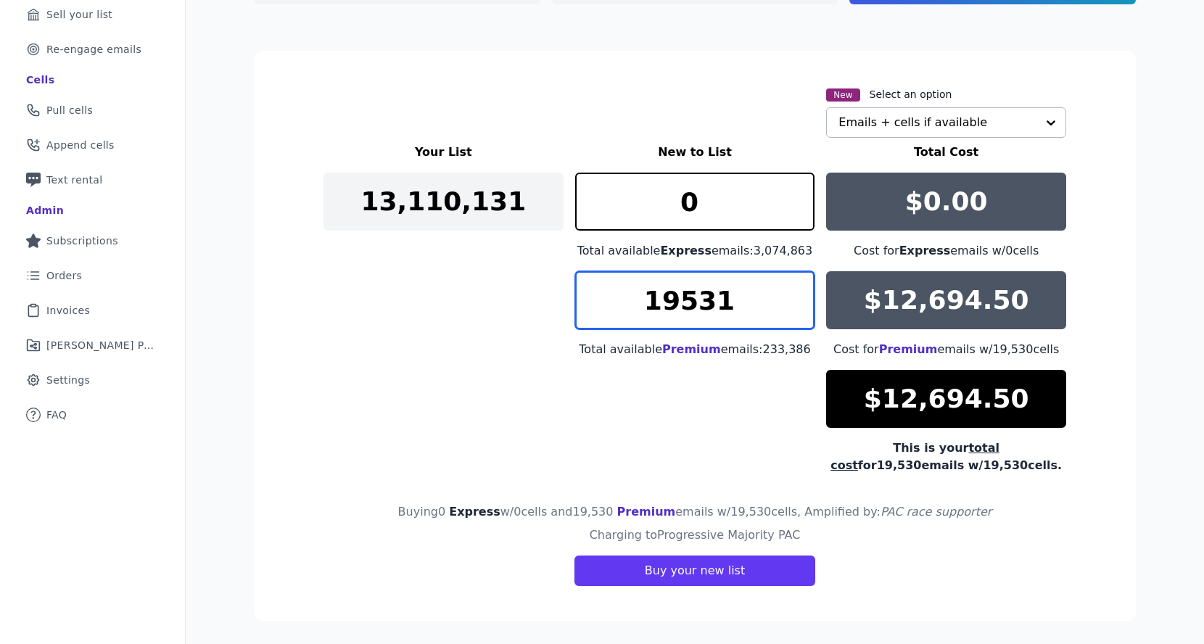
click at [795, 299] on input "19531" at bounding box center [695, 300] width 240 height 58
click at [795, 299] on input "19532" at bounding box center [695, 300] width 240 height 58
click at [795, 299] on input "19533" at bounding box center [695, 300] width 240 height 58
click at [795, 299] on input "19534" at bounding box center [695, 300] width 240 height 58
click at [795, 299] on input "19535" at bounding box center [695, 300] width 240 height 58
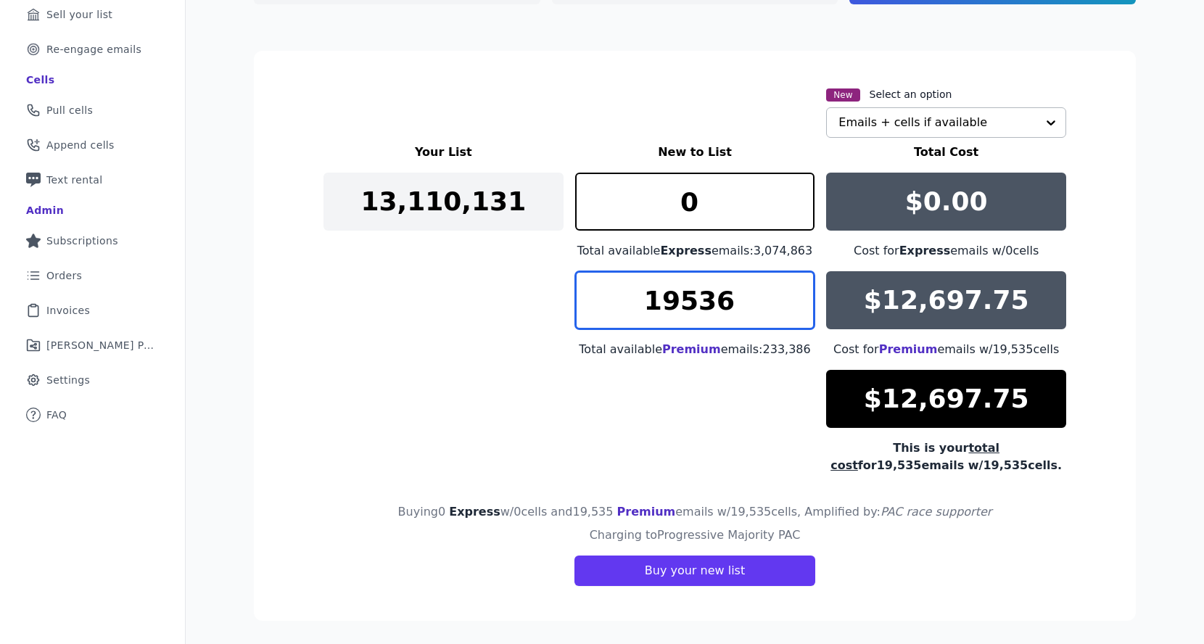
click at [795, 299] on input "19536" at bounding box center [695, 300] width 240 height 58
click at [795, 299] on input "19537" at bounding box center [695, 300] width 240 height 58
click at [795, 299] on input "19538" at bounding box center [695, 300] width 240 height 58
click at [795, 299] on input "19539" at bounding box center [695, 300] width 240 height 58
click at [795, 299] on input "19540" at bounding box center [695, 300] width 240 height 58
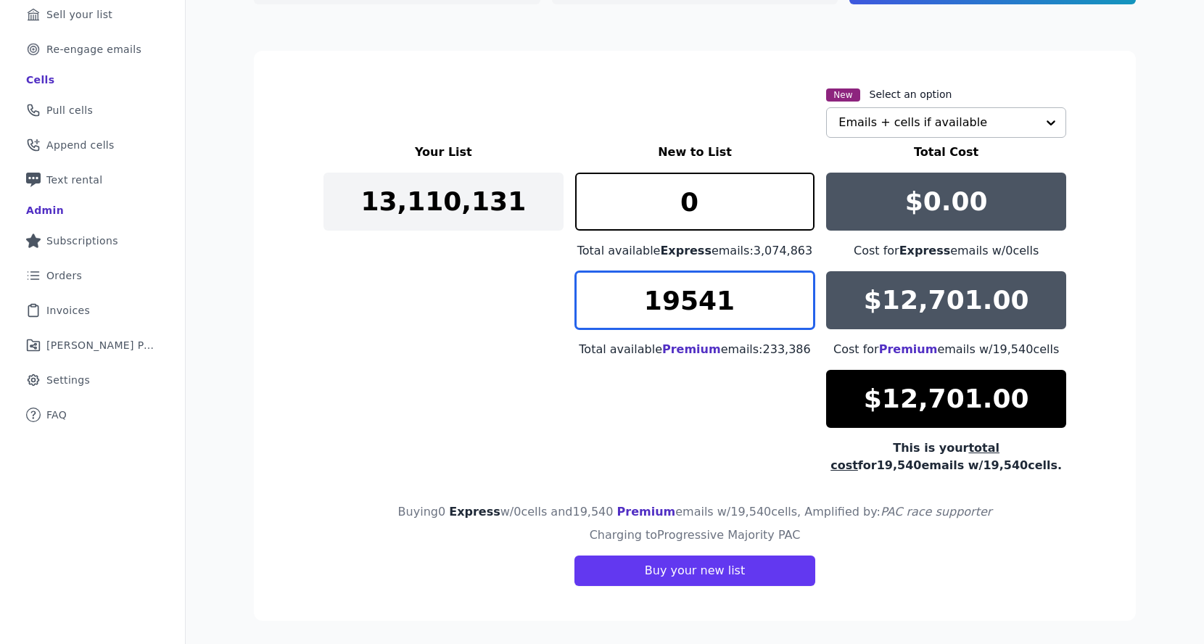
click at [795, 299] on input "19541" at bounding box center [695, 300] width 240 height 58
click at [795, 299] on input "19542" at bounding box center [695, 300] width 240 height 58
click at [795, 299] on input "19543" at bounding box center [695, 300] width 240 height 58
click at [795, 299] on input "19544" at bounding box center [695, 300] width 240 height 58
click at [795, 299] on input "19545" at bounding box center [695, 300] width 240 height 58
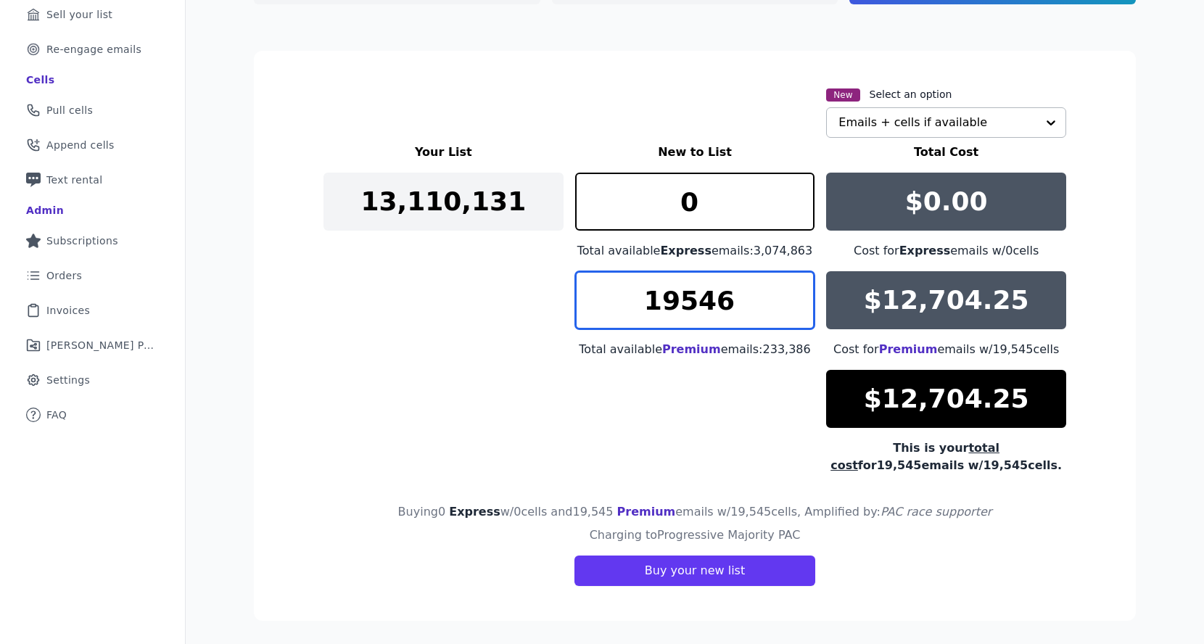
click at [795, 299] on input "19546" at bounding box center [695, 300] width 240 height 58
click at [795, 299] on input "19547" at bounding box center [695, 300] width 240 height 58
click at [795, 299] on input "19548" at bounding box center [695, 300] width 240 height 58
click at [795, 299] on input "19549" at bounding box center [695, 300] width 240 height 58
click at [795, 299] on input "19550" at bounding box center [695, 300] width 240 height 58
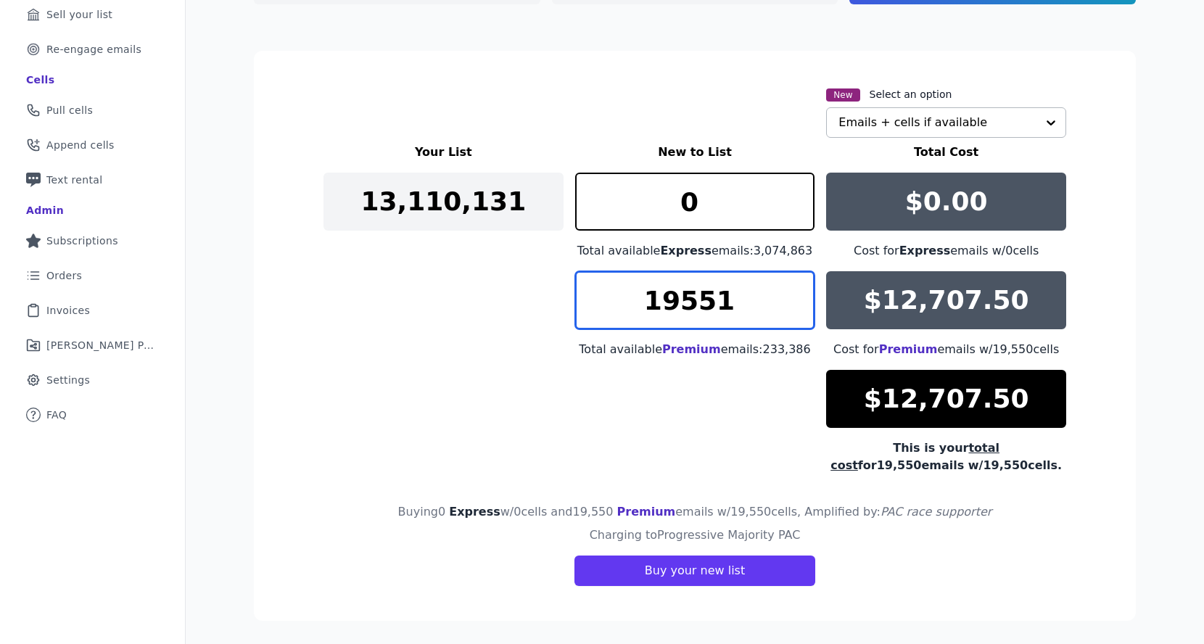
click at [795, 299] on input "19551" at bounding box center [695, 300] width 240 height 58
click at [795, 299] on input "19552" at bounding box center [695, 300] width 240 height 58
click at [795, 299] on input "19553" at bounding box center [695, 300] width 240 height 58
click at [795, 299] on input "19554" at bounding box center [695, 300] width 240 height 58
click at [795, 299] on input "19555" at bounding box center [695, 300] width 240 height 58
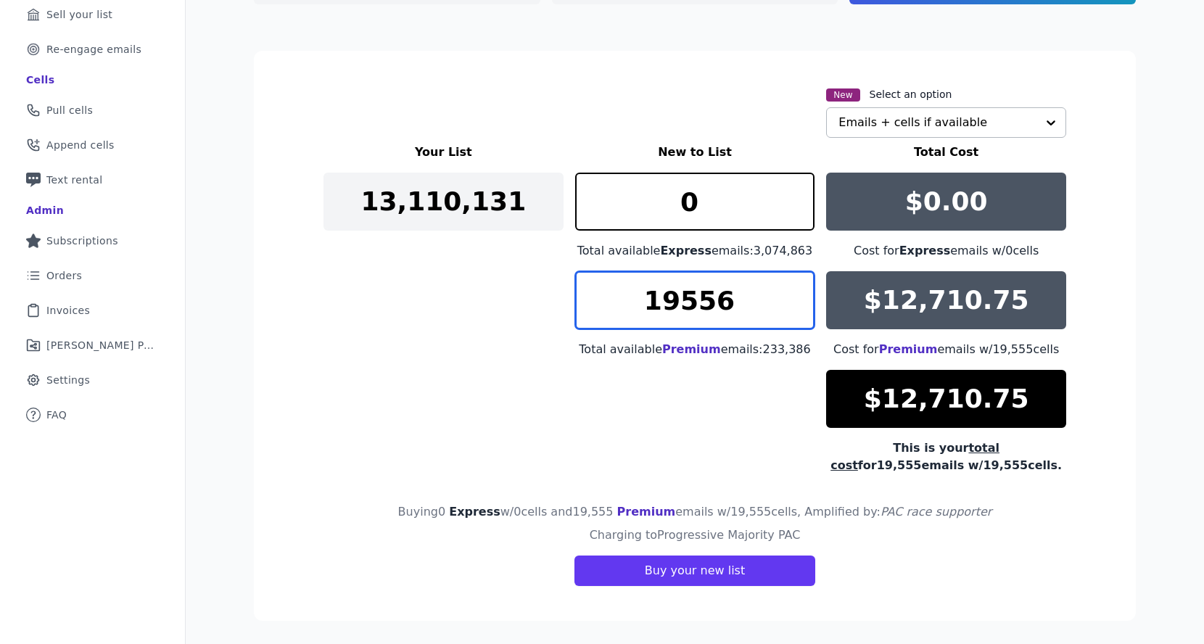
click at [795, 299] on input "19556" at bounding box center [695, 300] width 240 height 58
click at [795, 299] on input "19557" at bounding box center [695, 300] width 240 height 58
click at [795, 299] on input "19558" at bounding box center [695, 300] width 240 height 58
click at [795, 299] on input "19559" at bounding box center [695, 300] width 240 height 58
click at [795, 299] on input "19560" at bounding box center [695, 300] width 240 height 58
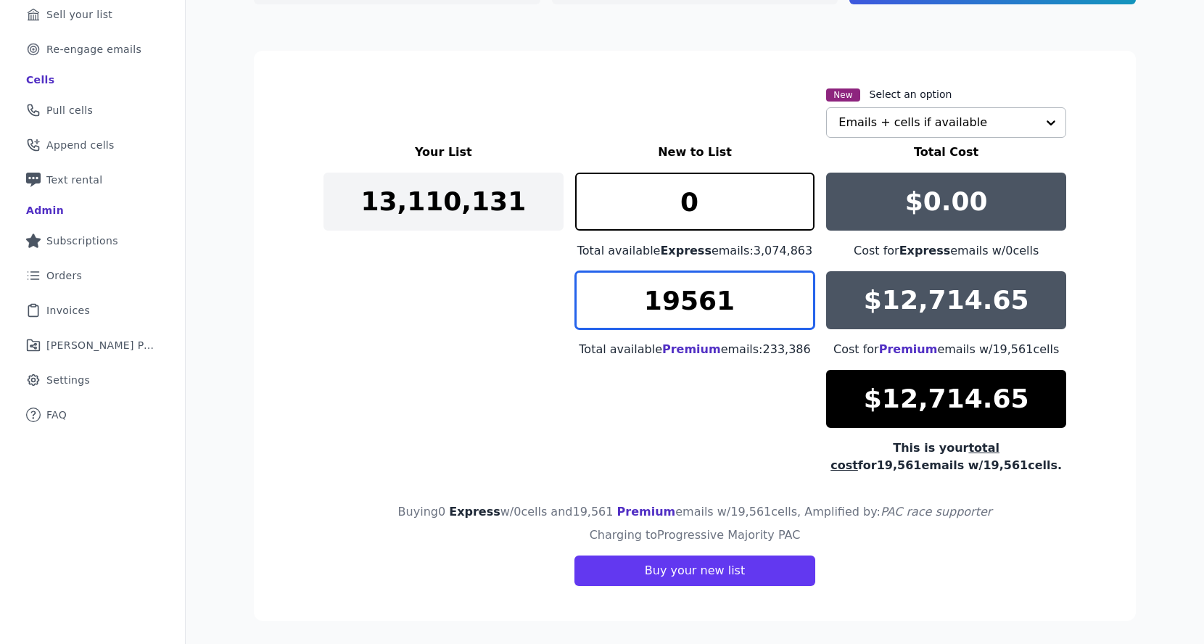
click at [795, 299] on input "19561" at bounding box center [695, 300] width 240 height 58
click at [795, 299] on input "19562" at bounding box center [695, 300] width 240 height 58
click at [795, 299] on input "19563" at bounding box center [695, 300] width 240 height 58
click at [795, 299] on input "19564" at bounding box center [695, 300] width 240 height 58
click at [795, 299] on input "19565" at bounding box center [695, 300] width 240 height 58
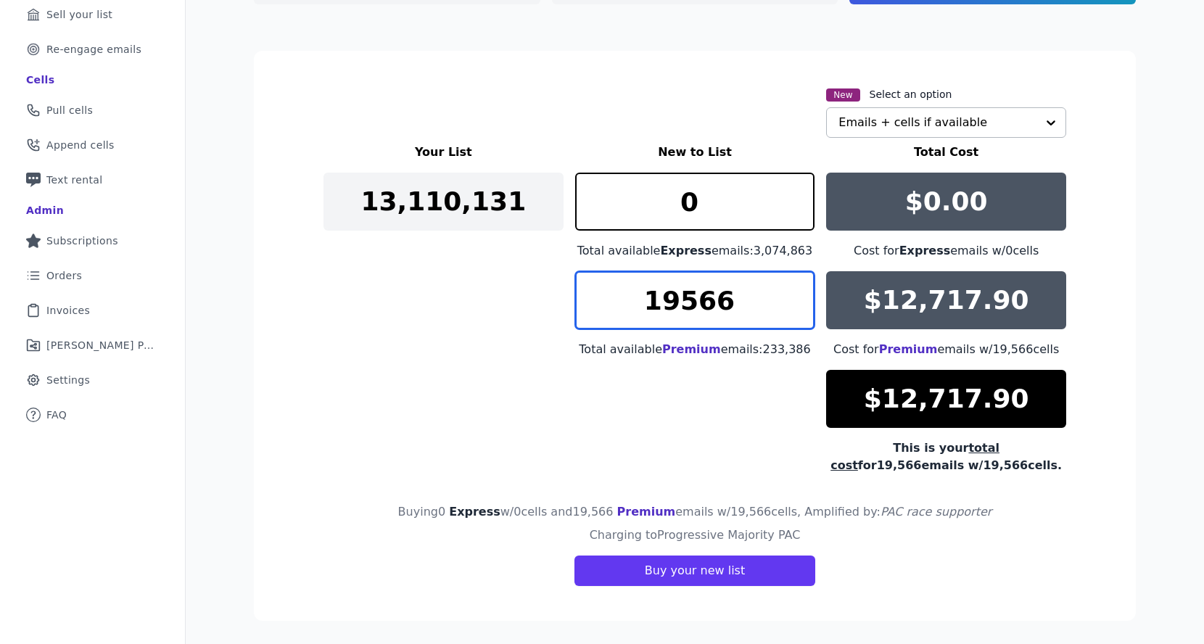
click at [795, 299] on input "19566" at bounding box center [695, 300] width 240 height 58
click at [795, 299] on input "19567" at bounding box center [695, 300] width 240 height 58
click at [795, 299] on input "19568" at bounding box center [695, 300] width 240 height 58
click at [795, 299] on input "19569" at bounding box center [695, 300] width 240 height 58
click at [795, 299] on input "19570" at bounding box center [695, 300] width 240 height 58
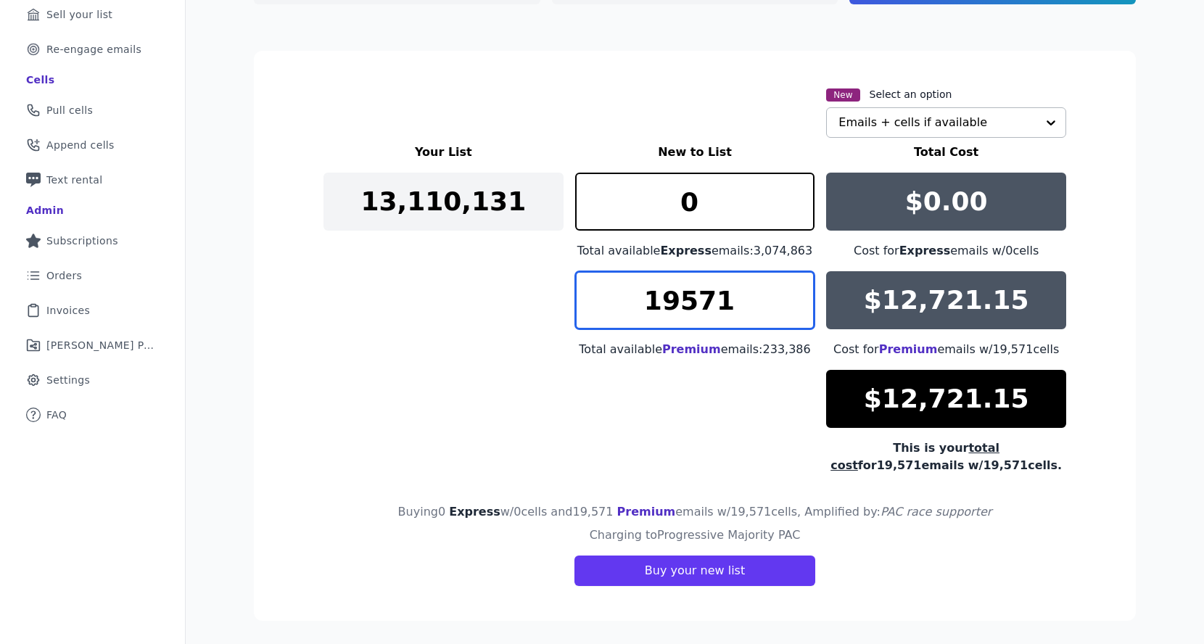
click at [795, 299] on input "19571" at bounding box center [695, 300] width 240 height 58
click at [795, 299] on input "19572" at bounding box center [695, 300] width 240 height 58
click at [795, 299] on input "19573" at bounding box center [695, 300] width 240 height 58
click at [795, 299] on input "19574" at bounding box center [695, 300] width 240 height 58
click at [795, 299] on input "19575" at bounding box center [695, 300] width 240 height 58
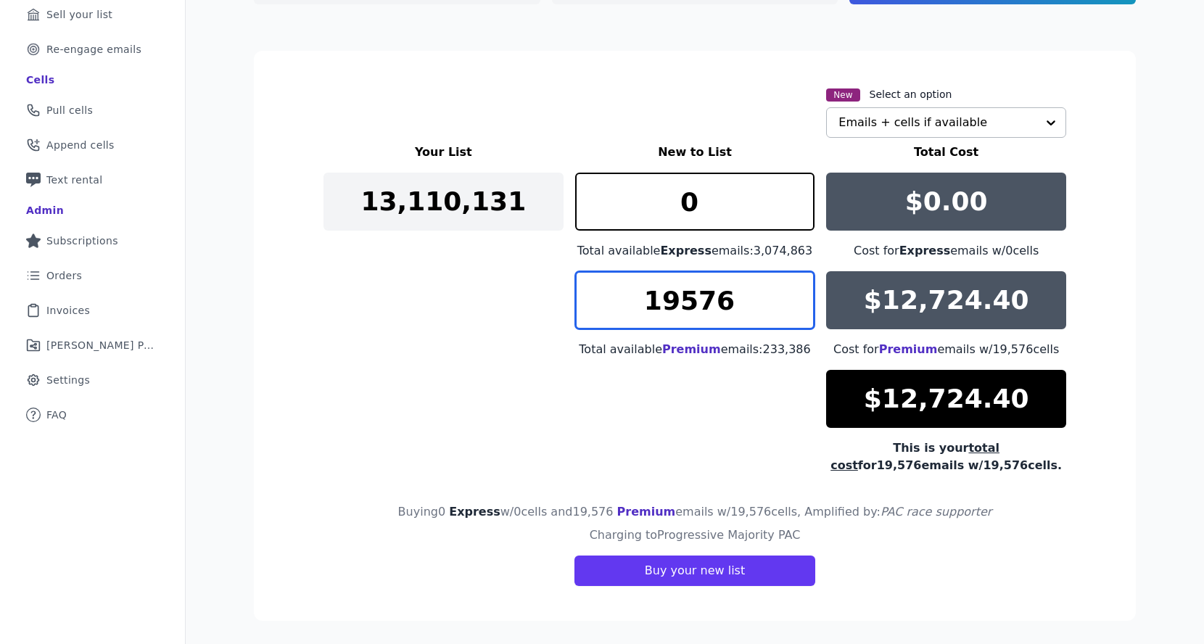
click at [795, 299] on input "19576" at bounding box center [695, 300] width 240 height 58
click at [795, 299] on input "19577" at bounding box center [695, 300] width 240 height 58
click at [795, 299] on input "19578" at bounding box center [695, 300] width 240 height 58
click at [795, 299] on input "19579" at bounding box center [695, 300] width 240 height 58
click at [795, 299] on input "19580" at bounding box center [695, 300] width 240 height 58
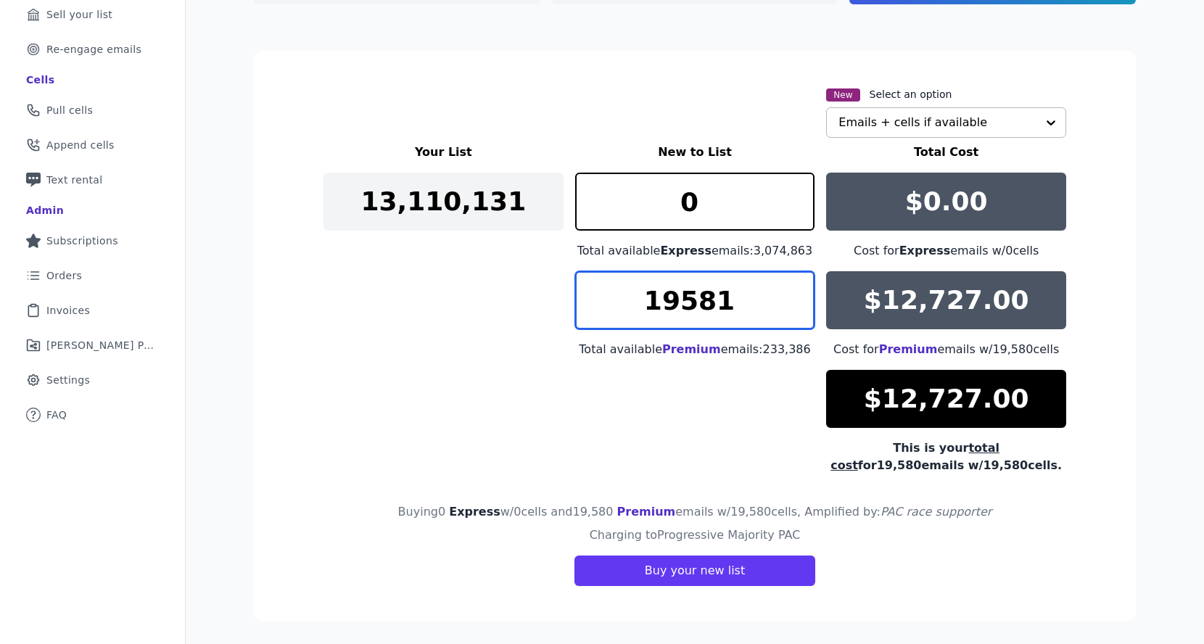
click at [795, 299] on input "19581" at bounding box center [695, 300] width 240 height 58
click at [795, 299] on input "19582" at bounding box center [695, 300] width 240 height 58
click at [795, 299] on input "19583" at bounding box center [695, 300] width 240 height 58
click at [795, 299] on input "19584" at bounding box center [695, 300] width 240 height 58
click at [795, 299] on input "19585" at bounding box center [695, 300] width 240 height 58
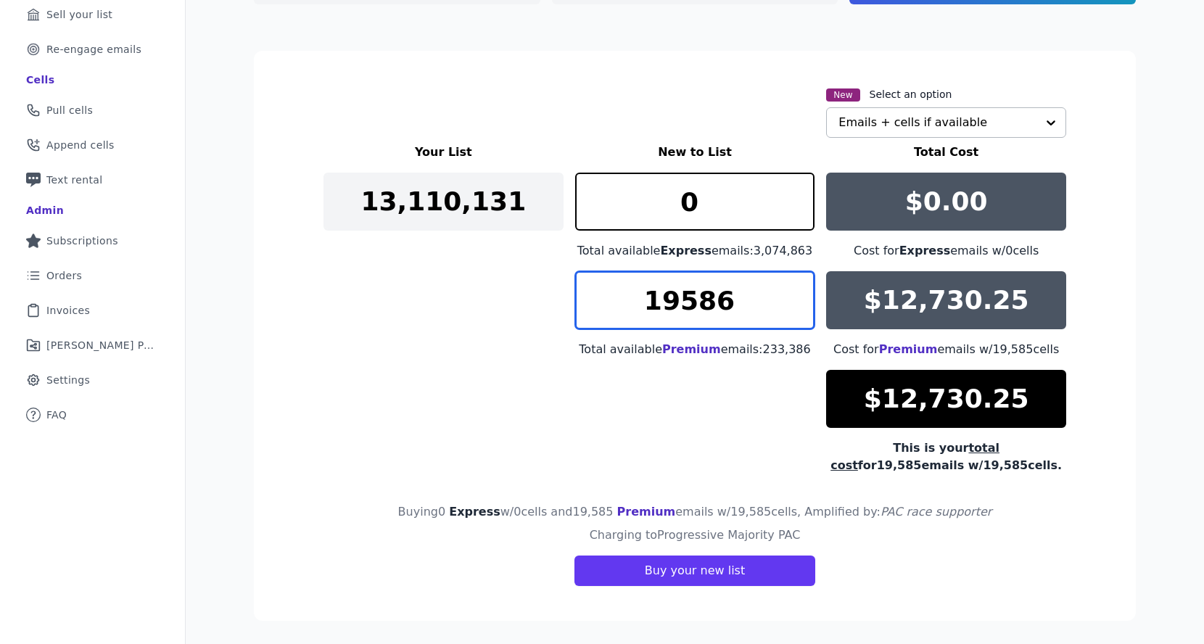
click at [795, 299] on input "19586" at bounding box center [695, 300] width 240 height 58
click at [795, 299] on input "19587" at bounding box center [695, 300] width 240 height 58
click at [795, 299] on input "19588" at bounding box center [695, 300] width 240 height 58
click at [795, 299] on input "19589" at bounding box center [695, 300] width 240 height 58
click at [795, 299] on input "19590" at bounding box center [695, 300] width 240 height 58
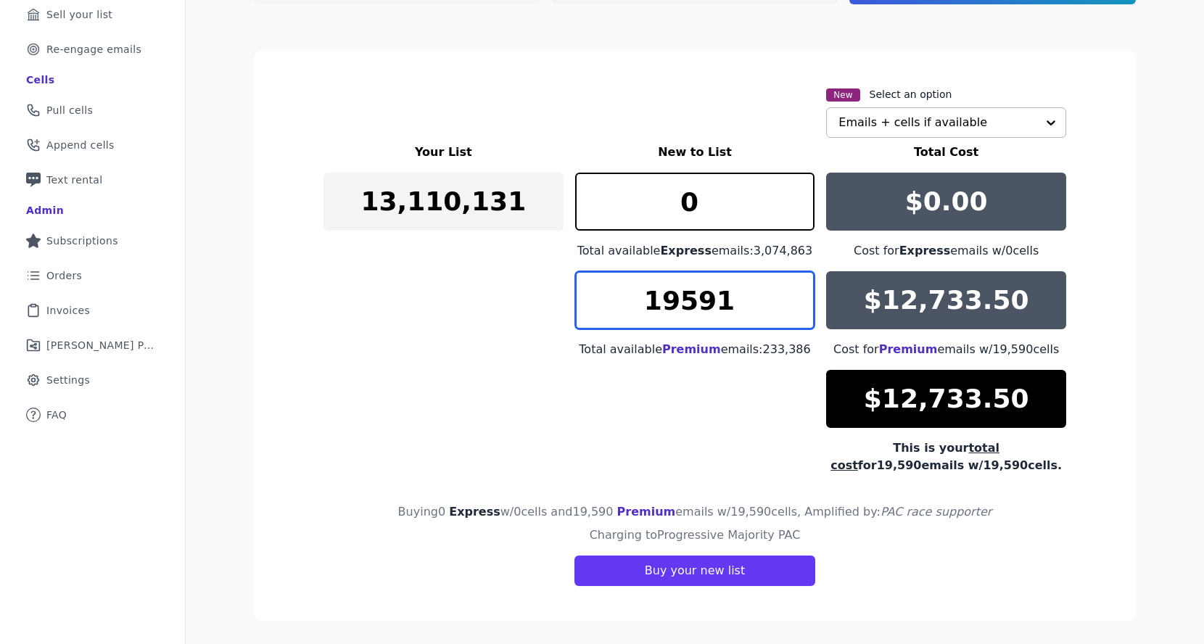
click at [795, 299] on input "19591" at bounding box center [695, 300] width 240 height 58
click at [795, 299] on input "19592" at bounding box center [695, 300] width 240 height 58
click at [795, 299] on input "19593" at bounding box center [695, 300] width 240 height 58
click at [795, 299] on input "19594" at bounding box center [695, 300] width 240 height 58
click at [795, 299] on input "19595" at bounding box center [695, 300] width 240 height 58
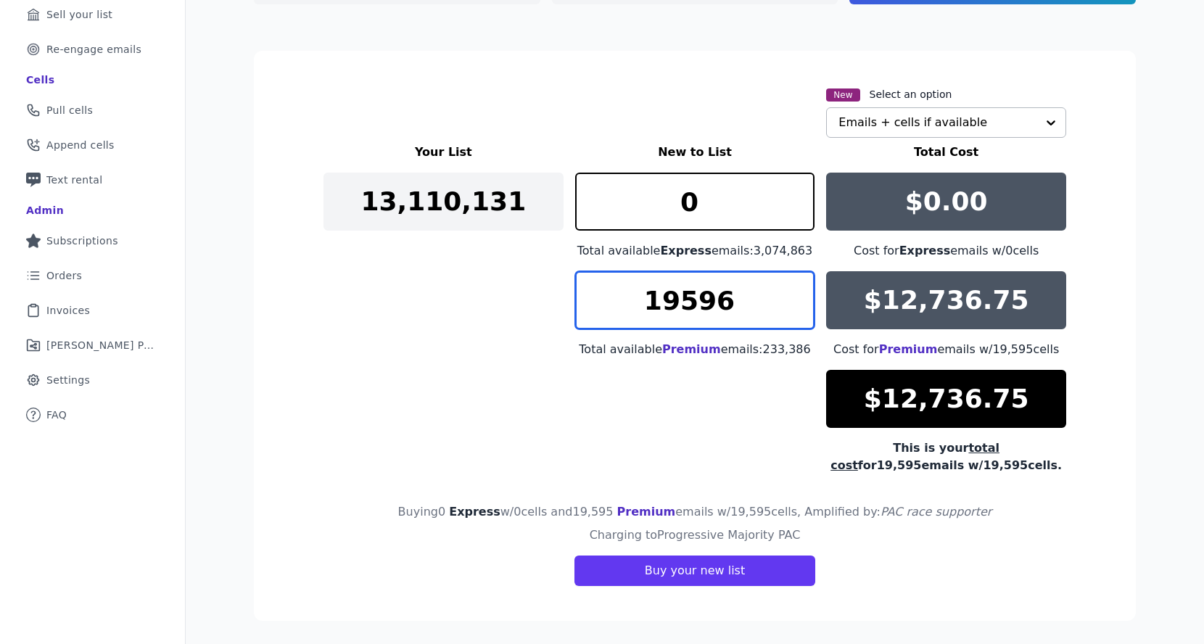
click at [795, 299] on input "19596" at bounding box center [695, 300] width 240 height 58
click at [795, 299] on input "19597" at bounding box center [695, 300] width 240 height 58
click at [795, 299] on input "19598" at bounding box center [695, 300] width 240 height 58
click at [795, 299] on input "19599" at bounding box center [695, 300] width 240 height 58
click at [795, 299] on input "19600" at bounding box center [695, 300] width 240 height 58
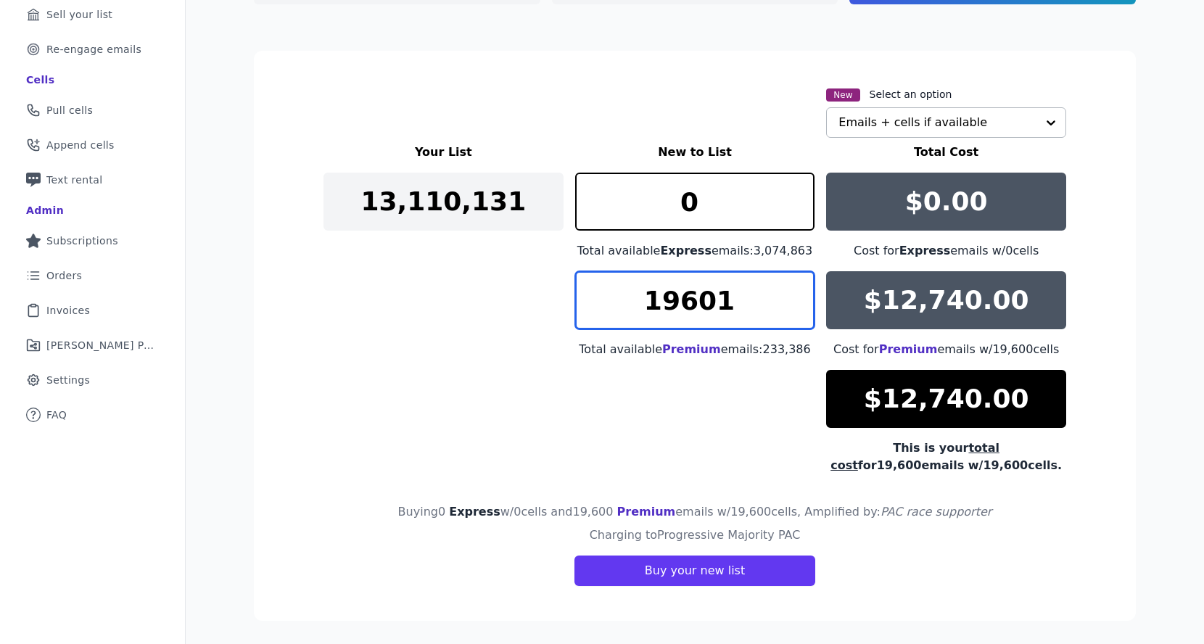
click at [795, 299] on input "19601" at bounding box center [695, 300] width 240 height 58
click at [795, 299] on input "19602" at bounding box center [695, 300] width 240 height 58
click at [795, 299] on input "19603" at bounding box center [695, 300] width 240 height 58
click at [795, 299] on input "19604" at bounding box center [695, 300] width 240 height 58
click at [795, 299] on input "19605" at bounding box center [695, 300] width 240 height 58
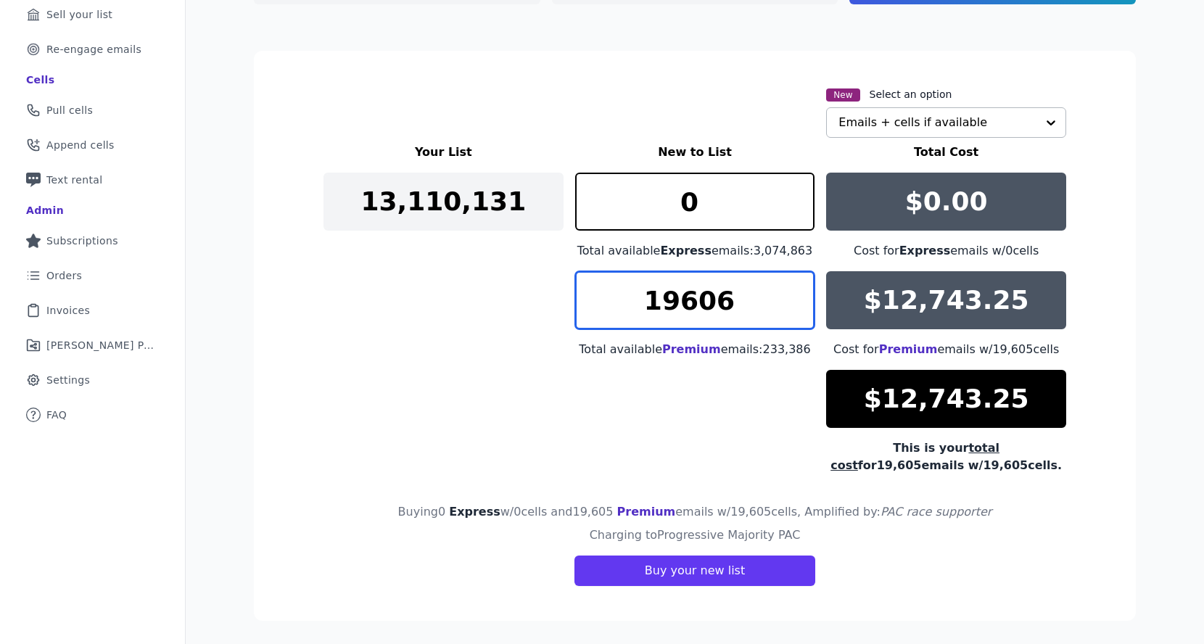
click at [795, 299] on input "19606" at bounding box center [695, 300] width 240 height 58
click at [795, 299] on input "19607" at bounding box center [695, 300] width 240 height 58
click at [795, 299] on input "19608" at bounding box center [695, 300] width 240 height 58
click at [795, 299] on input "19609" at bounding box center [695, 300] width 240 height 58
click at [795, 299] on input "19610" at bounding box center [695, 300] width 240 height 58
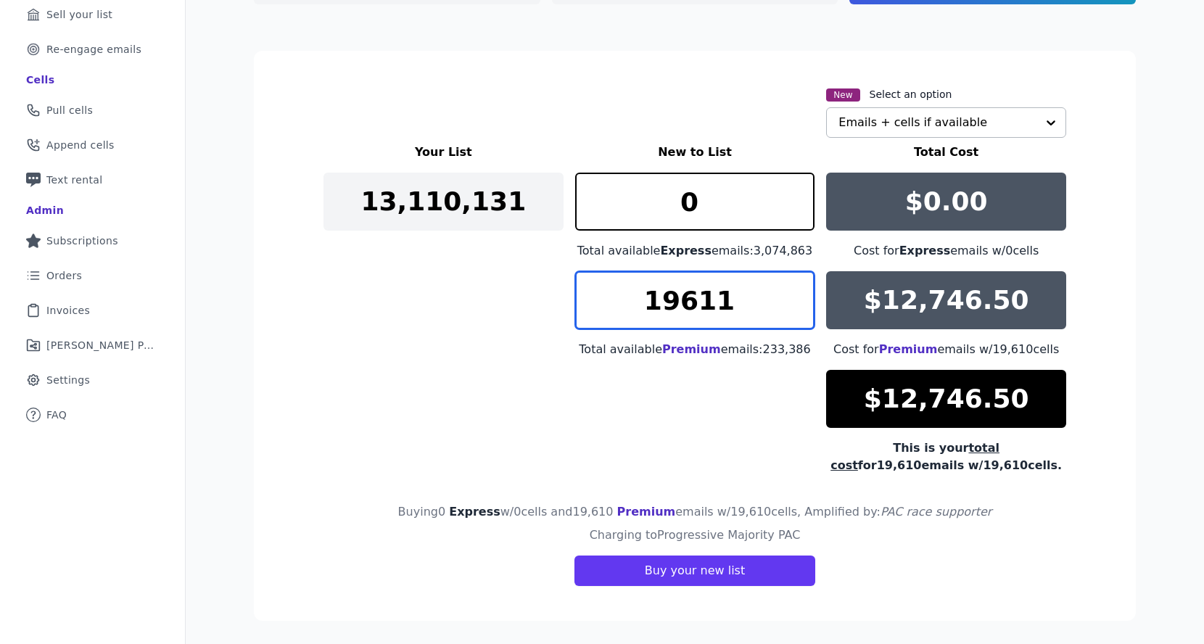
click at [795, 299] on input "19611" at bounding box center [695, 300] width 240 height 58
click at [795, 299] on input "19612" at bounding box center [695, 300] width 240 height 58
click at [795, 299] on input "19613" at bounding box center [695, 300] width 240 height 58
click at [795, 299] on input "19614" at bounding box center [695, 300] width 240 height 58
type input "19615"
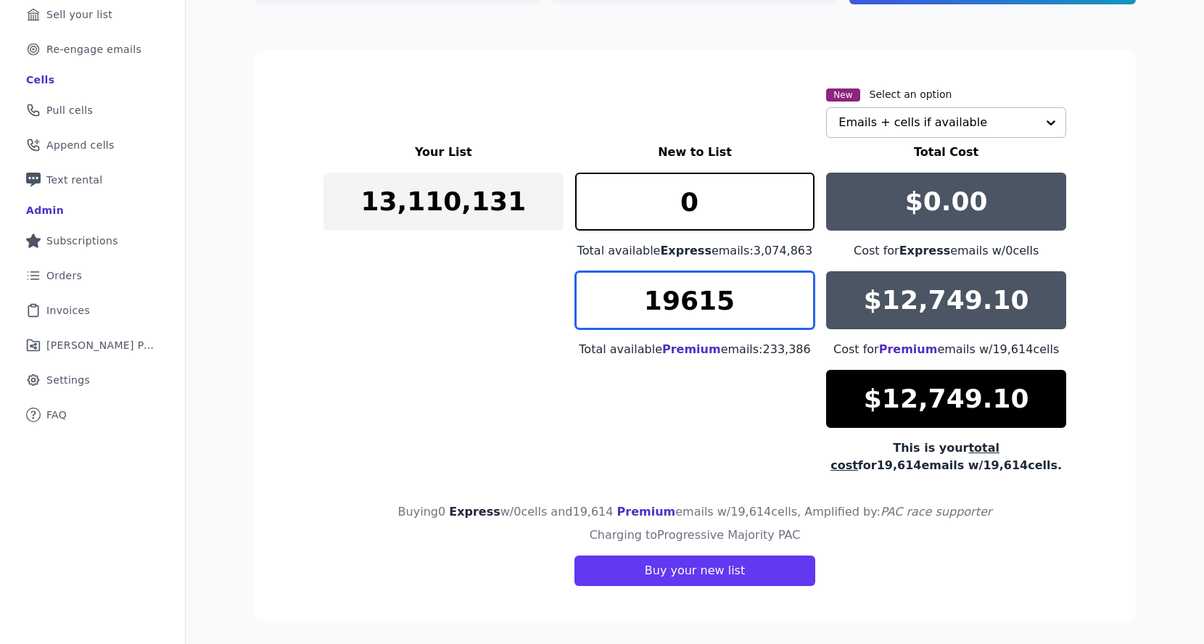
click at [795, 299] on input "19615" at bounding box center [695, 300] width 240 height 58
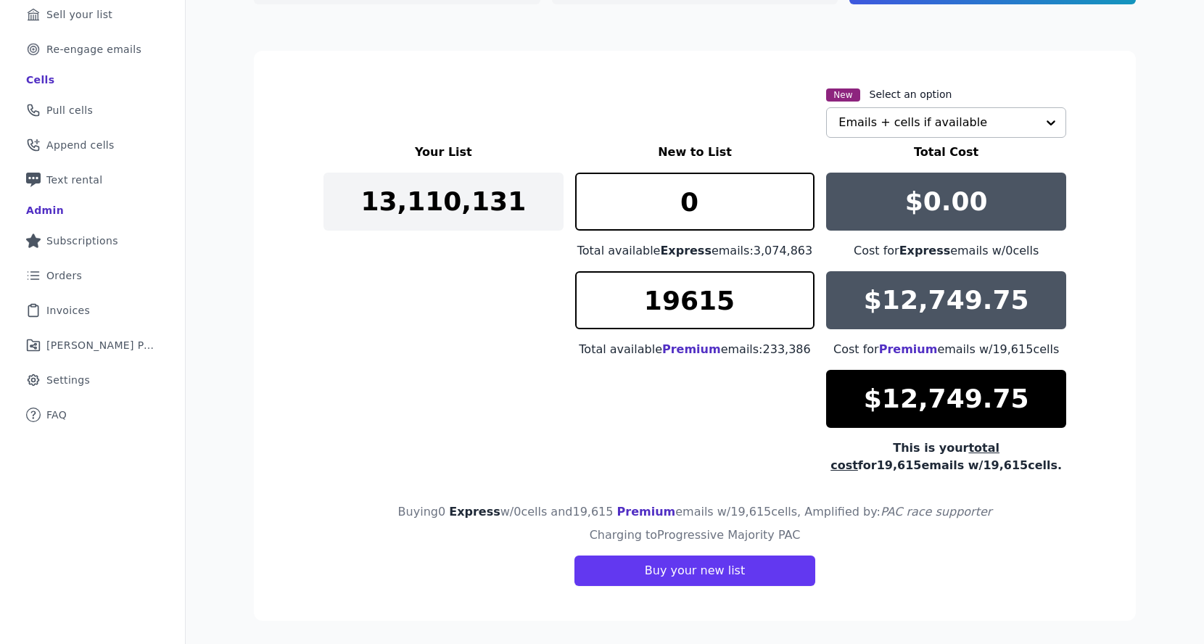
click at [641, 409] on div "Your List New to List Total Cost 13,110,131 0 Total available Express emails: 3…" at bounding box center [695, 309] width 743 height 331
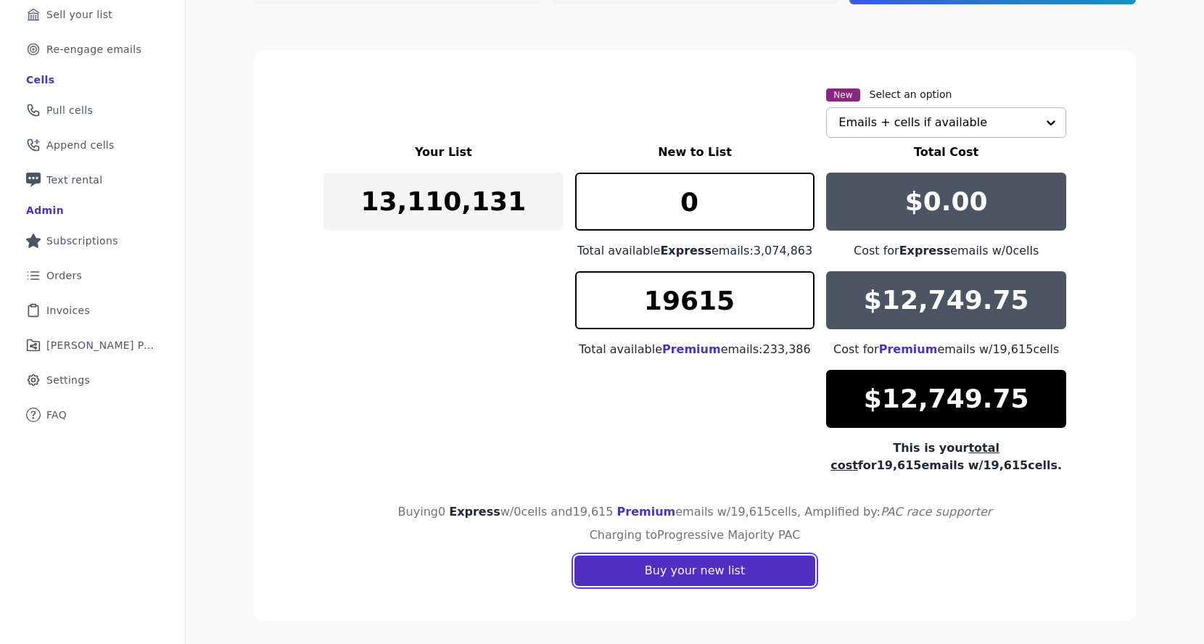
click at [647, 575] on button "Buy your new list" at bounding box center [695, 571] width 241 height 30
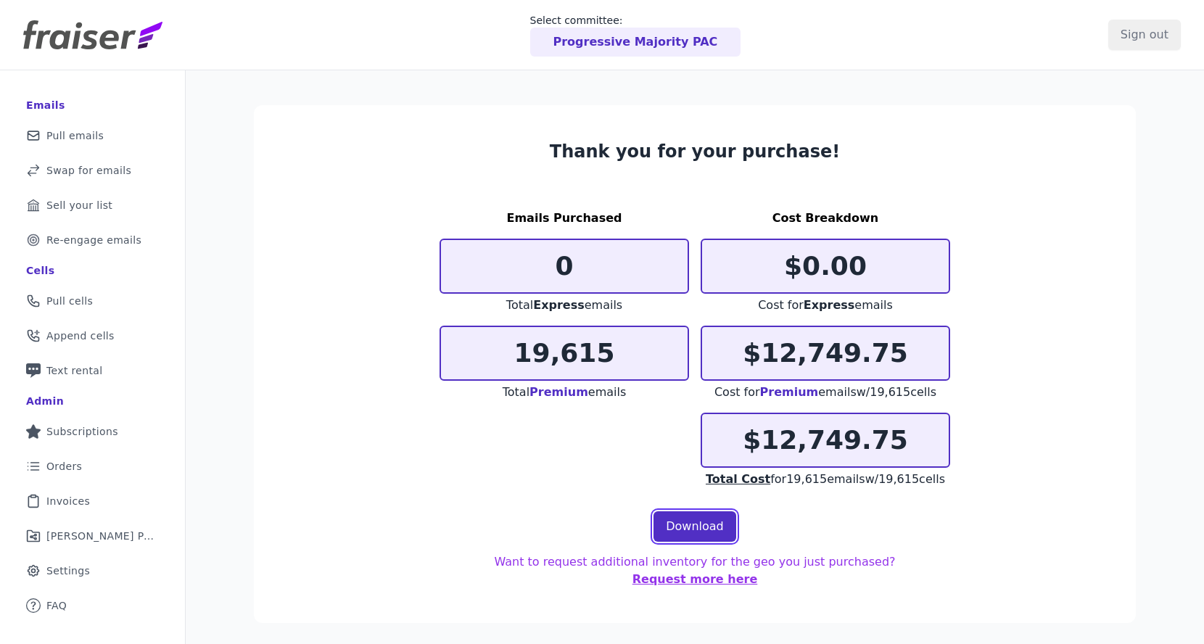
click at [670, 535] on link "Download" at bounding box center [695, 527] width 83 height 30
click at [601, 39] on p "Progressive Majority PAC" at bounding box center [636, 41] width 165 height 17
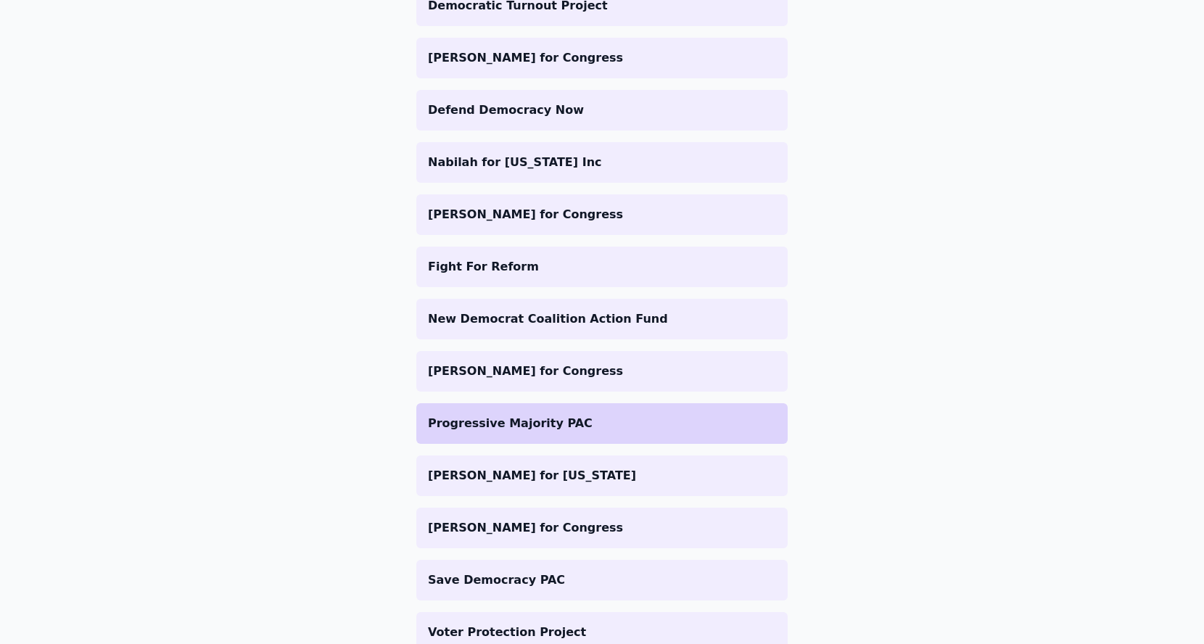
scroll to position [826, 0]
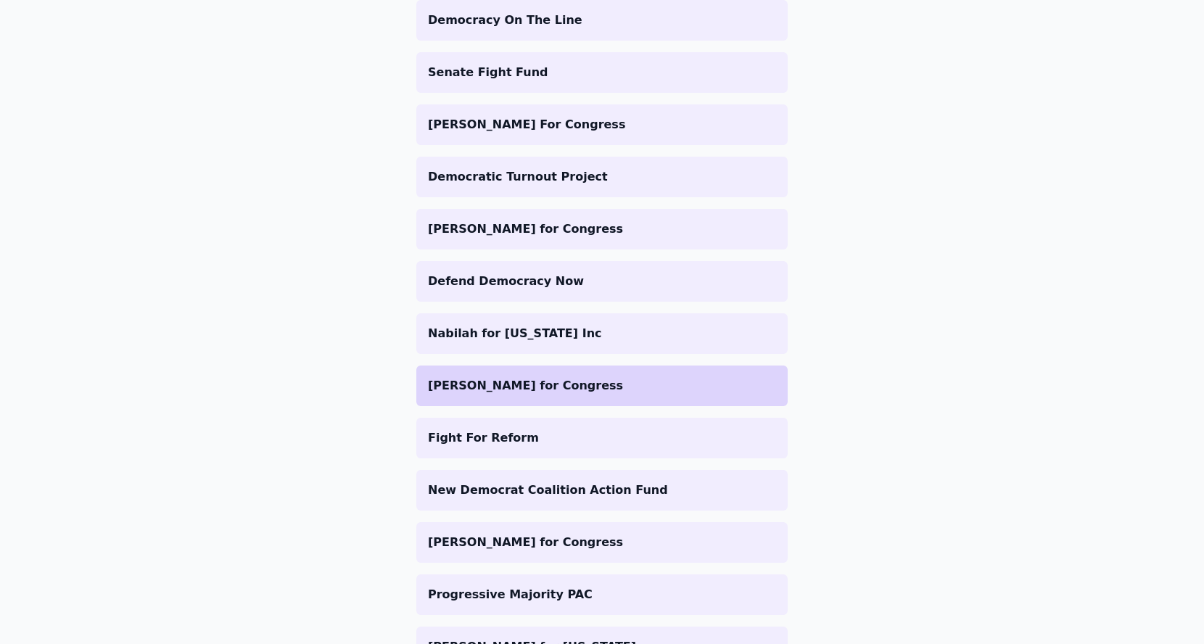
click at [546, 374] on li "[PERSON_NAME] for Congress" at bounding box center [602, 386] width 372 height 41
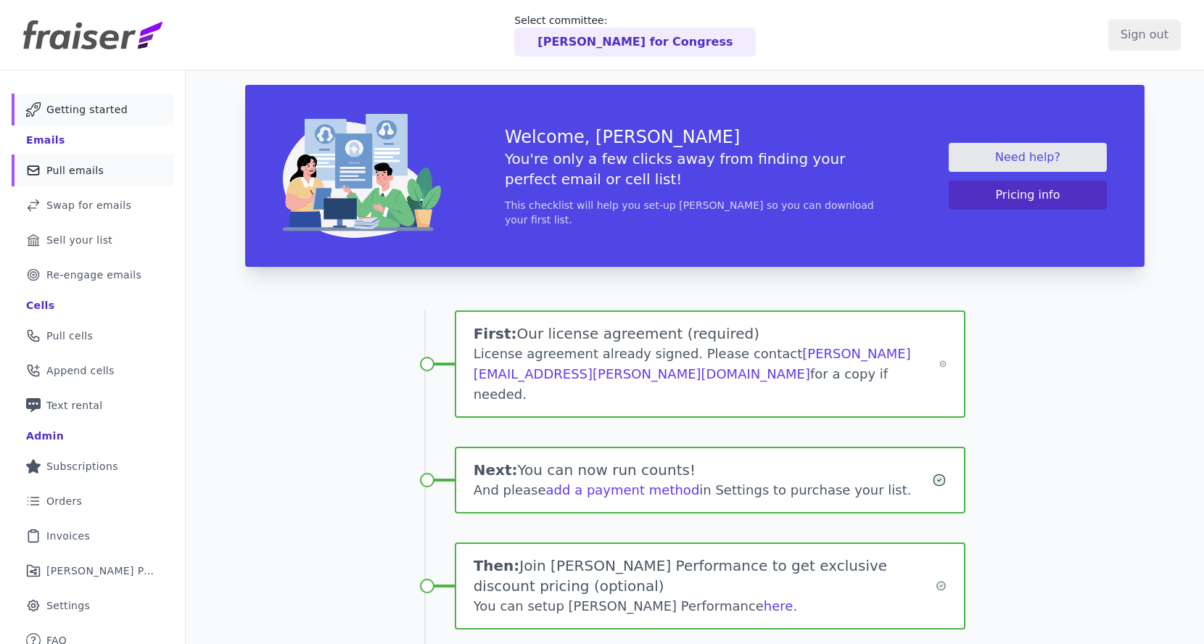
click at [97, 157] on link "Mail Icon Outline of a mail envelope Pull emails" at bounding box center [93, 171] width 162 height 32
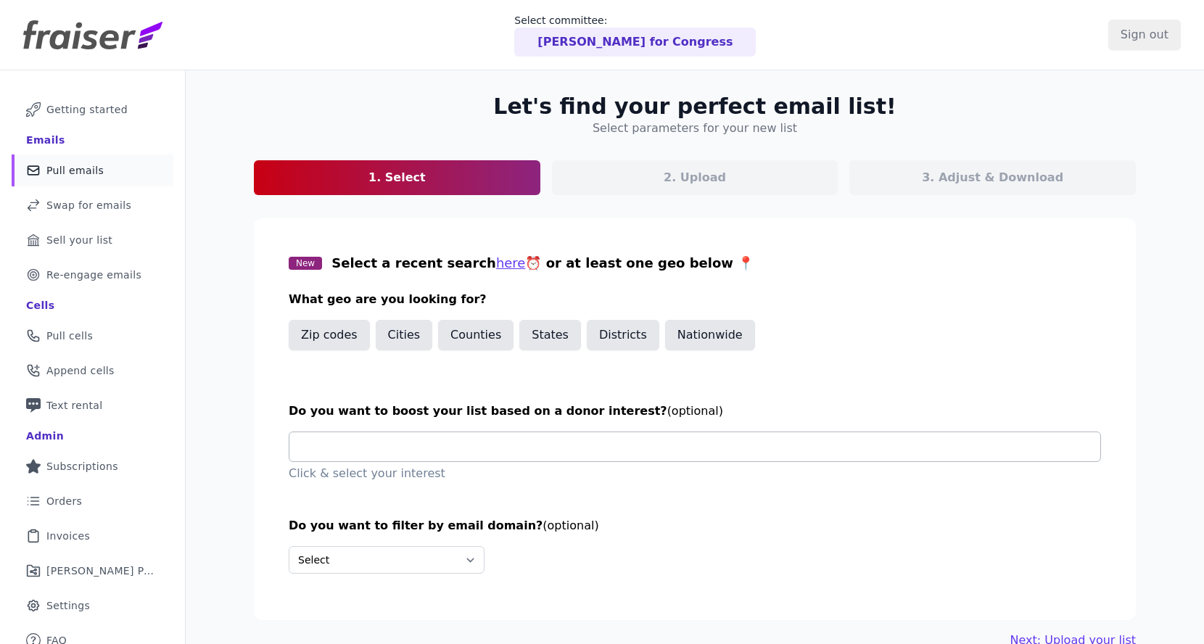
click at [584, 446] on input "text" at bounding box center [701, 446] width 800 height 29
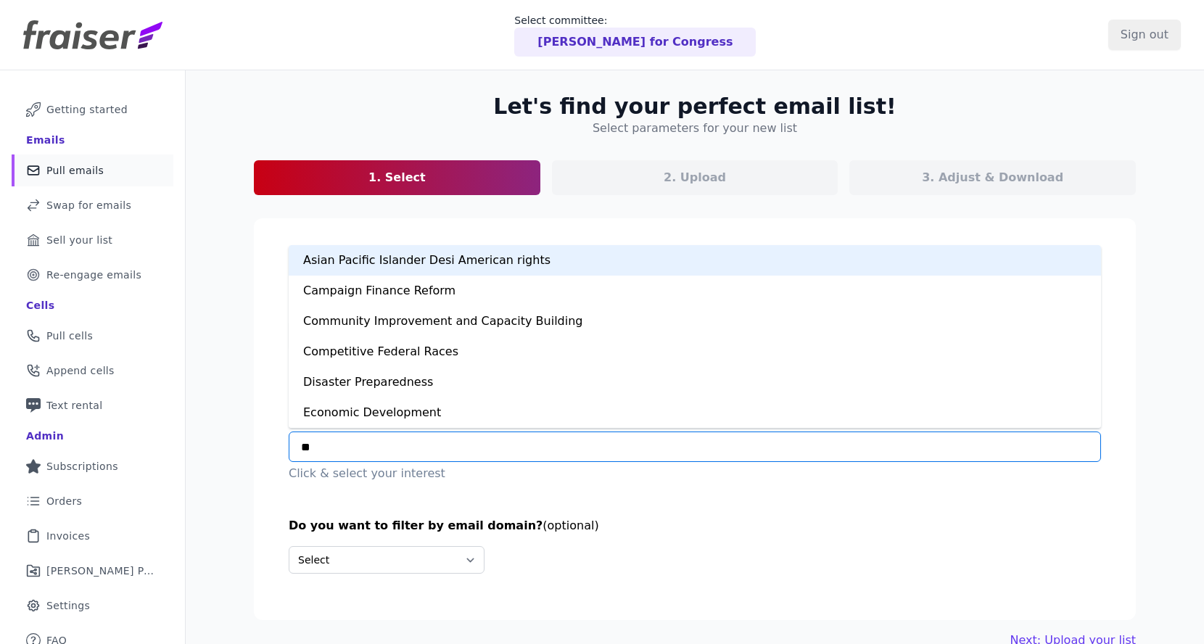
type input "***"
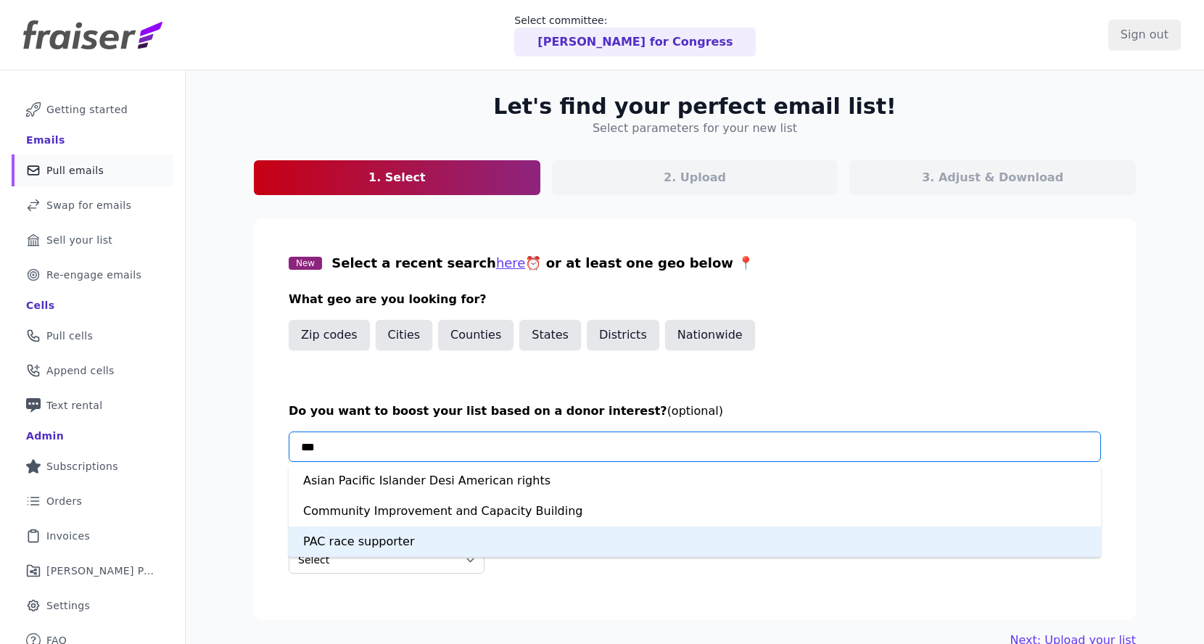
click at [446, 549] on div "PAC race supporter" at bounding box center [695, 542] width 813 height 30
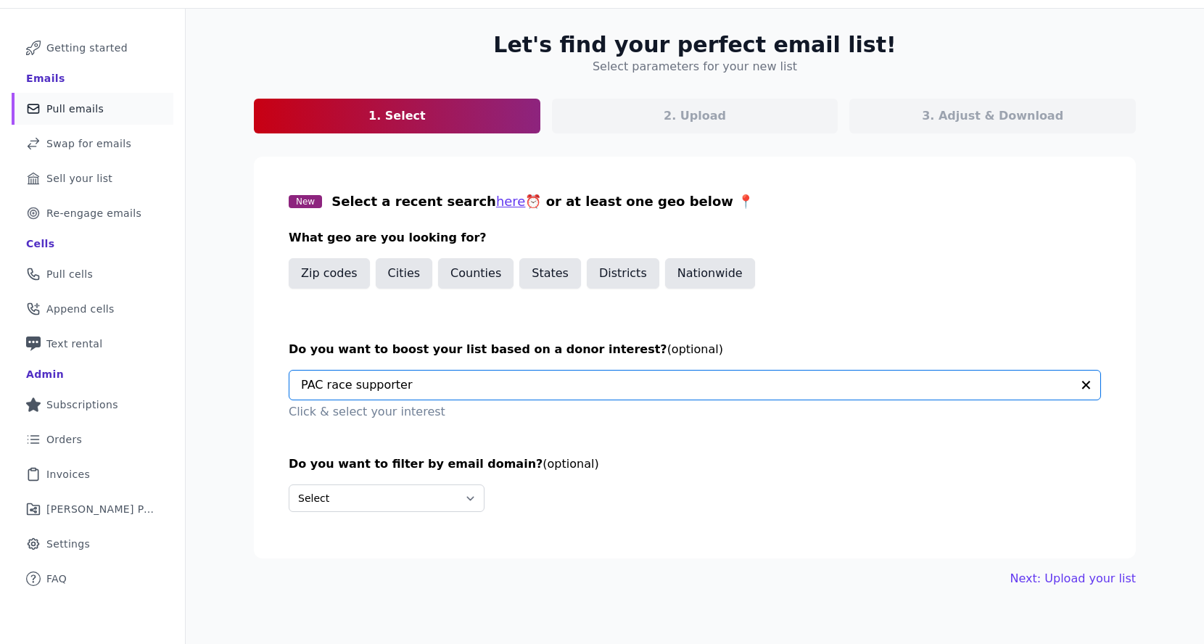
scroll to position [70, 0]
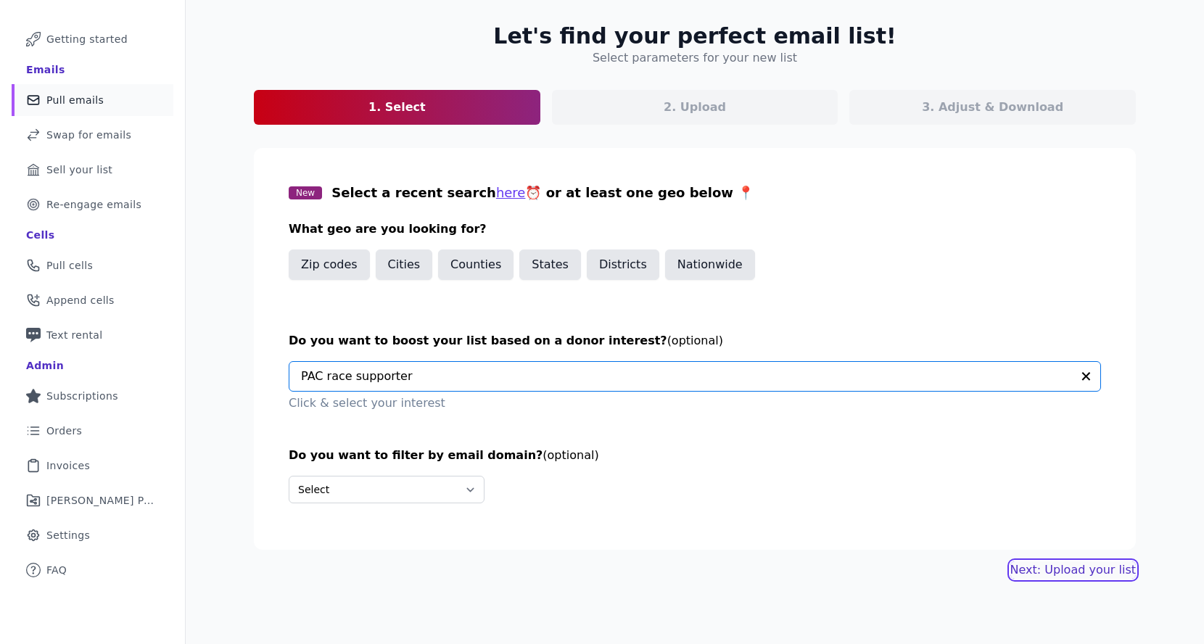
click at [1043, 575] on button "Next: Upload your list" at bounding box center [1074, 570] width 126 height 17
click at [691, 269] on button "Nationwide" at bounding box center [710, 265] width 90 height 30
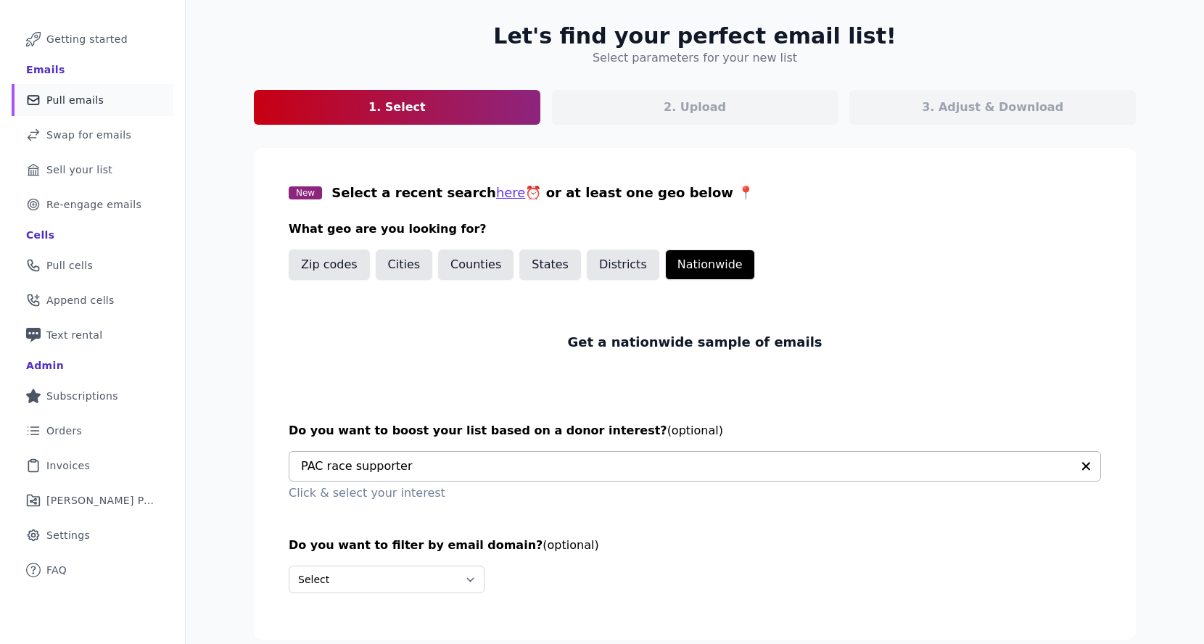
click at [707, 470] on input "text" at bounding box center [686, 466] width 771 height 29
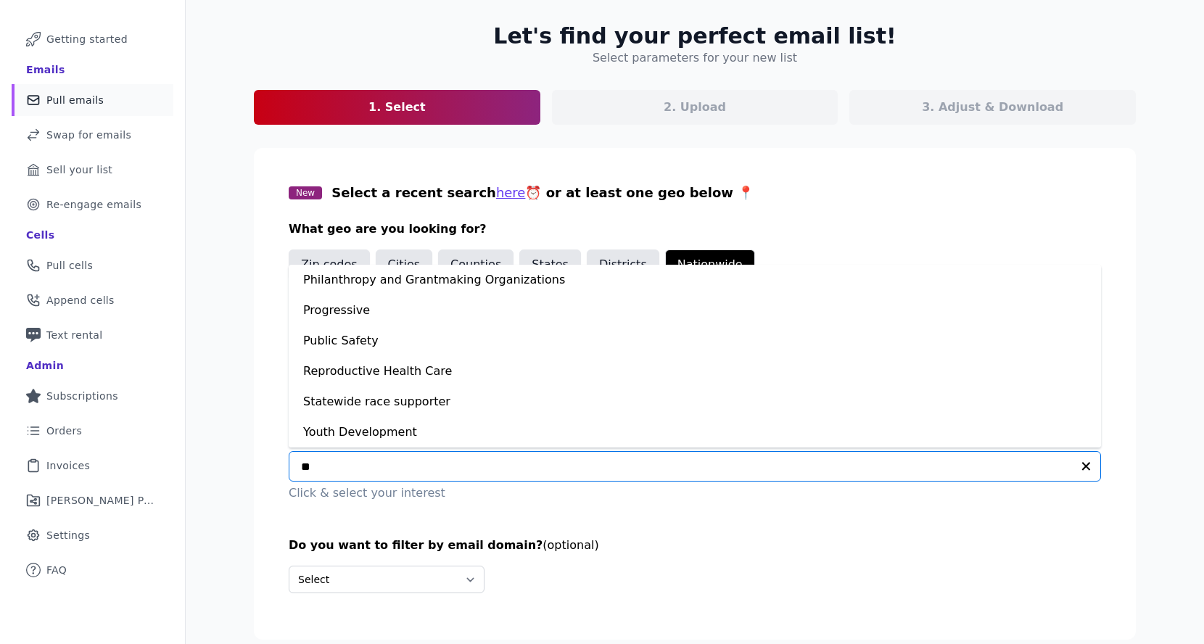
scroll to position [0, 0]
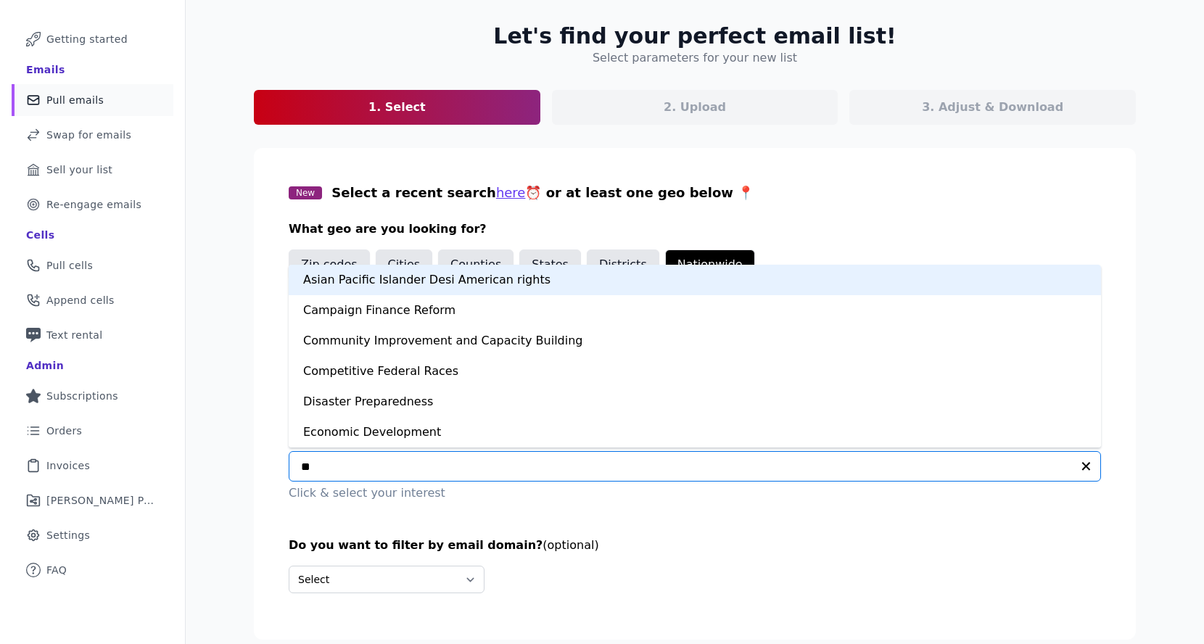
type input "***"
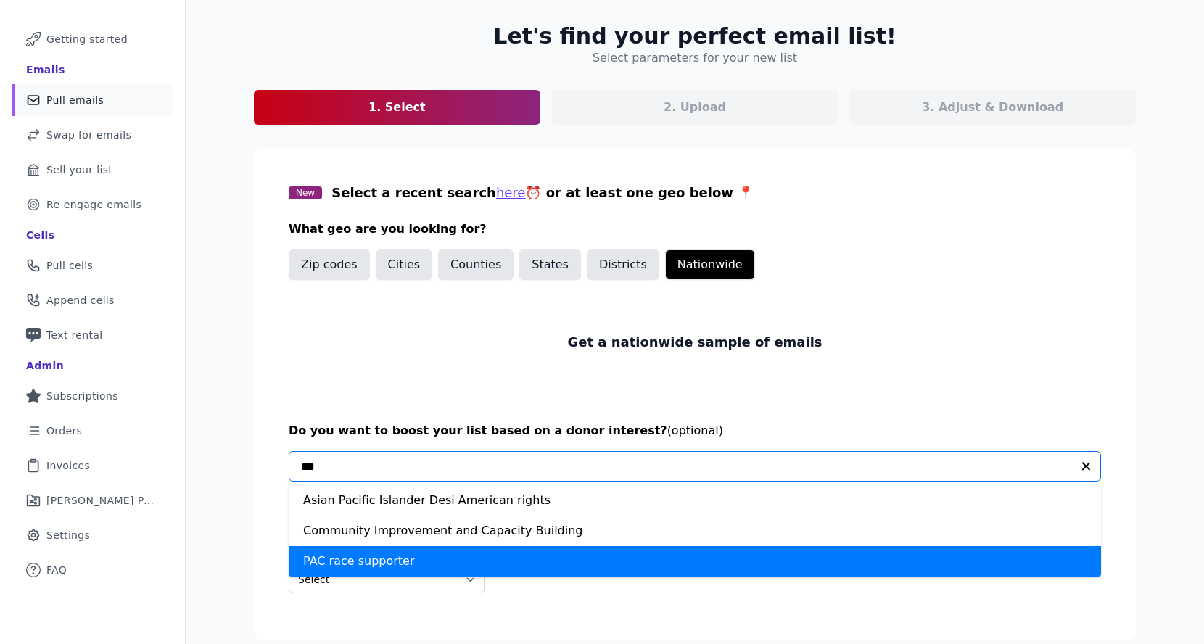
click at [588, 555] on div "PAC race supporter" at bounding box center [695, 561] width 813 height 30
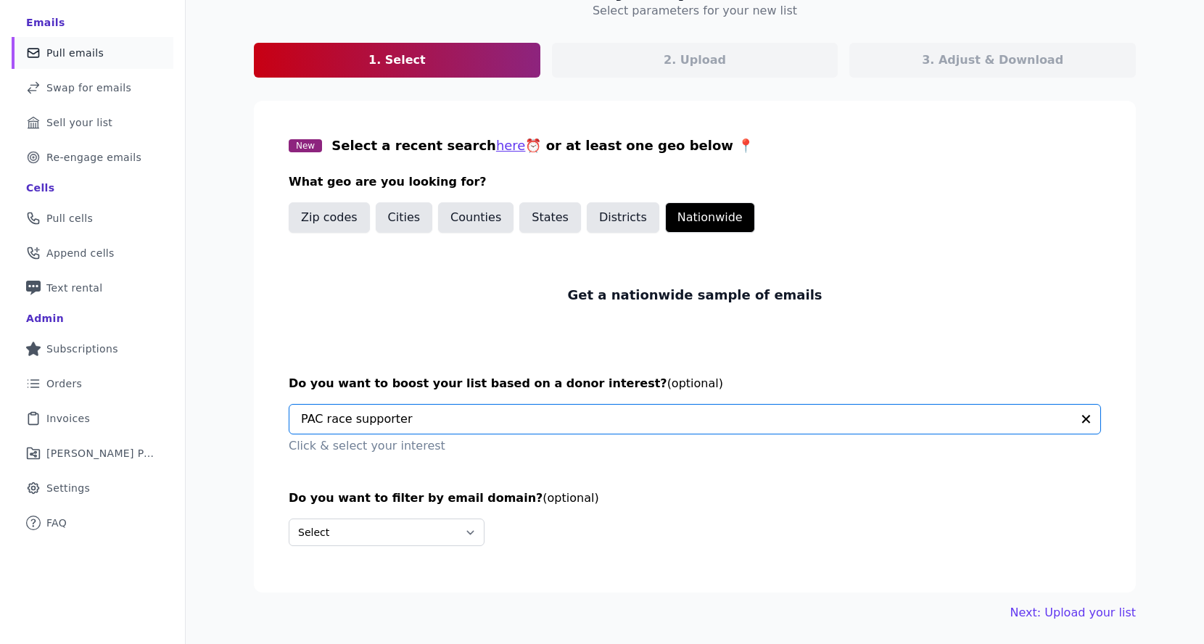
scroll to position [118, 0]
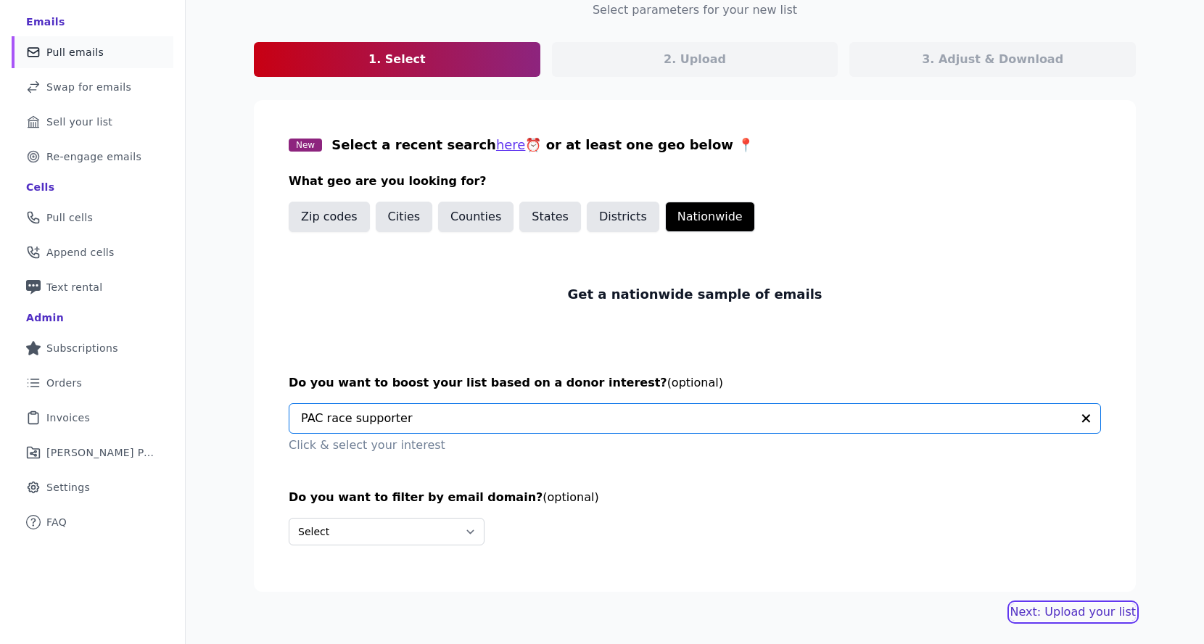
click at [1045, 614] on link "Next: Upload your list" at bounding box center [1074, 612] width 126 height 17
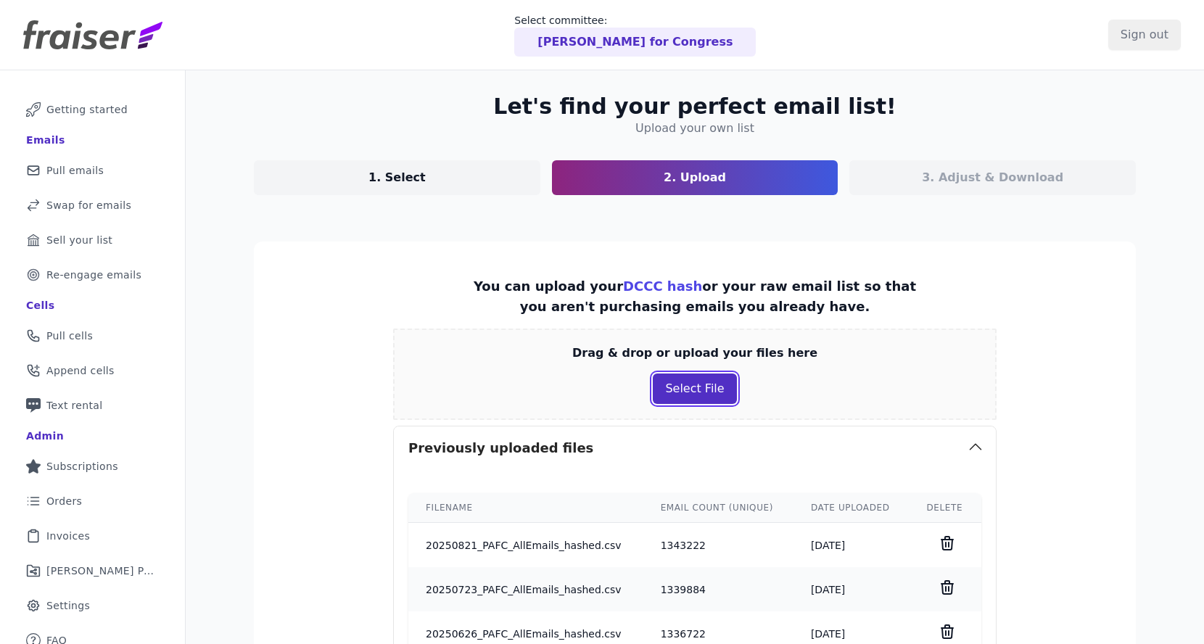
click at [676, 394] on button "Select File" at bounding box center [694, 389] width 83 height 30
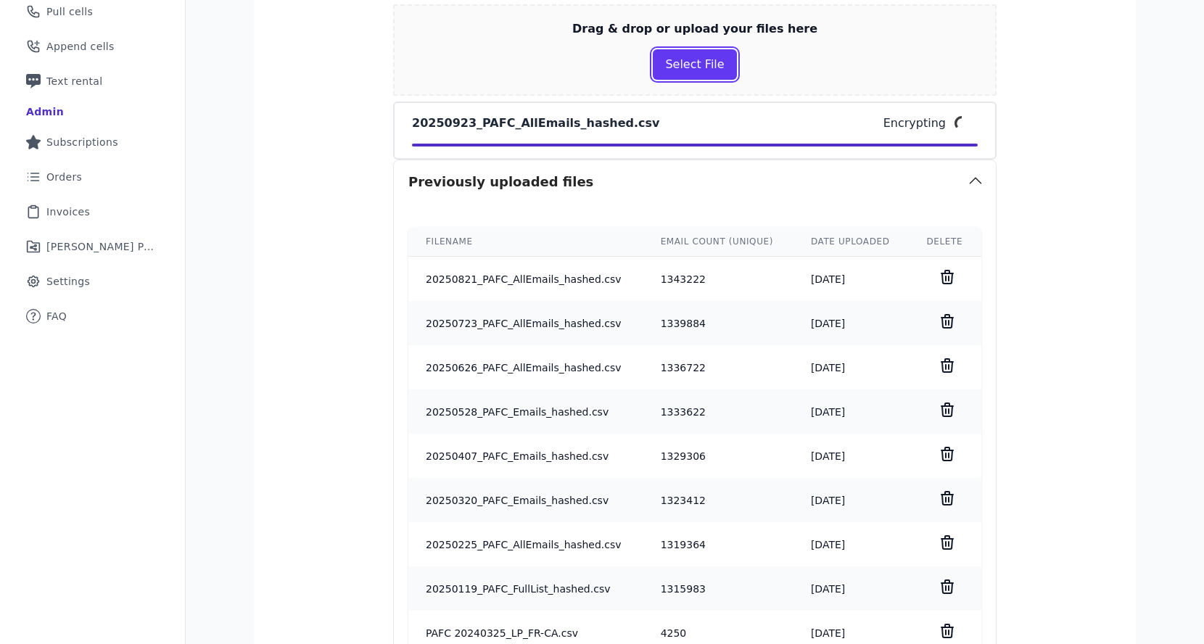
scroll to position [1104, 0]
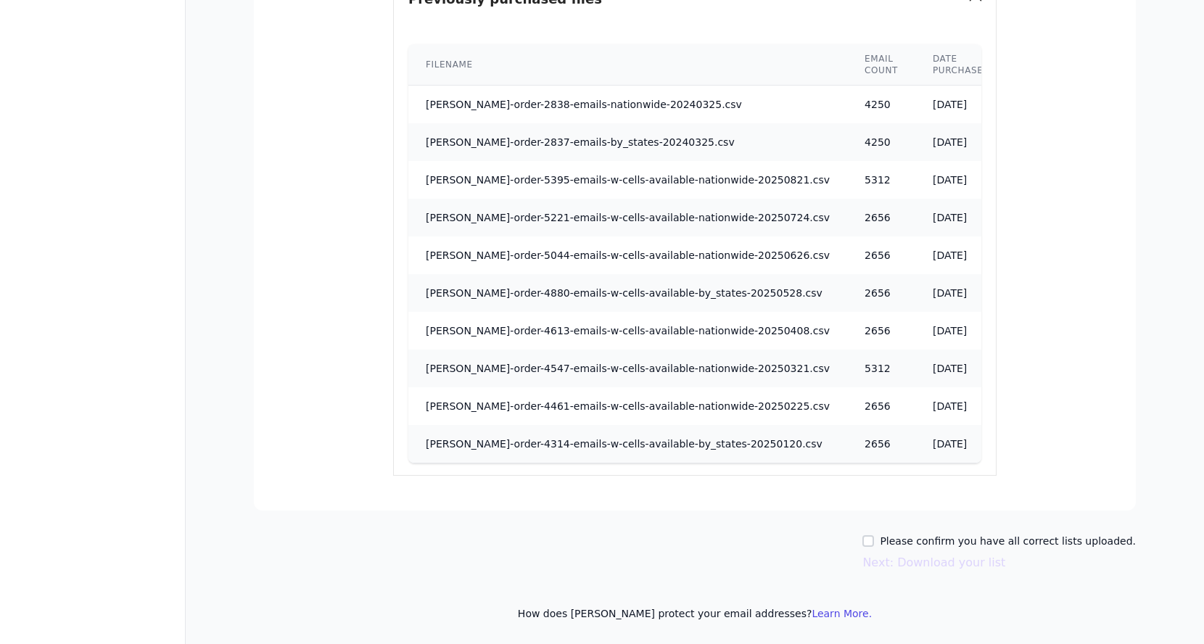
click at [959, 538] on label "Please confirm you have all correct lists uploaded." at bounding box center [1008, 541] width 256 height 15
click at [874, 538] on input "Please confirm you have all correct lists uploaded." at bounding box center [869, 541] width 12 height 12
checkbox input "true"
click at [952, 566] on button "Next: Download your list" at bounding box center [934, 562] width 143 height 17
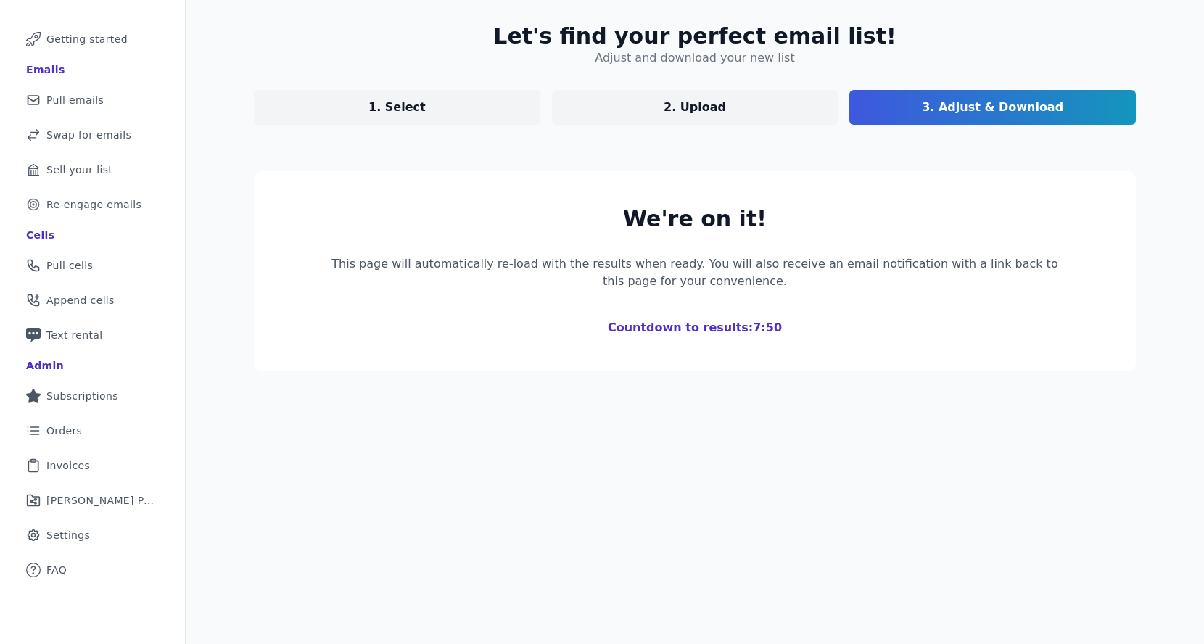
scroll to position [192, 0]
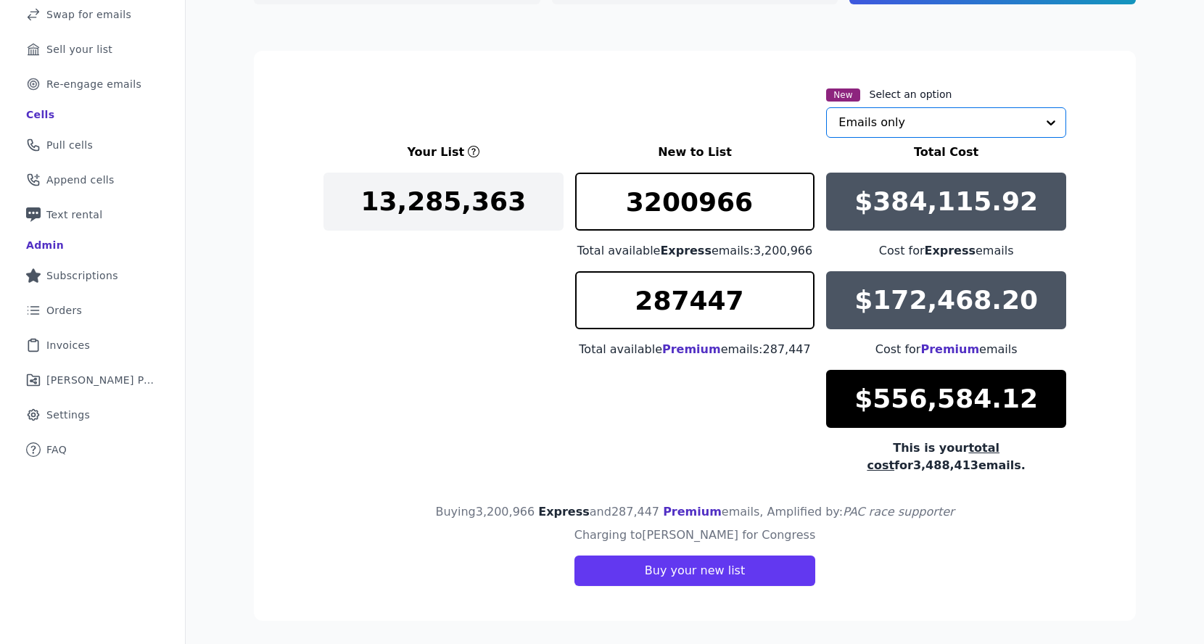
click at [897, 113] on input "text" at bounding box center [938, 122] width 198 height 29
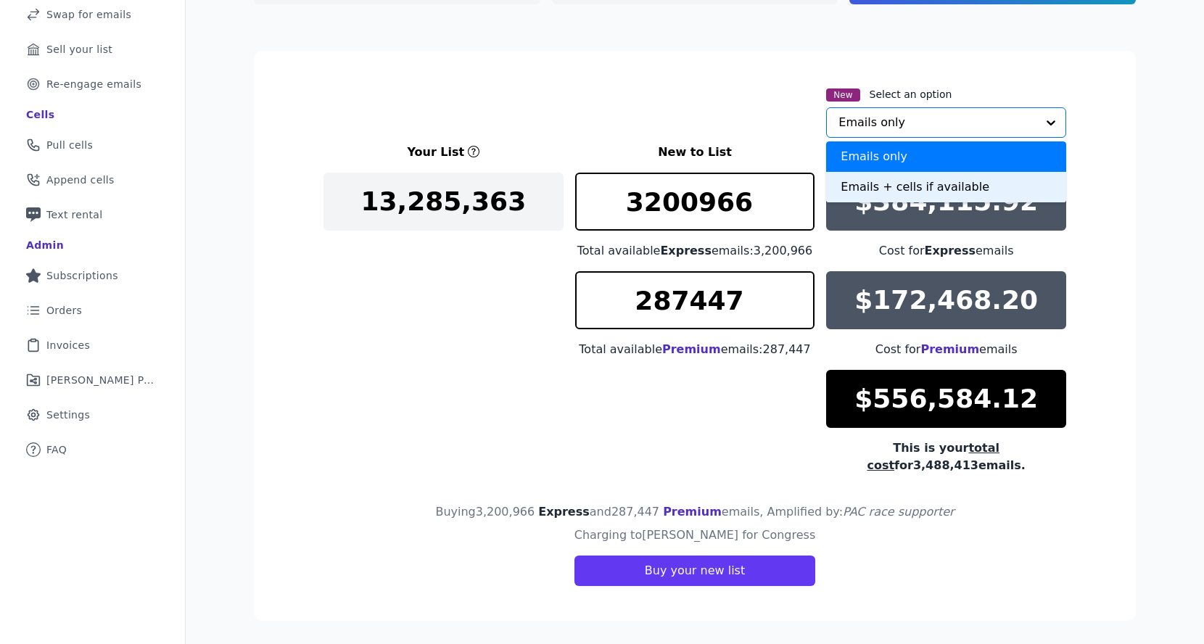
click at [869, 184] on div "Emails + cells if available" at bounding box center [946, 187] width 240 height 30
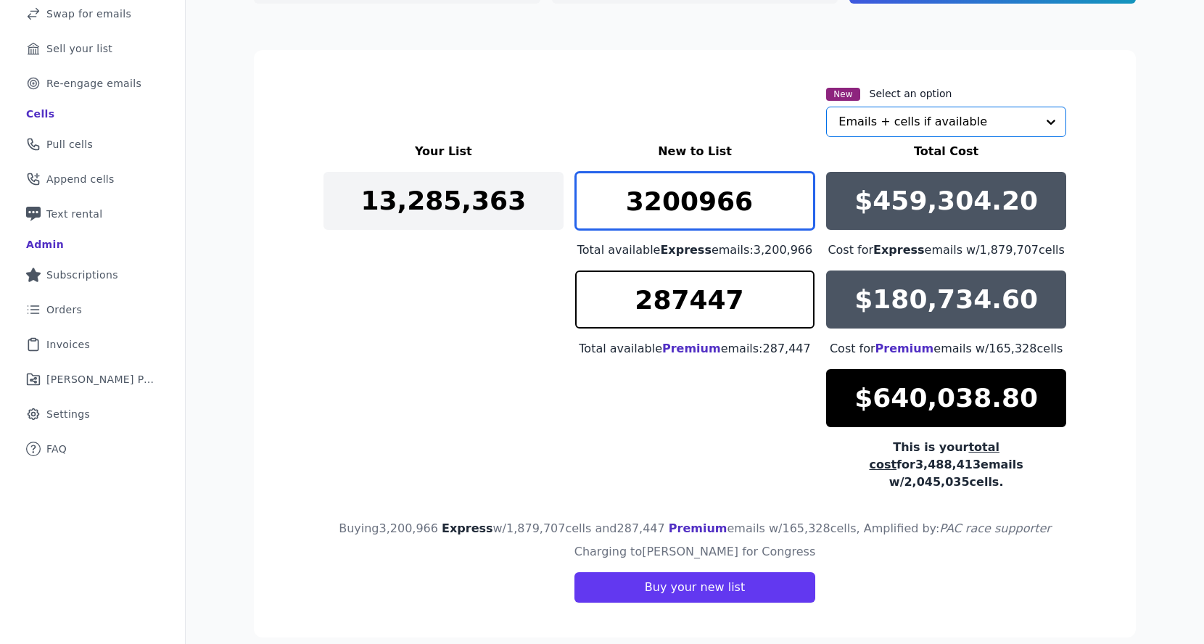
click at [756, 204] on input "3200966" at bounding box center [695, 201] width 240 height 58
click at [740, 202] on input "3200966" at bounding box center [695, 201] width 240 height 58
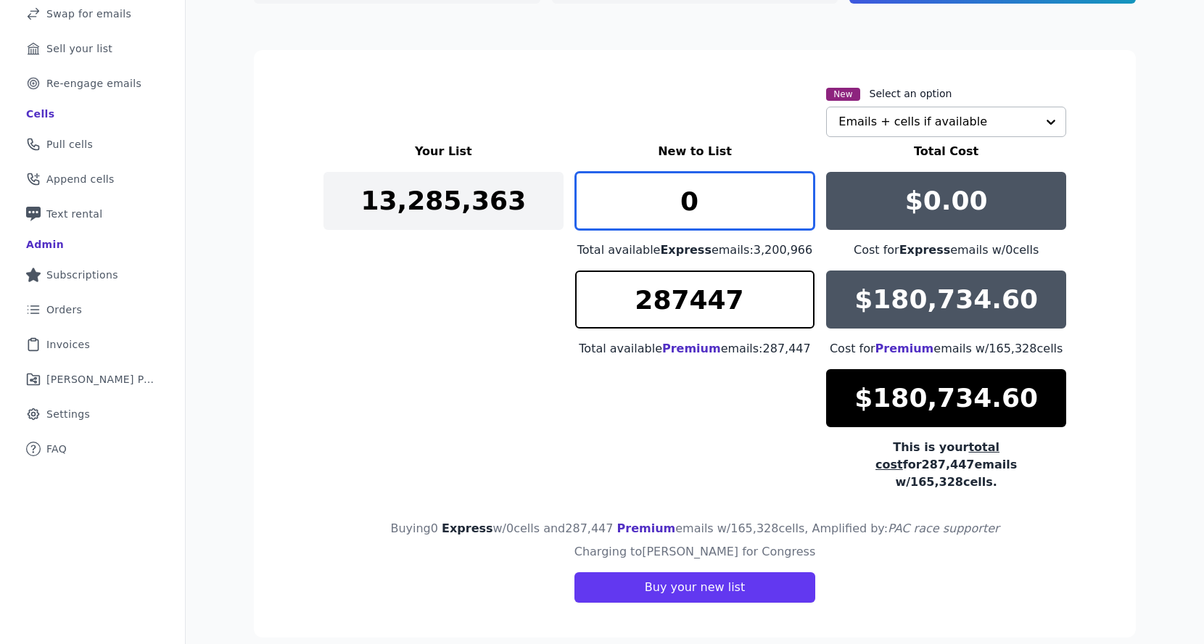
type input "0"
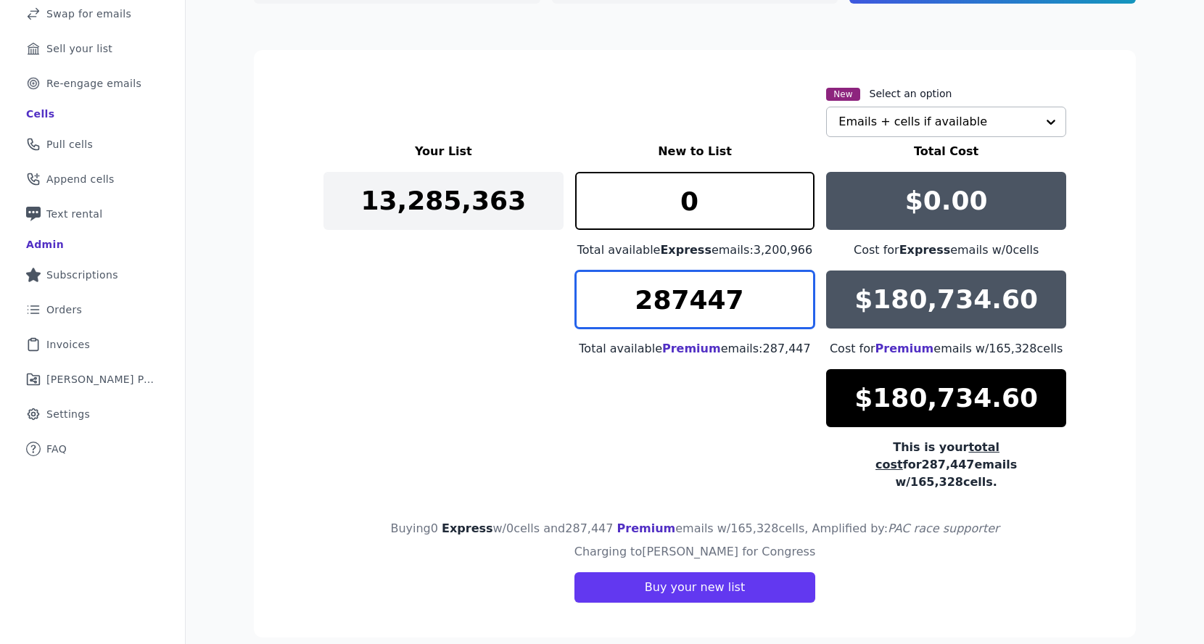
click at [699, 297] on input "287447" at bounding box center [695, 300] width 240 height 58
type input "6"
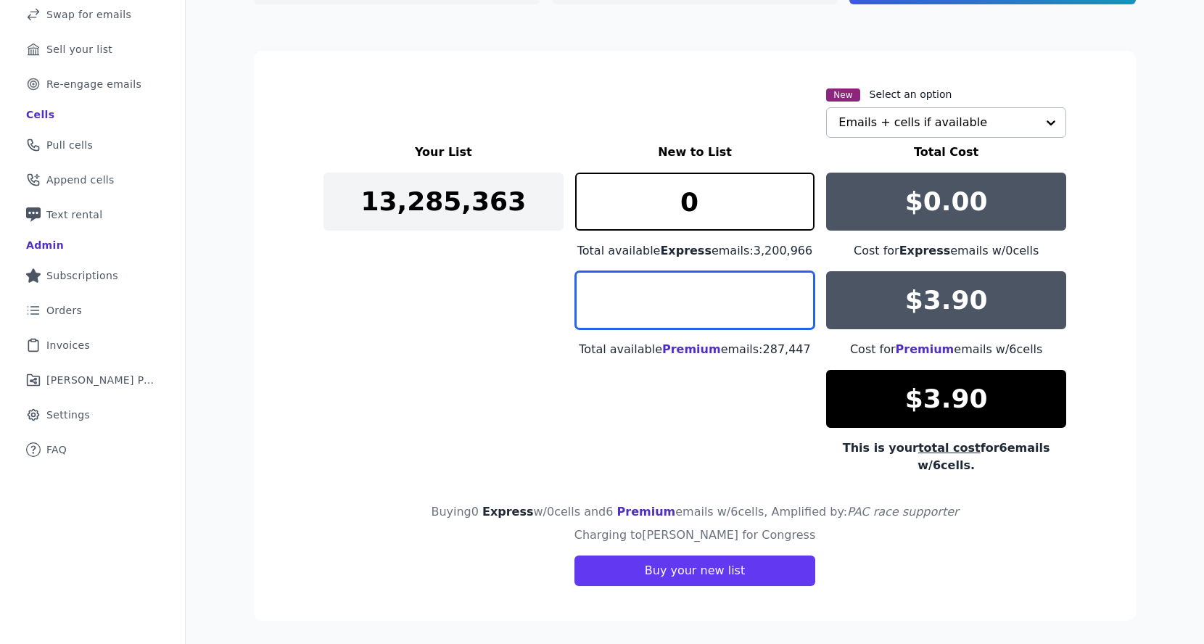
type input "7"
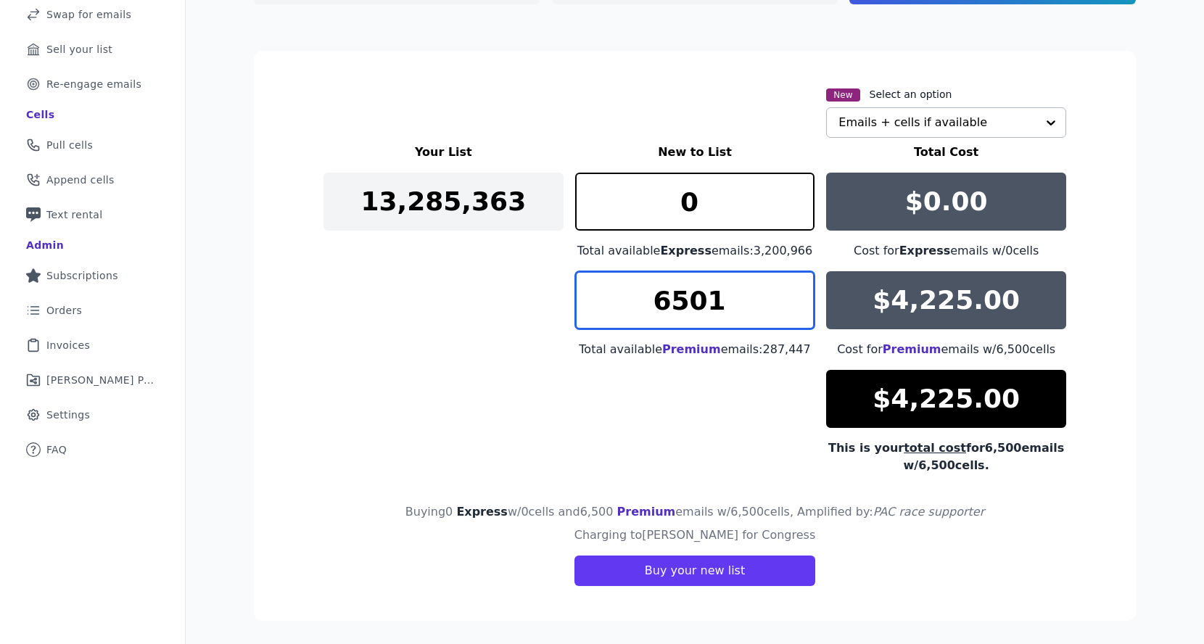
click at [794, 297] on input "6501" at bounding box center [695, 300] width 240 height 58
click at [794, 297] on input "6502" at bounding box center [695, 300] width 240 height 58
click at [794, 297] on input "6503" at bounding box center [695, 300] width 240 height 58
click at [794, 297] on input "6504" at bounding box center [695, 300] width 240 height 58
click at [794, 297] on input "6505" at bounding box center [695, 300] width 240 height 58
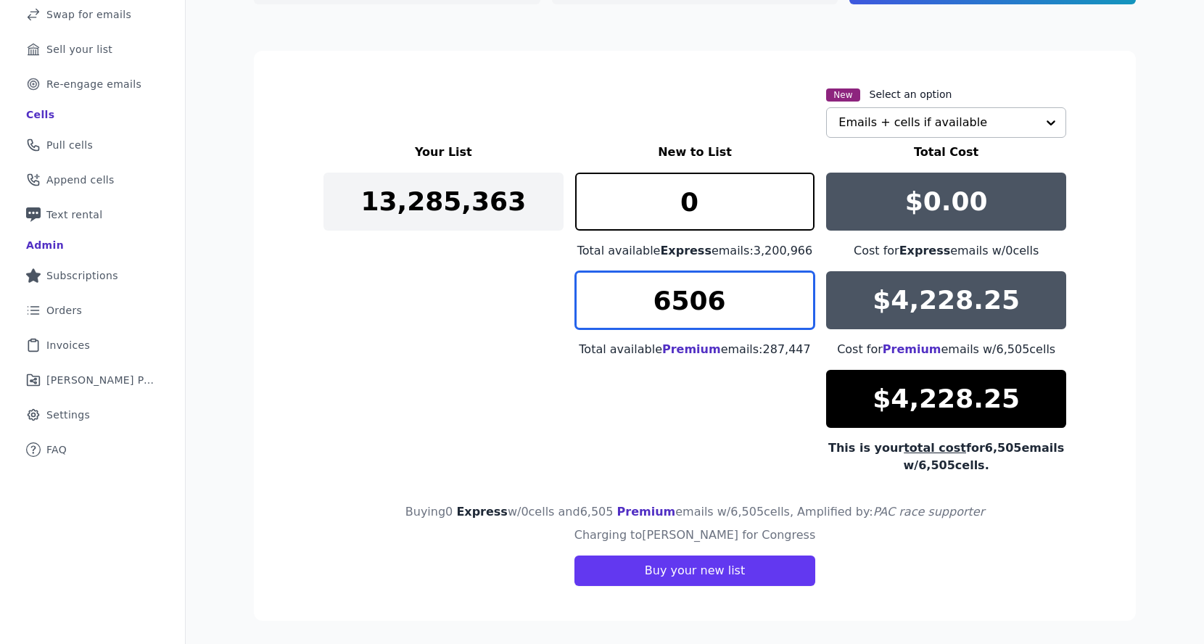
click at [794, 297] on input "6506" at bounding box center [695, 300] width 240 height 58
click at [794, 297] on input "6507" at bounding box center [695, 300] width 240 height 58
click at [794, 297] on input "6508" at bounding box center [695, 300] width 240 height 58
click at [794, 297] on input "6509" at bounding box center [695, 300] width 240 height 58
click at [794, 297] on input "6510" at bounding box center [695, 300] width 240 height 58
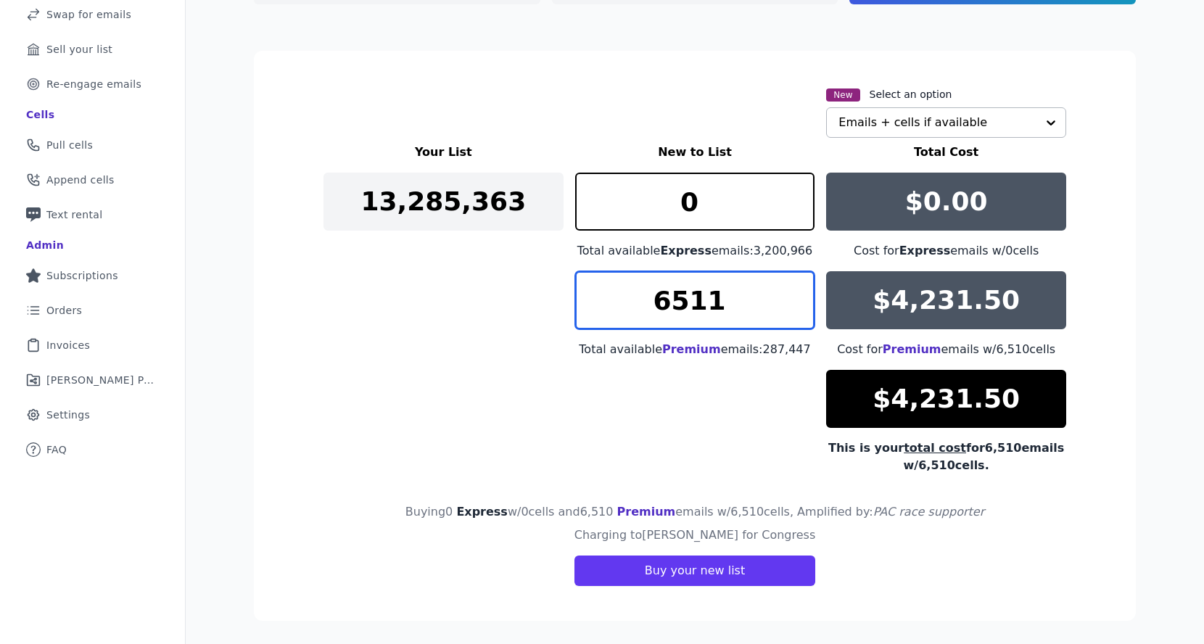
click at [794, 297] on input "6511" at bounding box center [695, 300] width 240 height 58
click at [794, 297] on input "6512" at bounding box center [695, 300] width 240 height 58
click at [794, 297] on input "6513" at bounding box center [695, 300] width 240 height 58
click at [794, 297] on input "6514" at bounding box center [695, 300] width 240 height 58
click at [794, 297] on input "6515" at bounding box center [695, 300] width 240 height 58
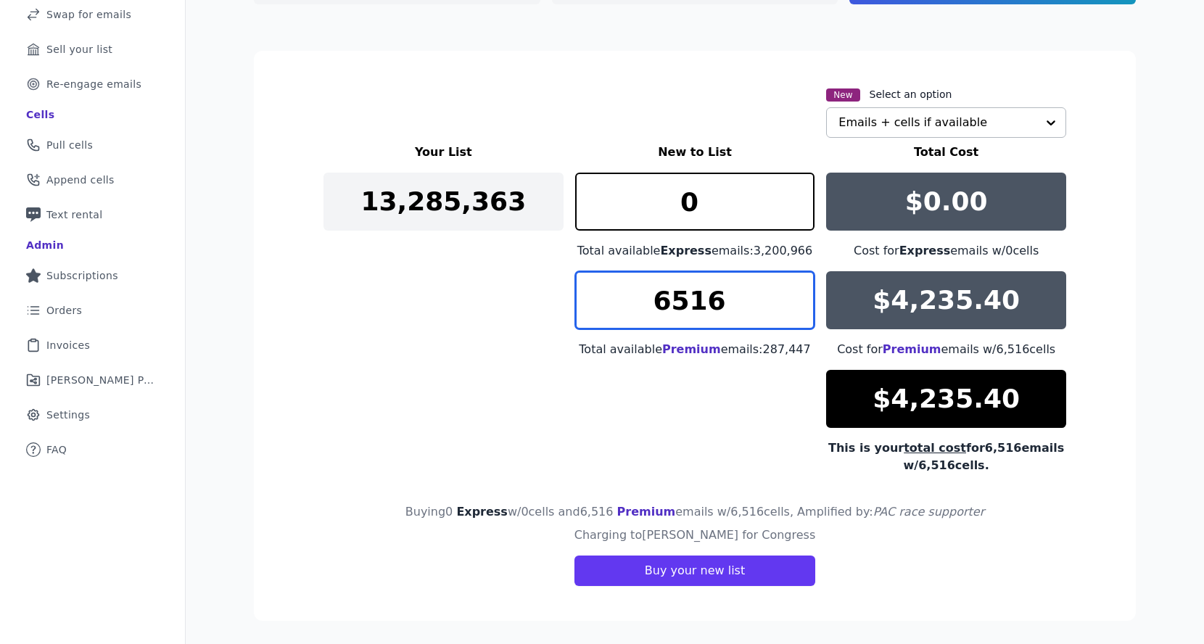
click at [794, 297] on input "6516" at bounding box center [695, 300] width 240 height 58
click at [794, 297] on input "6517" at bounding box center [695, 300] width 240 height 58
click at [794, 297] on input "6518" at bounding box center [695, 300] width 240 height 58
click at [794, 297] on input "6519" at bounding box center [695, 300] width 240 height 58
click at [794, 297] on input "6520" at bounding box center [695, 300] width 240 height 58
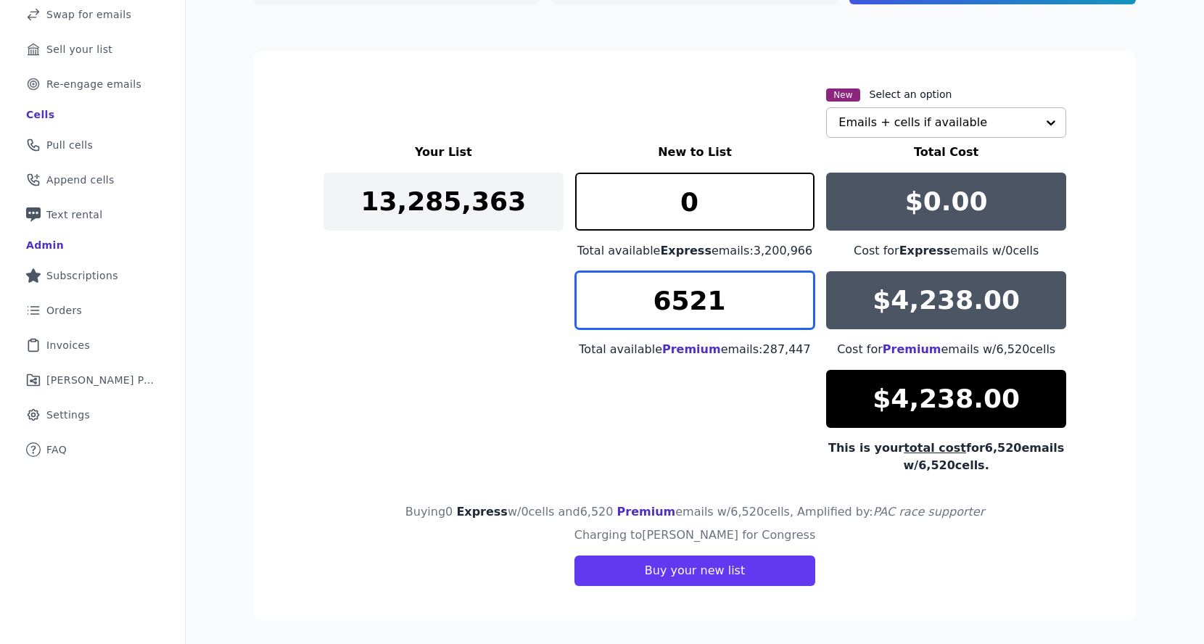
click at [794, 297] on input "6521" at bounding box center [695, 300] width 240 height 58
click at [794, 298] on input "6522" at bounding box center [695, 300] width 240 height 58
click at [794, 298] on input "6523" at bounding box center [695, 300] width 240 height 58
click at [794, 298] on input "6524" at bounding box center [695, 300] width 240 height 58
click at [794, 298] on input "6525" at bounding box center [695, 300] width 240 height 58
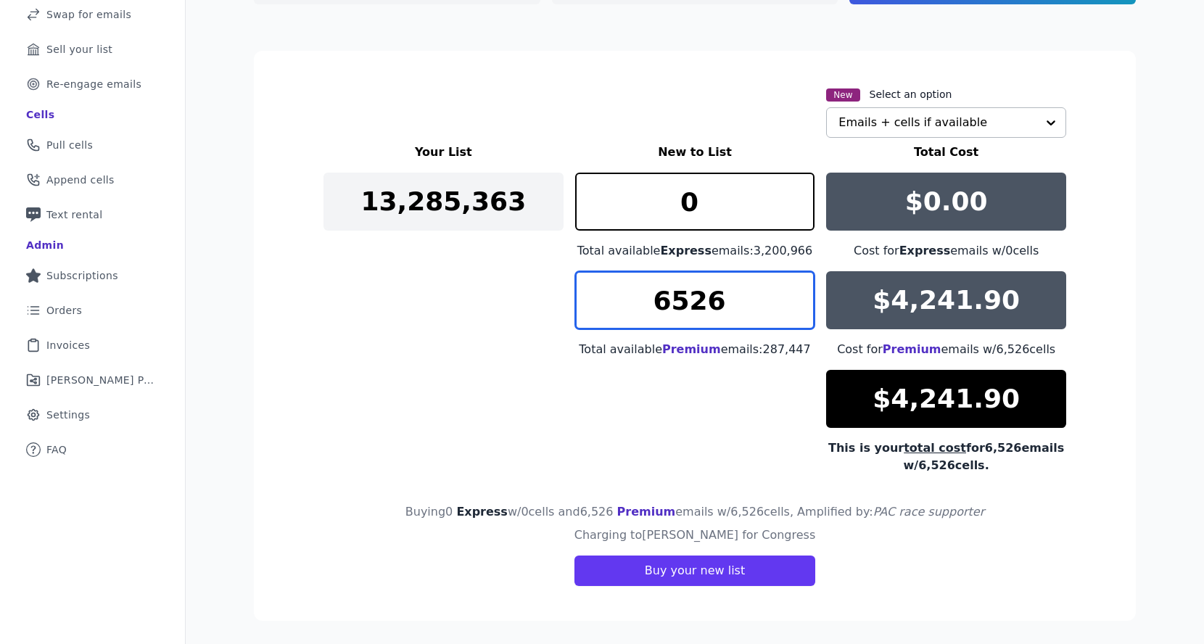
click at [794, 298] on input "6526" at bounding box center [695, 300] width 240 height 58
click at [794, 298] on input "6527" at bounding box center [695, 300] width 240 height 58
click at [794, 298] on input "6528" at bounding box center [695, 300] width 240 height 58
click at [794, 298] on input "6529" at bounding box center [695, 300] width 240 height 58
click at [794, 298] on input "6530" at bounding box center [695, 300] width 240 height 58
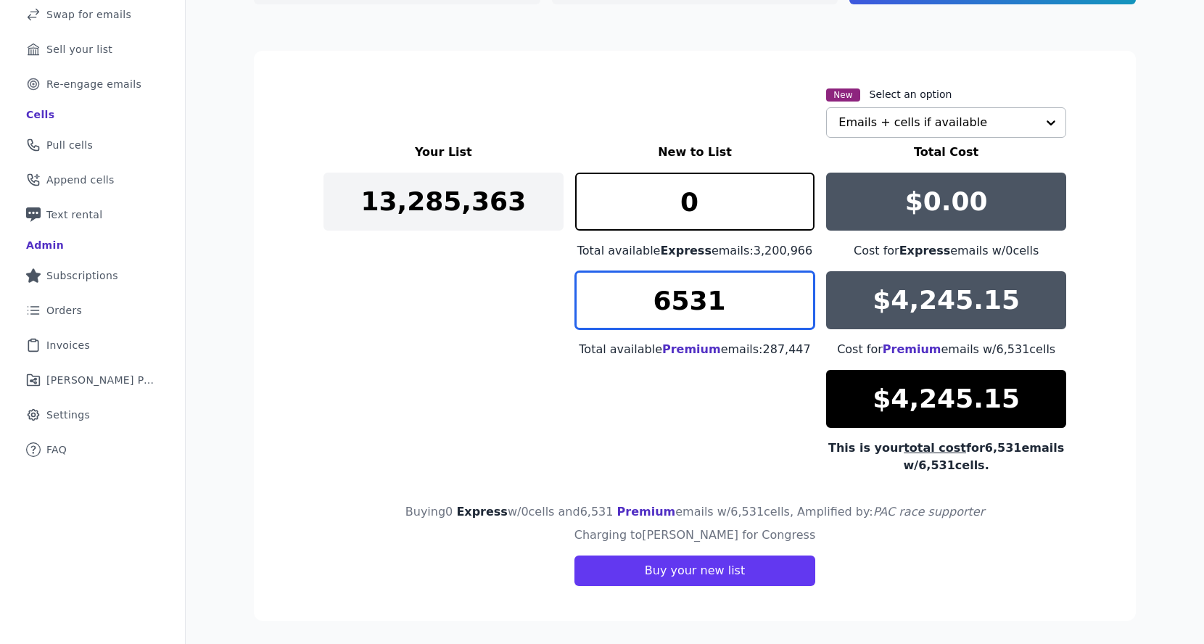
click at [794, 298] on input "6531" at bounding box center [695, 300] width 240 height 58
click at [794, 298] on input "6532" at bounding box center [695, 300] width 240 height 58
click at [794, 298] on input "6533" at bounding box center [695, 300] width 240 height 58
click at [794, 298] on input "6534" at bounding box center [695, 300] width 240 height 58
click at [794, 298] on input "6535" at bounding box center [695, 300] width 240 height 58
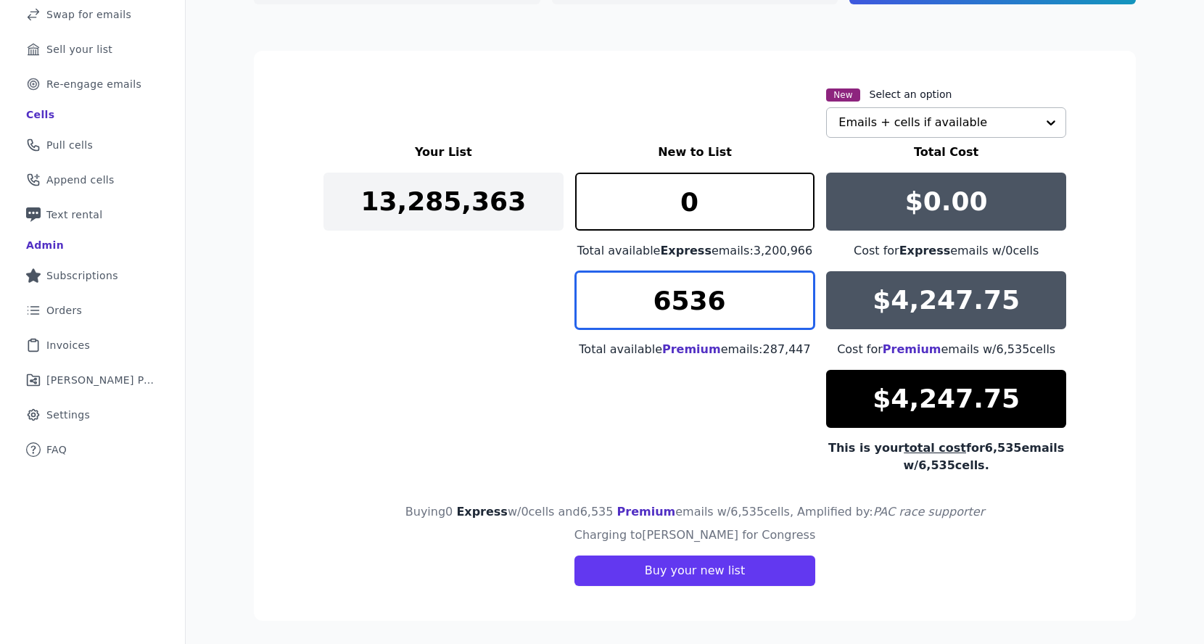
click at [794, 298] on input "6536" at bounding box center [695, 300] width 240 height 58
click at [794, 298] on input "6537" at bounding box center [695, 300] width 240 height 58
click at [794, 298] on input "6538" at bounding box center [695, 300] width 240 height 58
click at [794, 298] on input "6539" at bounding box center [695, 300] width 240 height 58
type input "6538"
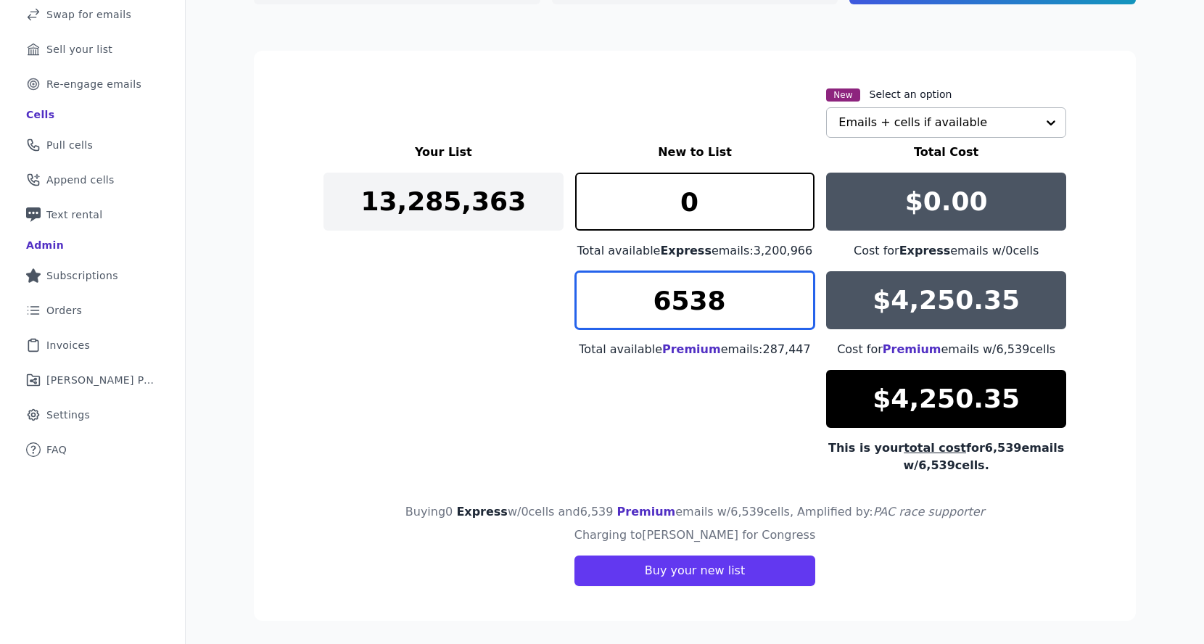
click at [794, 313] on input "6538" at bounding box center [695, 300] width 240 height 58
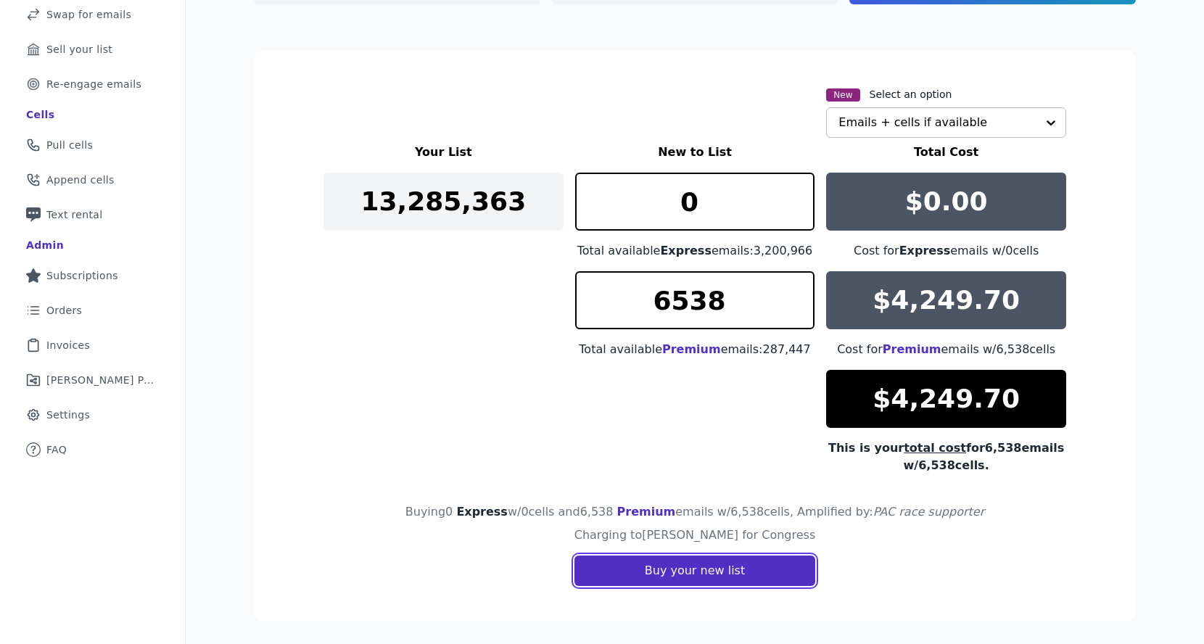
click at [697, 580] on button "Buy your new list" at bounding box center [695, 571] width 241 height 30
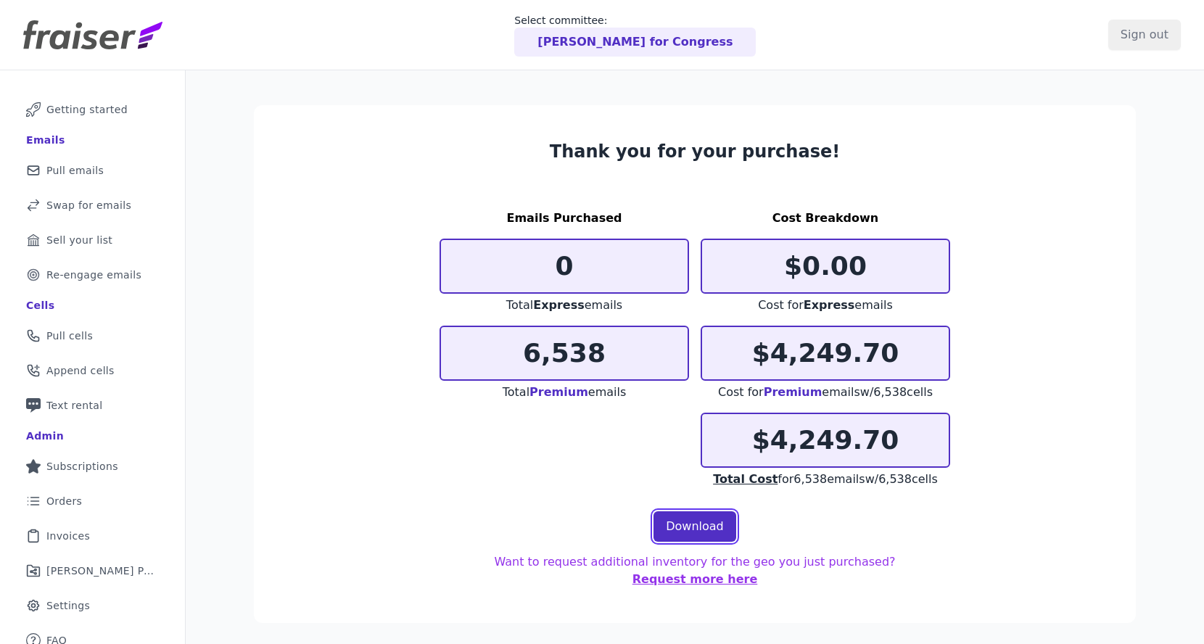
click at [681, 528] on link "Download" at bounding box center [695, 527] width 83 height 30
